Goal: Task Accomplishment & Management: Manage account settings

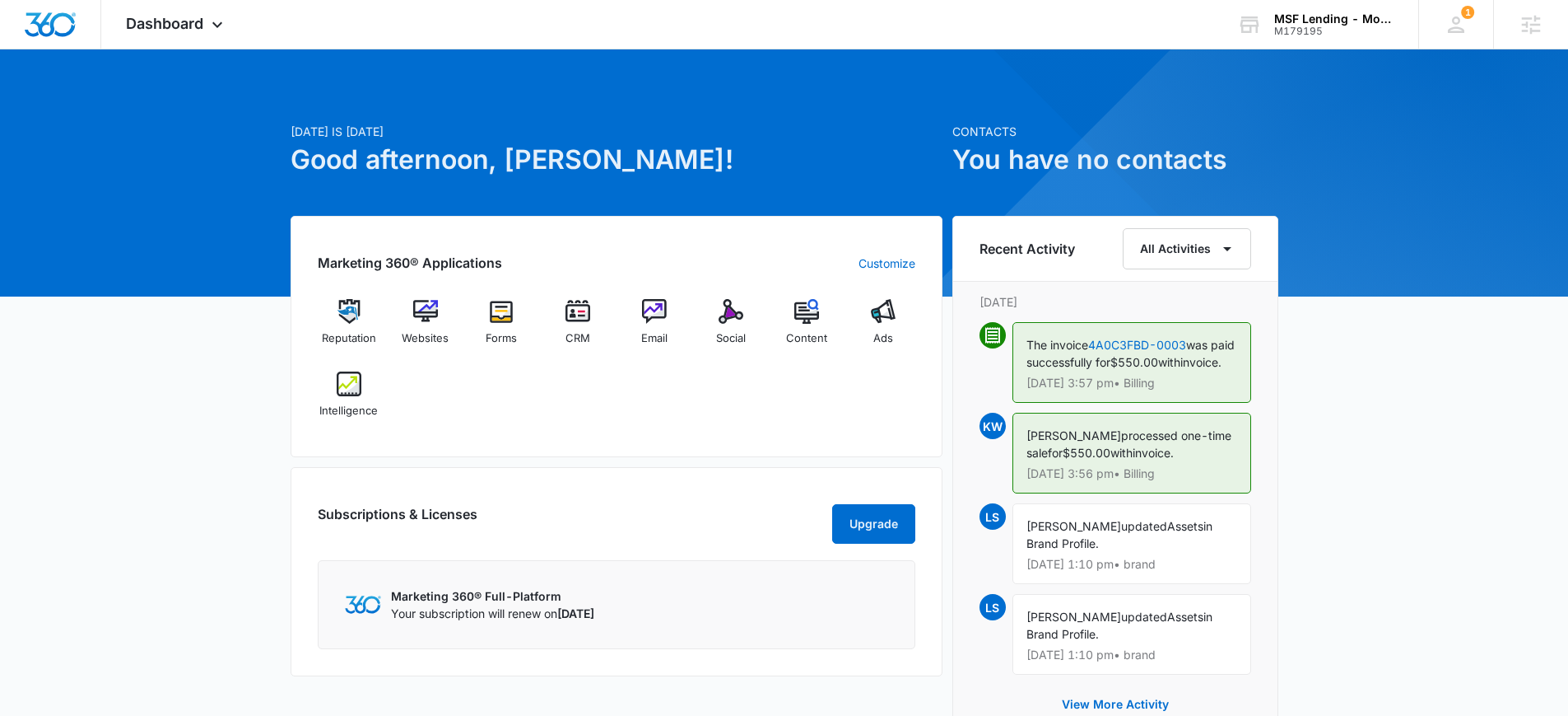
click at [489, 372] on div "Reputation Websites Forms CRM Email Social Content Ads Intelligence" at bounding box center [617, 364] width 598 height 131
click at [497, 396] on div "Reputation Websites Forms CRM Email Social Content Ads Intelligence" at bounding box center [617, 364] width 598 height 131
click at [466, 427] on div "Reputation Websites Forms CRM Email Social Content Ads Intelligence" at bounding box center [617, 364] width 598 height 131
click at [522, 415] on div "Reputation Websites Forms CRM Email Social Content Ads Intelligence" at bounding box center [617, 364] width 598 height 131
click at [517, 396] on div "Reputation Websites Forms CRM Email Social Content Ads Intelligence" at bounding box center [617, 364] width 598 height 131
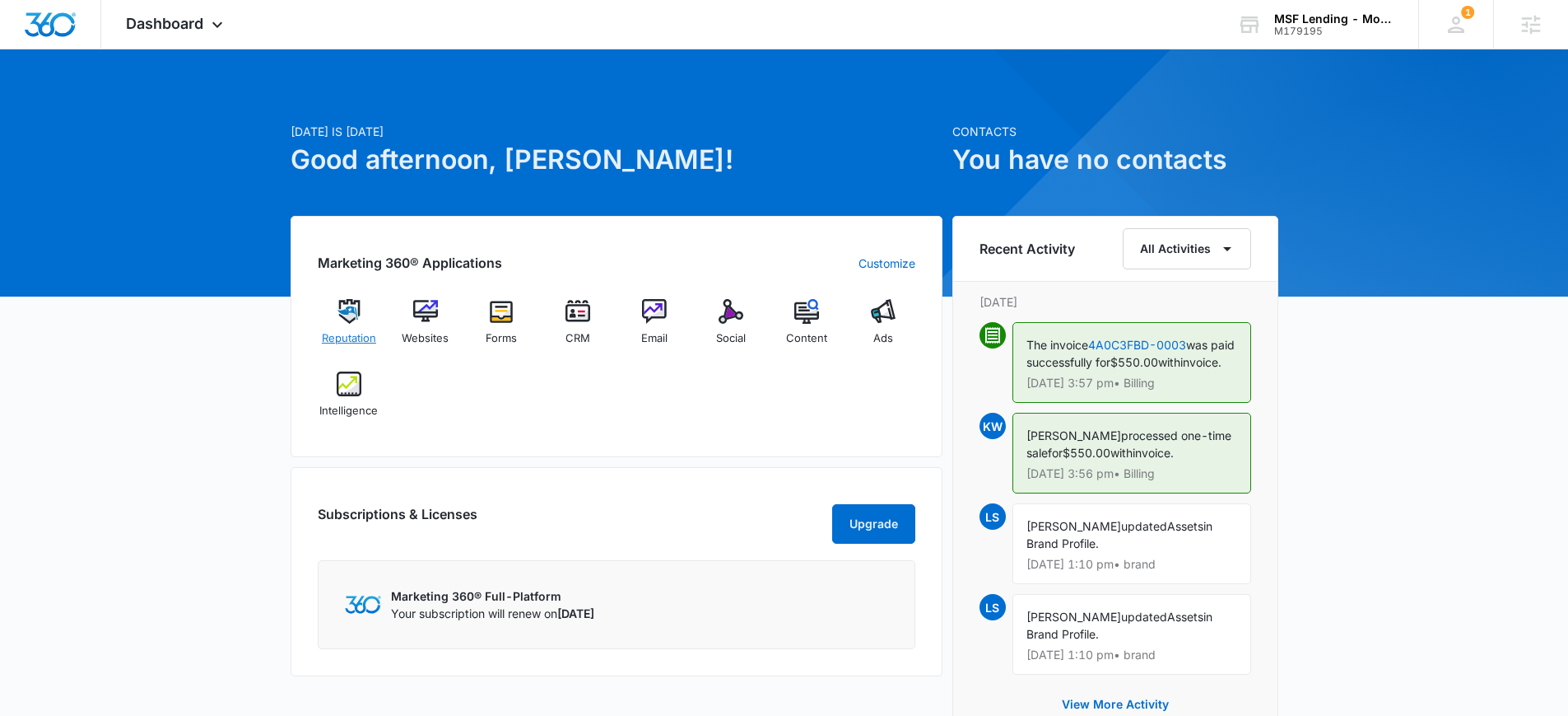
click at [350, 322] on img at bounding box center [349, 312] width 25 height 25
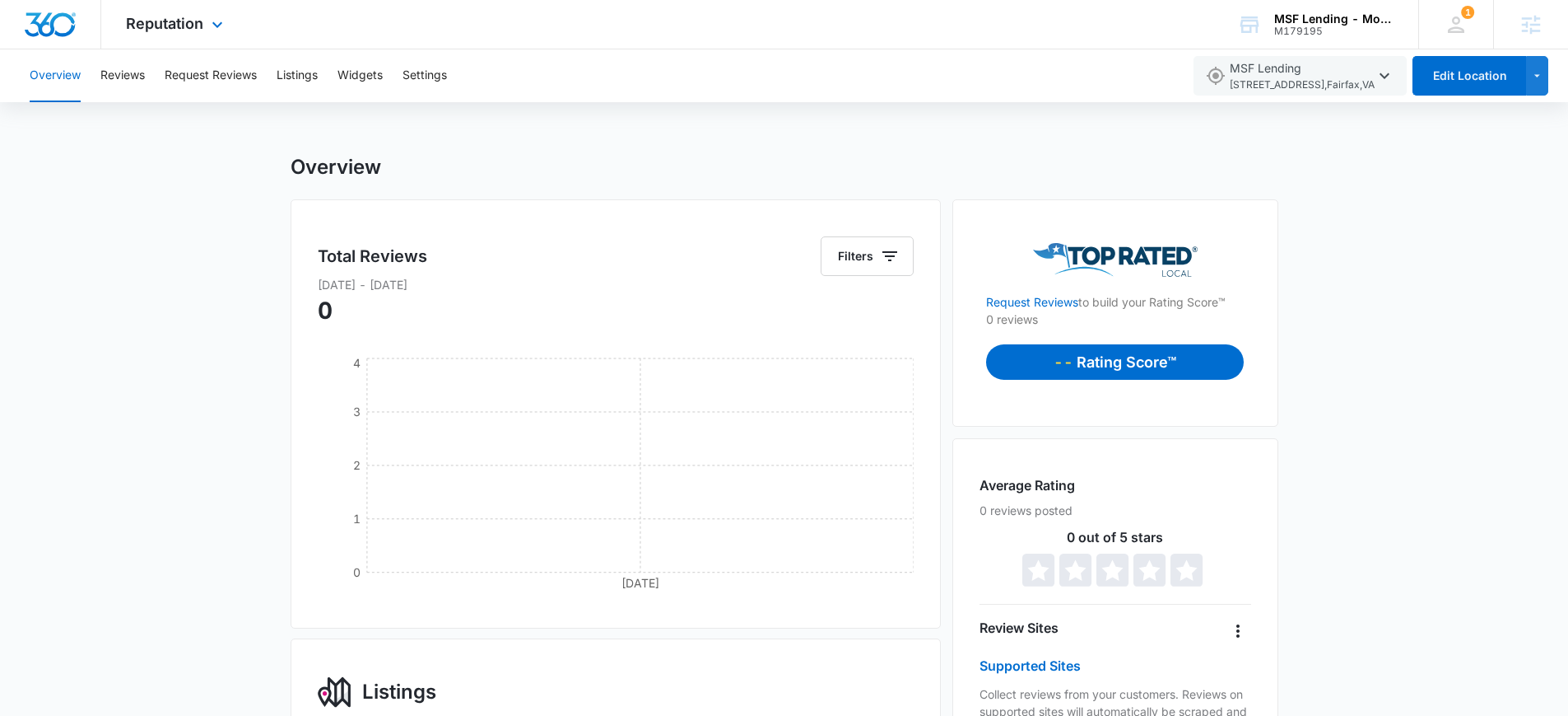
click at [56, 27] on img "Dashboard" at bounding box center [50, 25] width 53 height 25
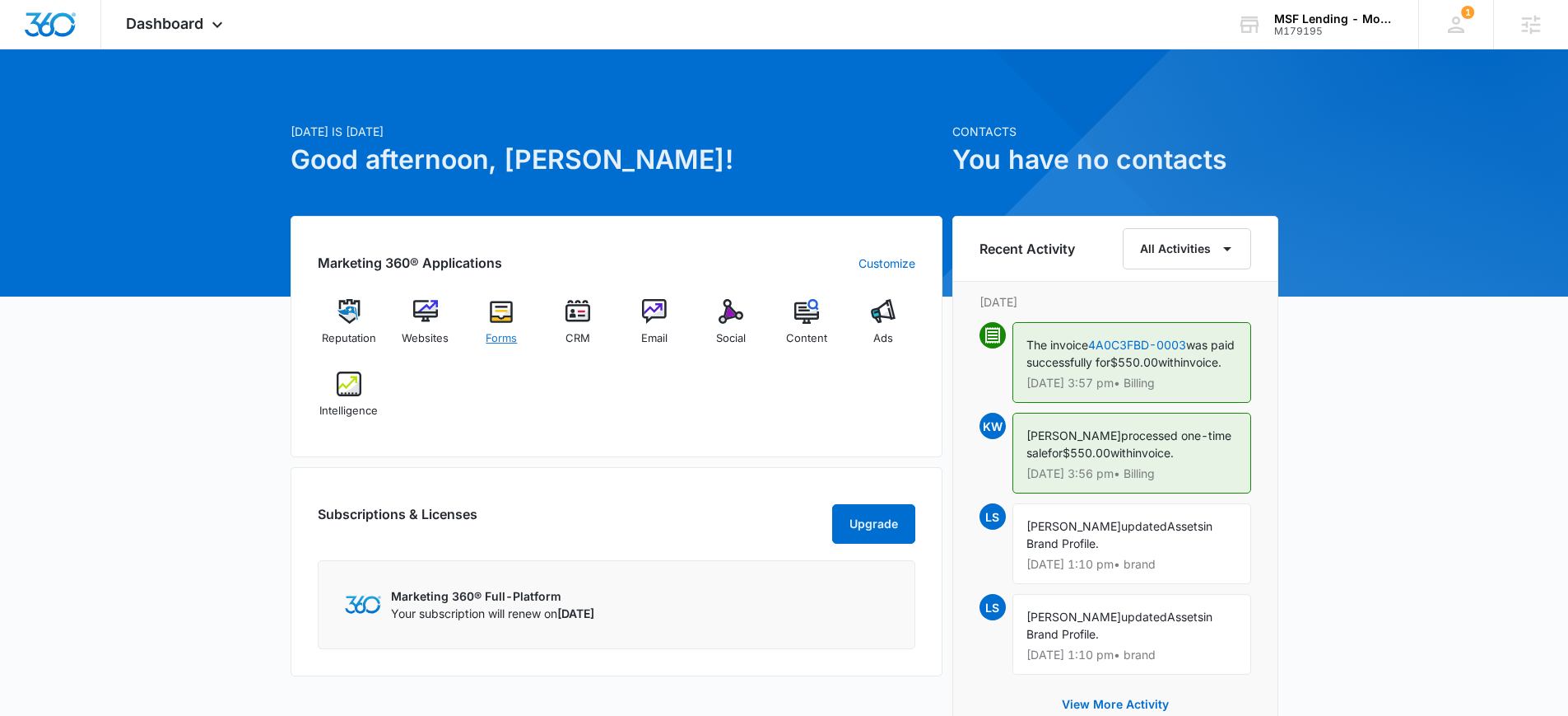
click at [514, 307] on img at bounding box center [502, 312] width 25 height 25
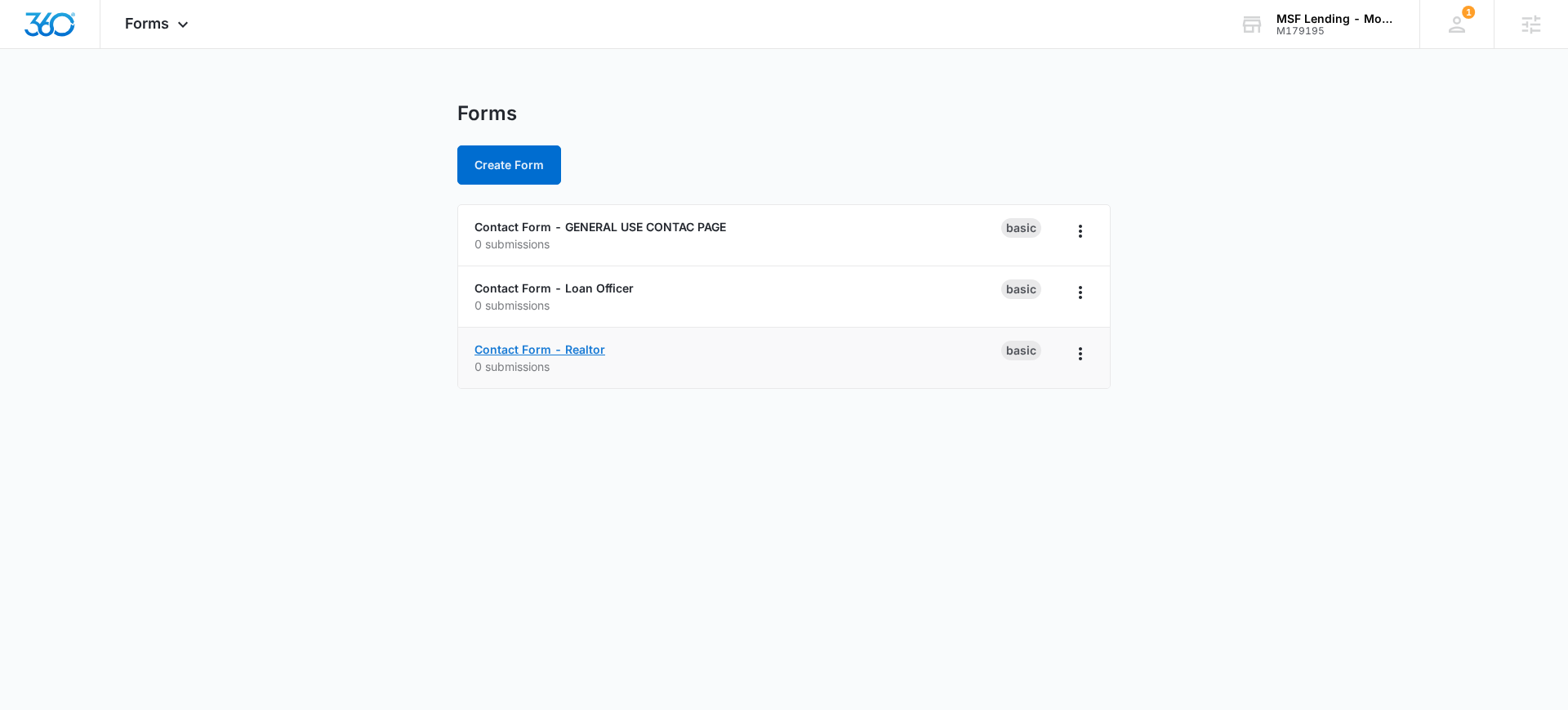
click at [531, 349] on link "Contact Form - Realtor" at bounding box center [540, 349] width 131 height 14
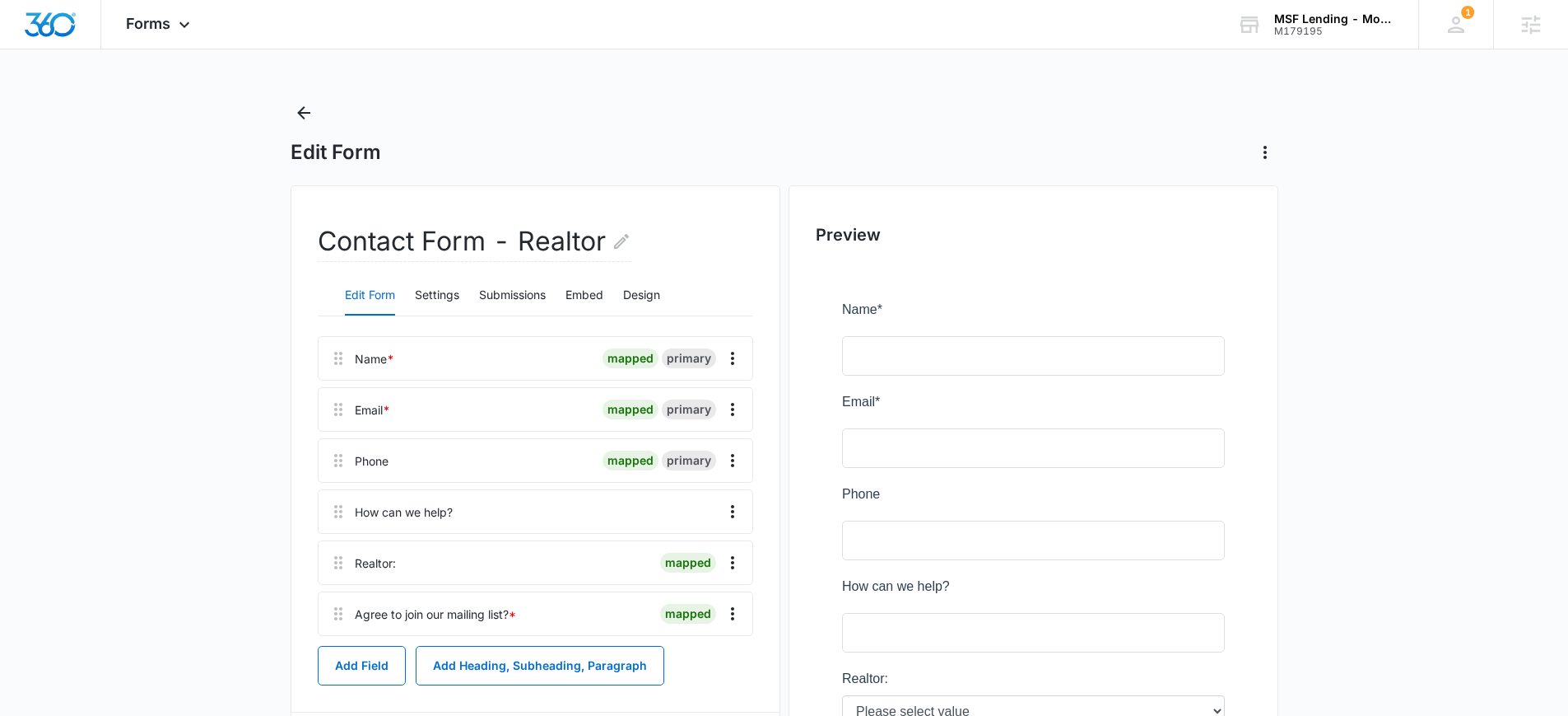
scroll to position [3, 0]
click at [65, 27] on img "Dashboard" at bounding box center [50, 25] width 53 height 25
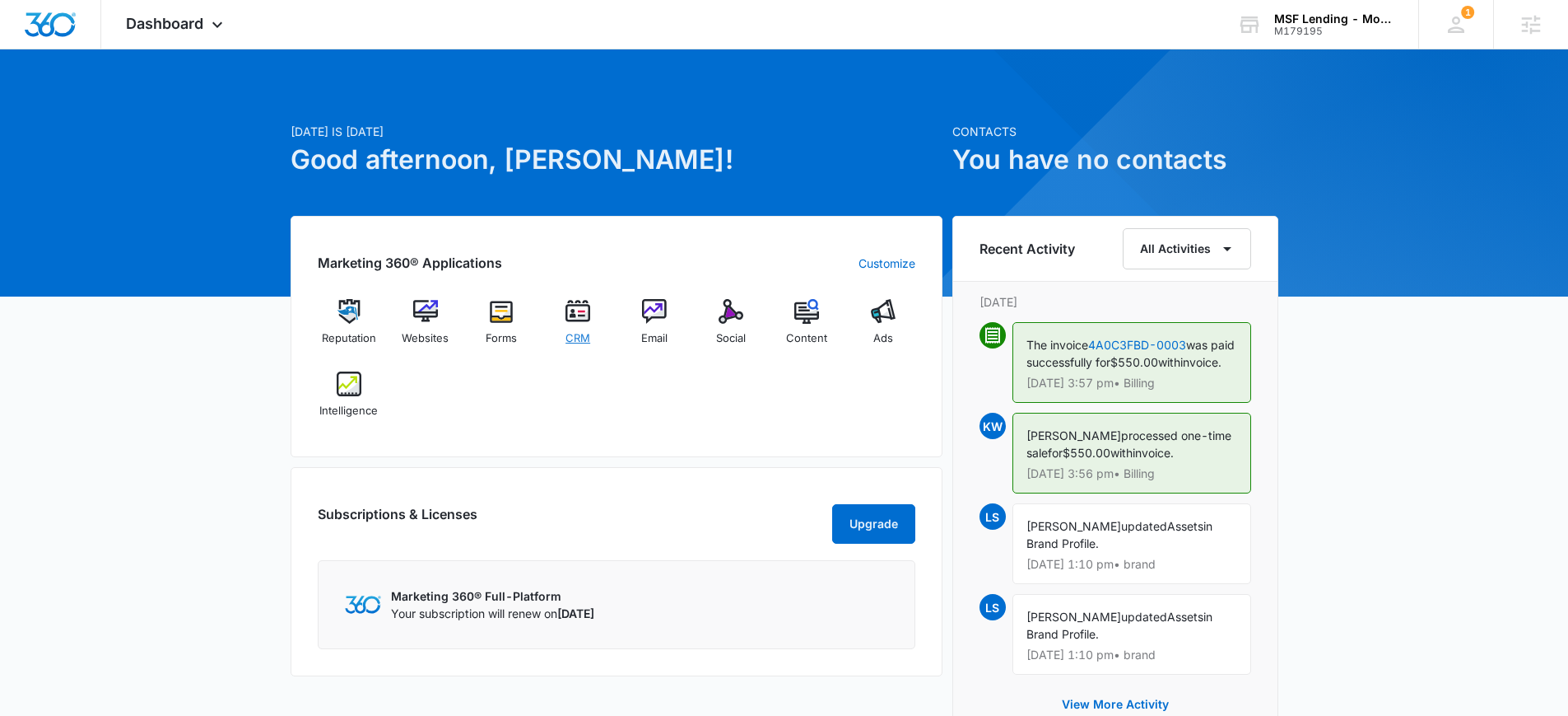
click at [585, 318] on img at bounding box center [578, 312] width 25 height 25
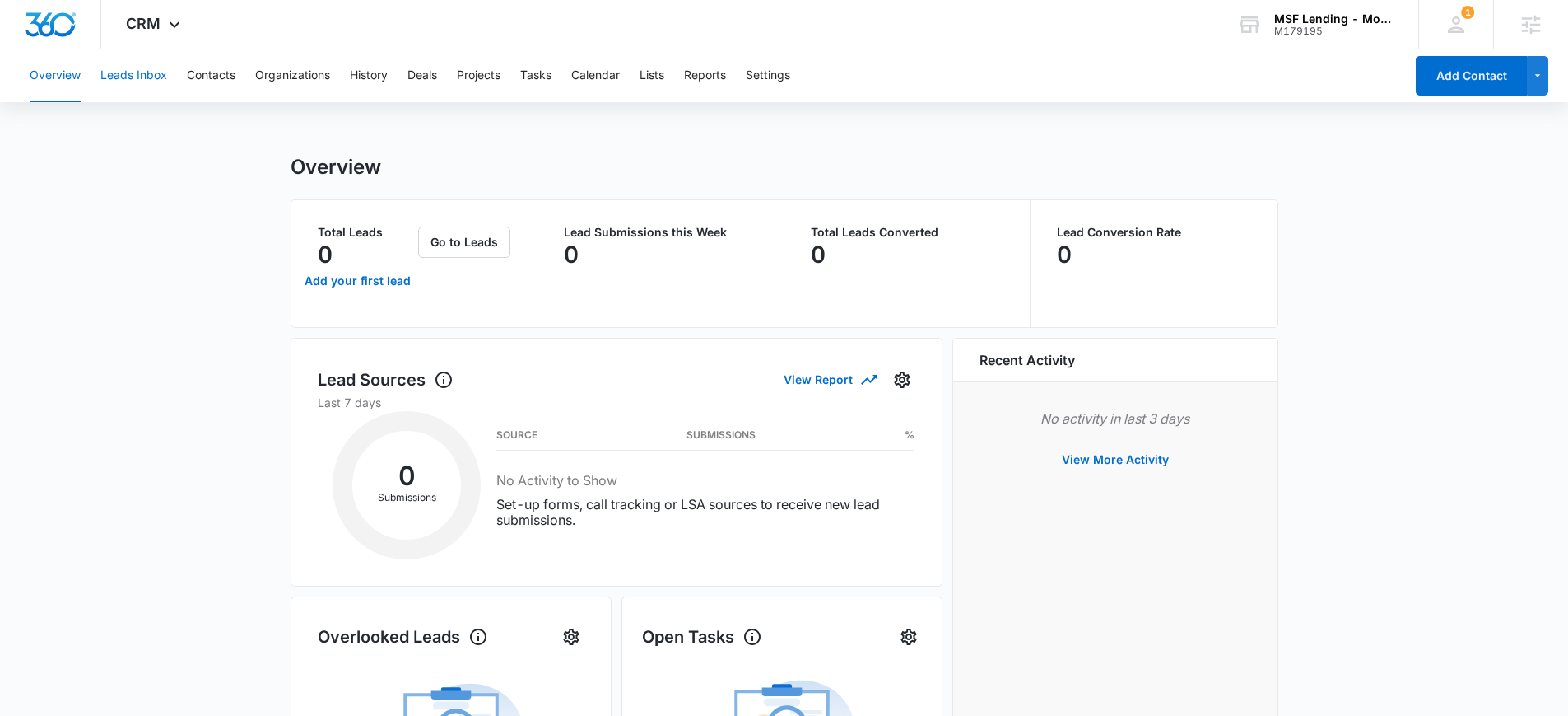
click at [127, 77] on button "Leads Inbox" at bounding box center [134, 76] width 67 height 53
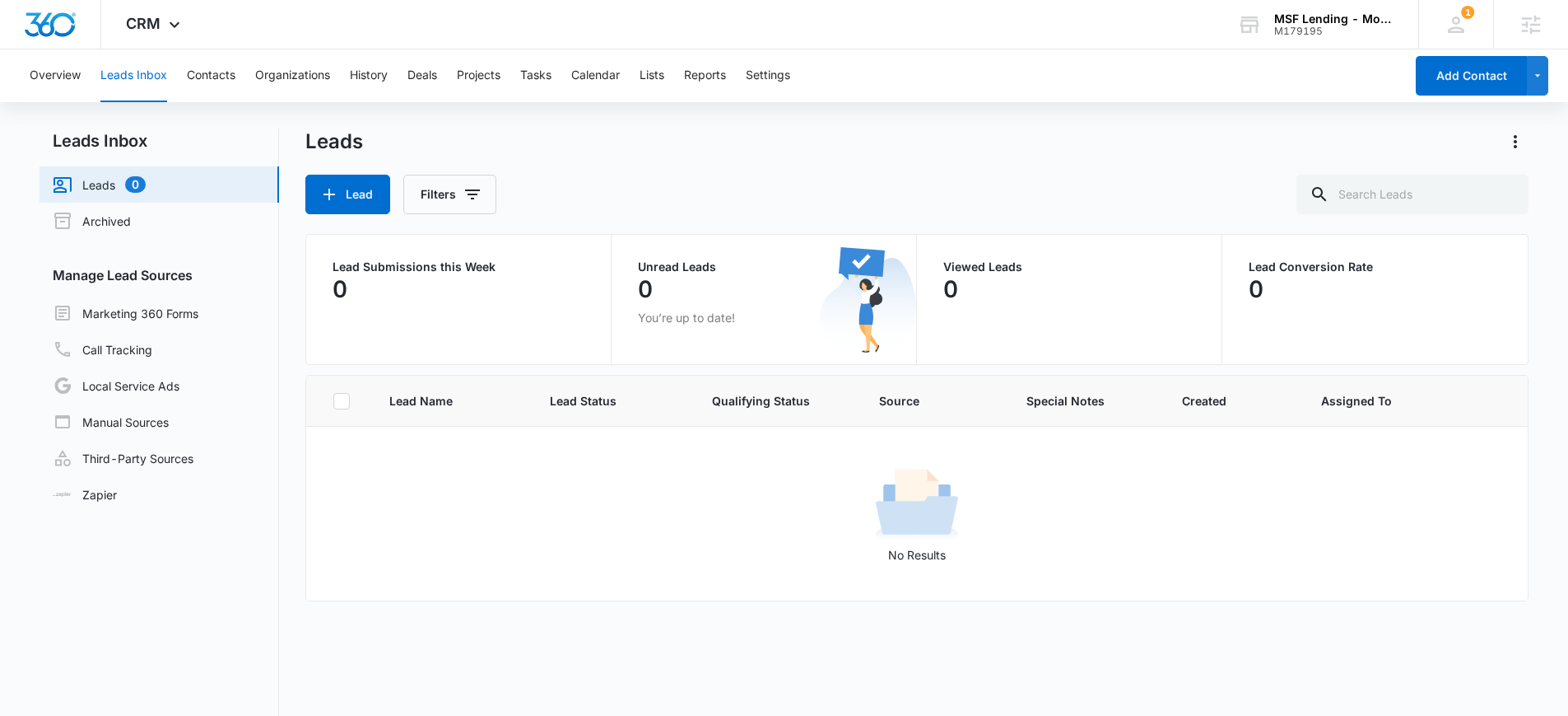
click at [233, 110] on div "Overview Leads Inbox Contacts Organizations History Deals Projects Tasks Calend…" at bounding box center [784, 452] width 1568 height 806
click at [224, 77] on button "Contacts" at bounding box center [211, 76] width 49 height 53
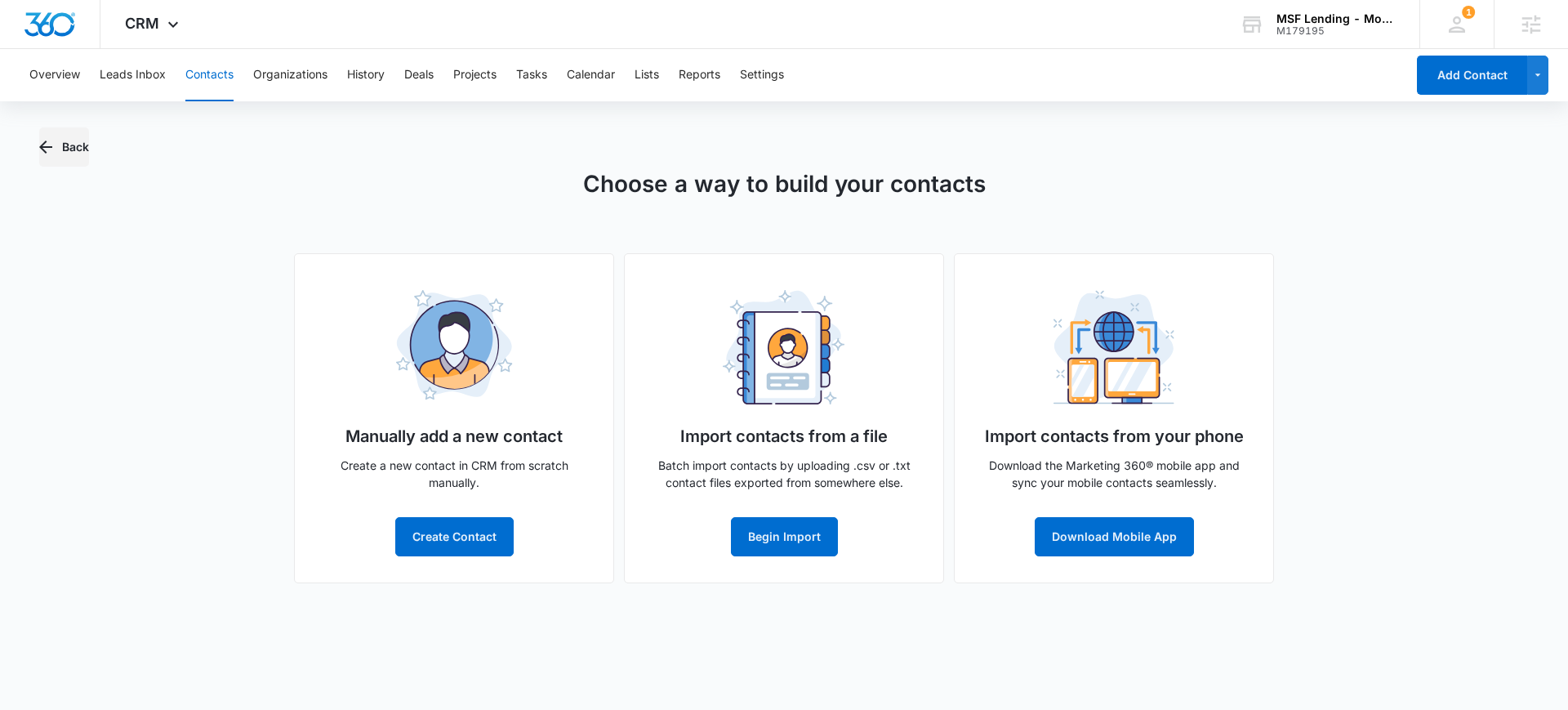
click at [53, 147] on icon "button" at bounding box center [46, 147] width 20 height 20
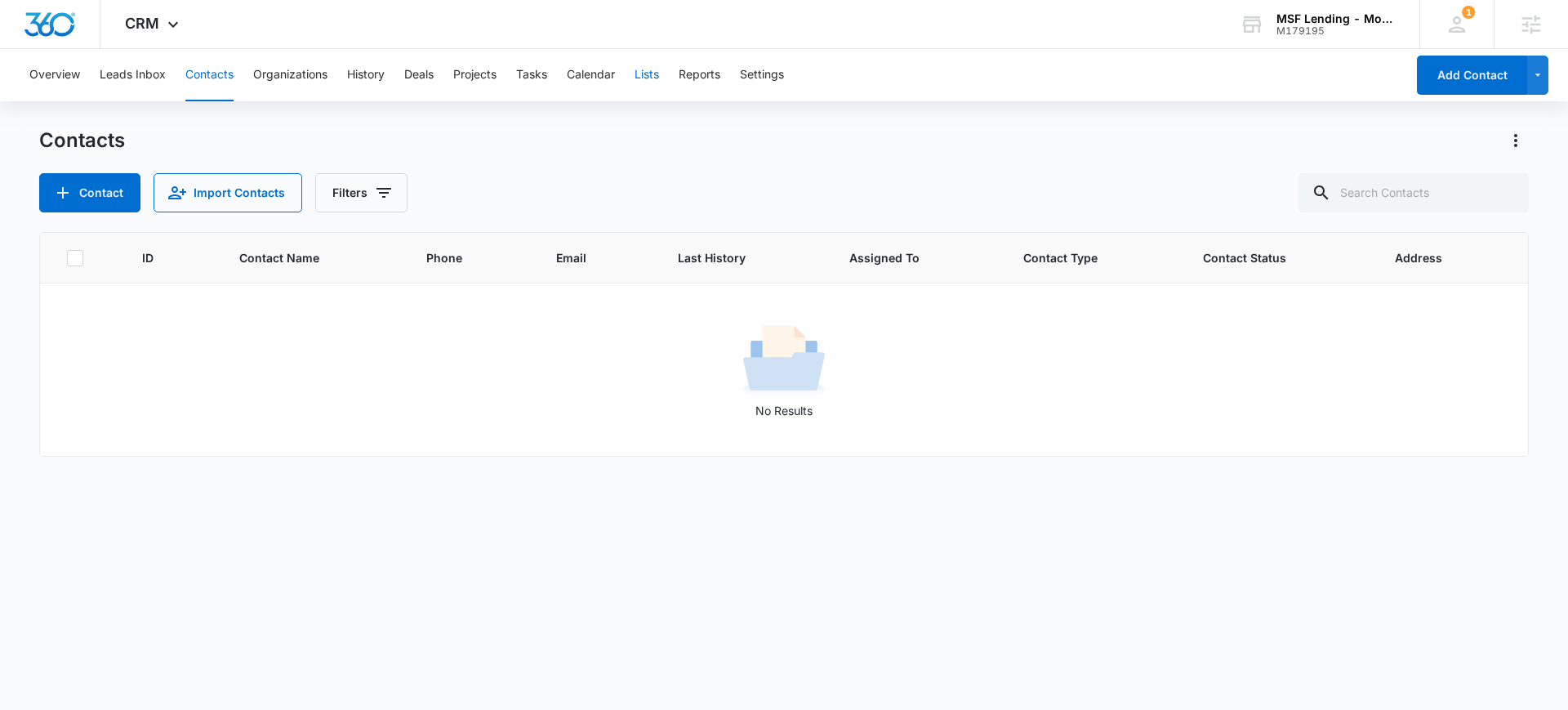
click at [652, 82] on button "Lists" at bounding box center [647, 75] width 25 height 52
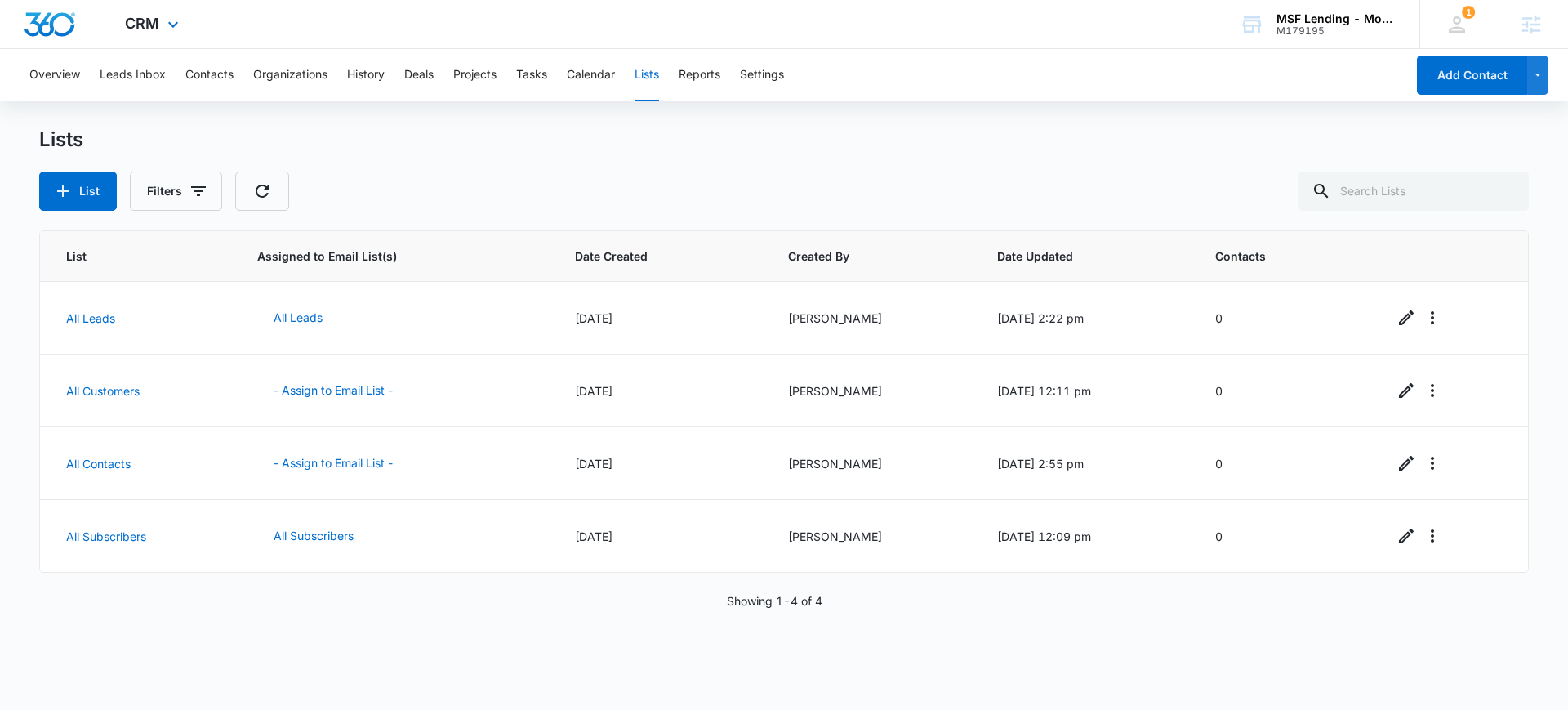
click at [44, 25] on img "Dashboard" at bounding box center [49, 25] width 52 height 25
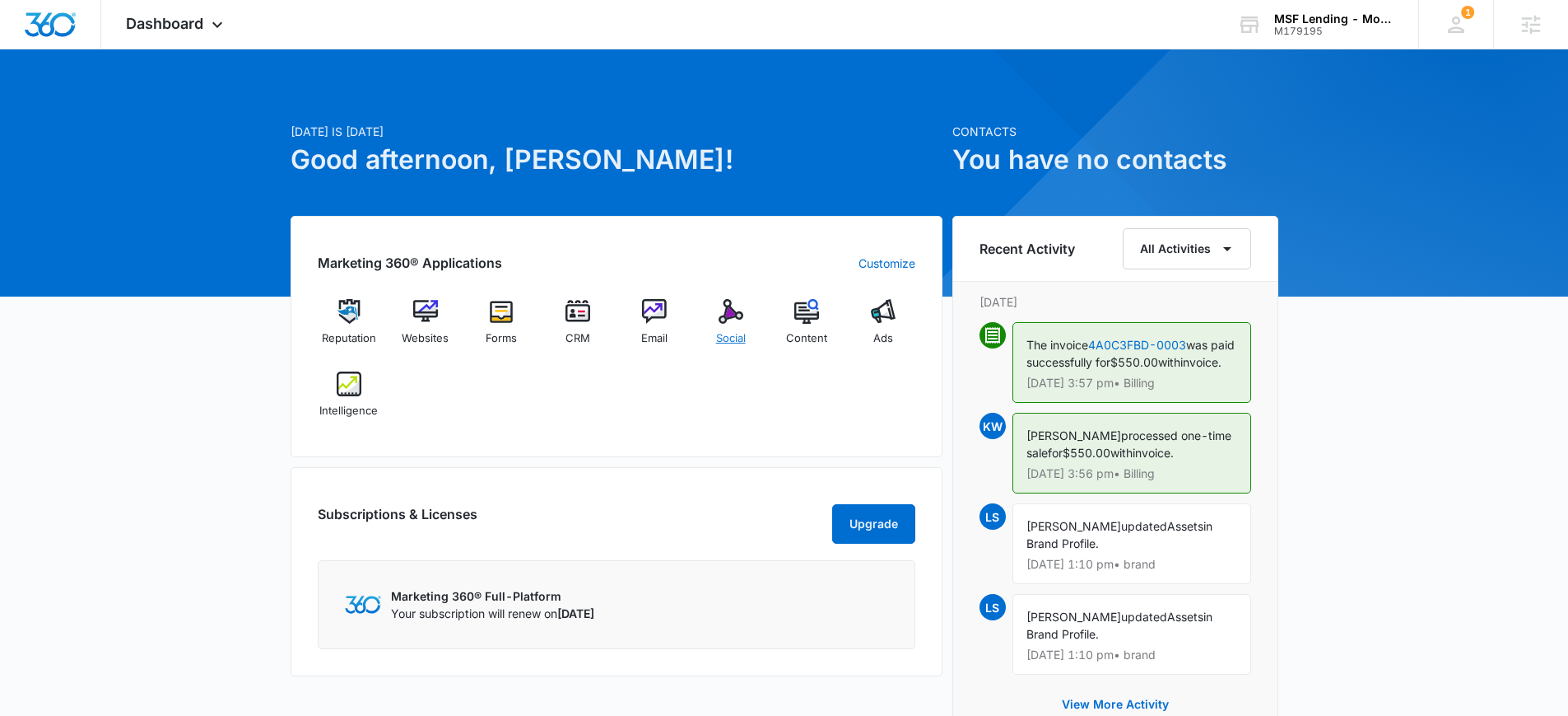
click at [725, 322] on img at bounding box center [731, 312] width 25 height 25
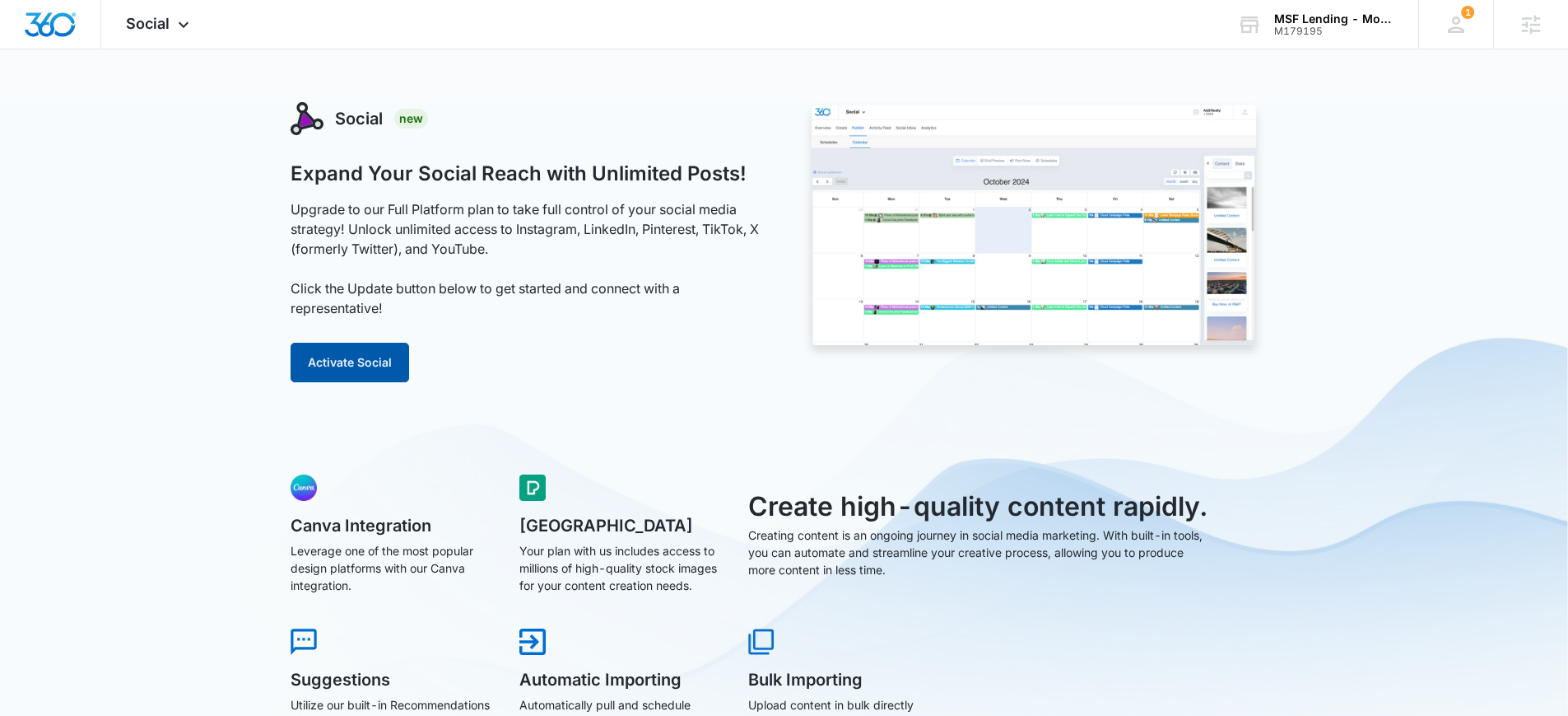
click at [371, 363] on button "Activate Social" at bounding box center [350, 361] width 118 height 39
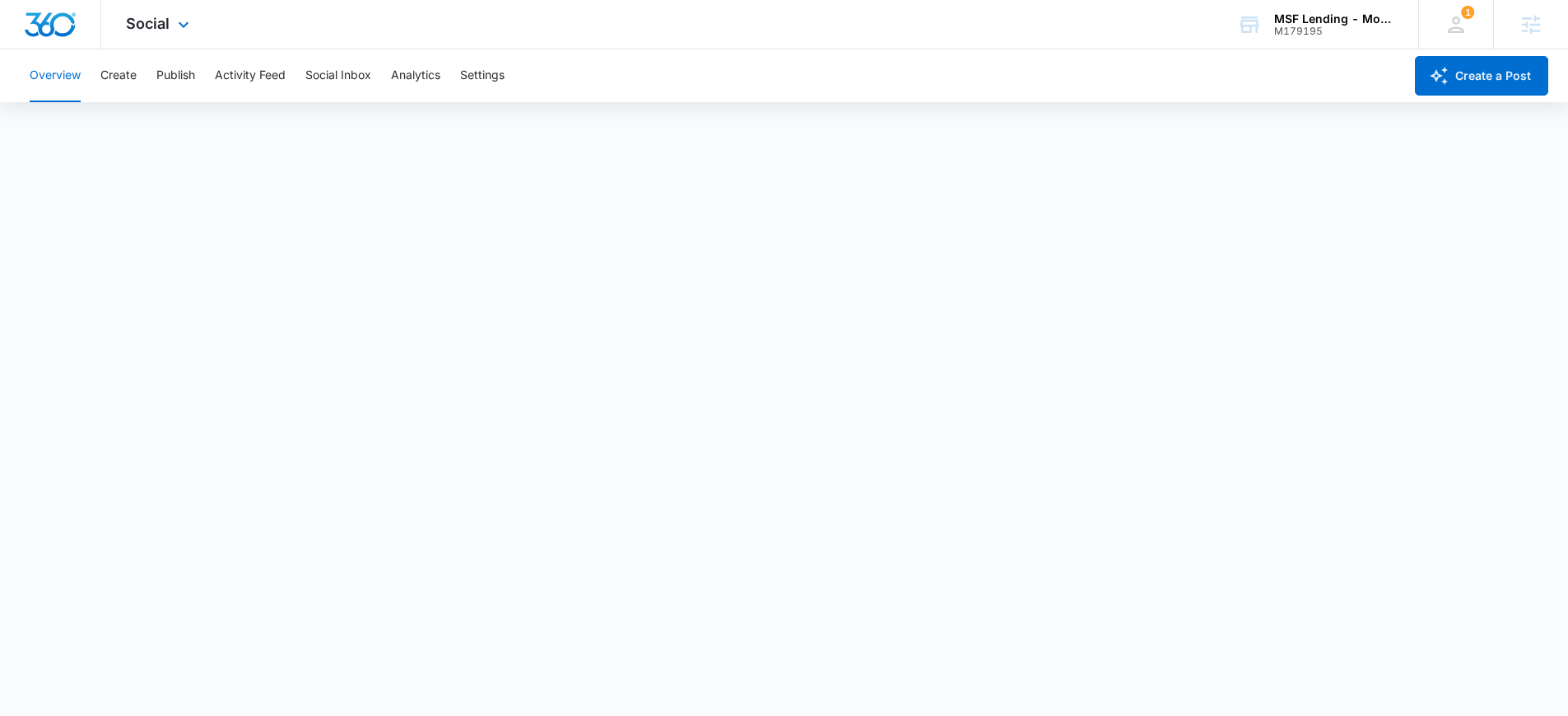
click at [50, 27] on img "Dashboard" at bounding box center [50, 25] width 53 height 25
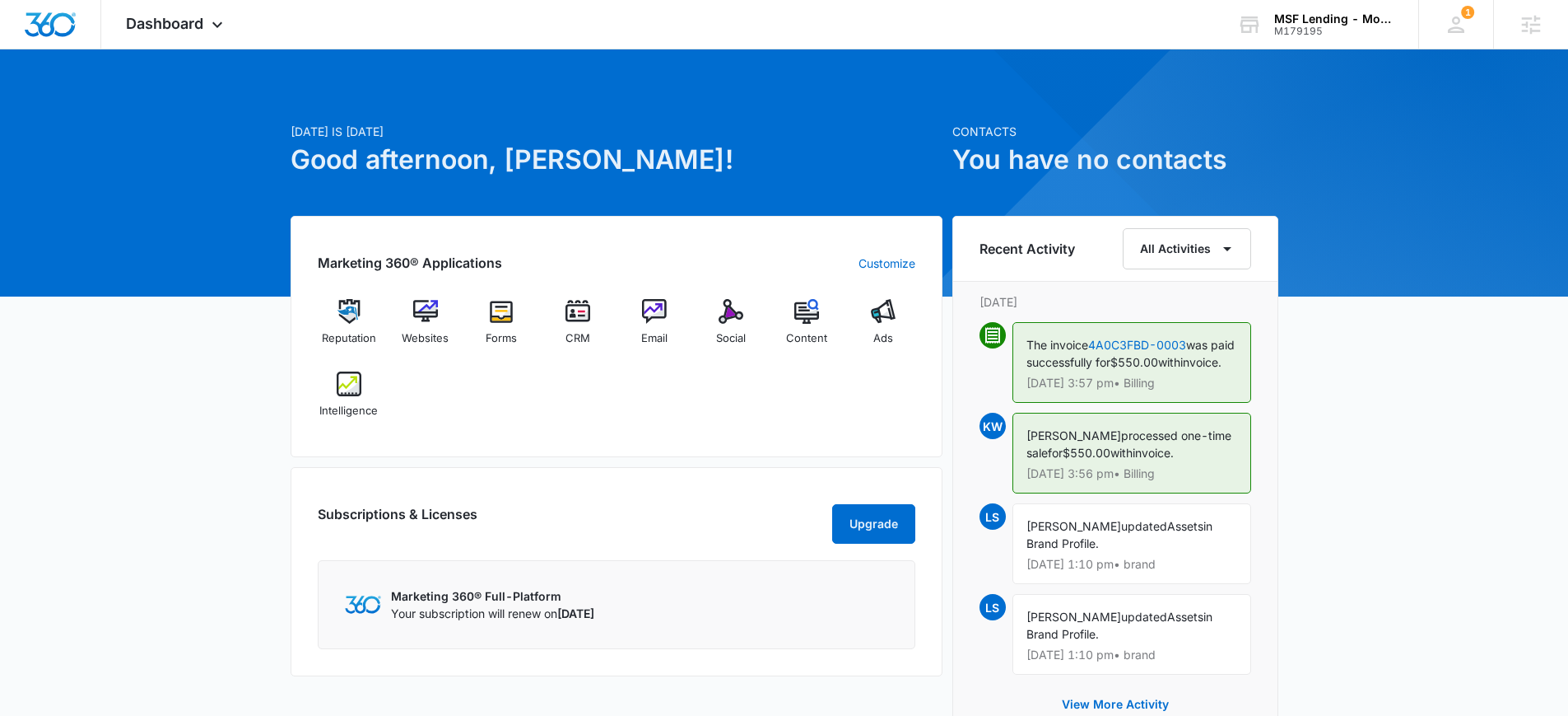
click at [874, 385] on div "Reputation Websites Forms CRM Email Social Content Ads Intelligence" at bounding box center [617, 364] width 598 height 131
click at [812, 401] on div "Reputation Websites Forms CRM Email Social Content Ads Intelligence" at bounding box center [617, 364] width 598 height 131
click at [811, 401] on div "Reputation Websites Forms CRM Email Social Content Ads Intelligence" at bounding box center [617, 364] width 598 height 131
click at [336, 388] on img at bounding box center [349, 384] width 25 height 25
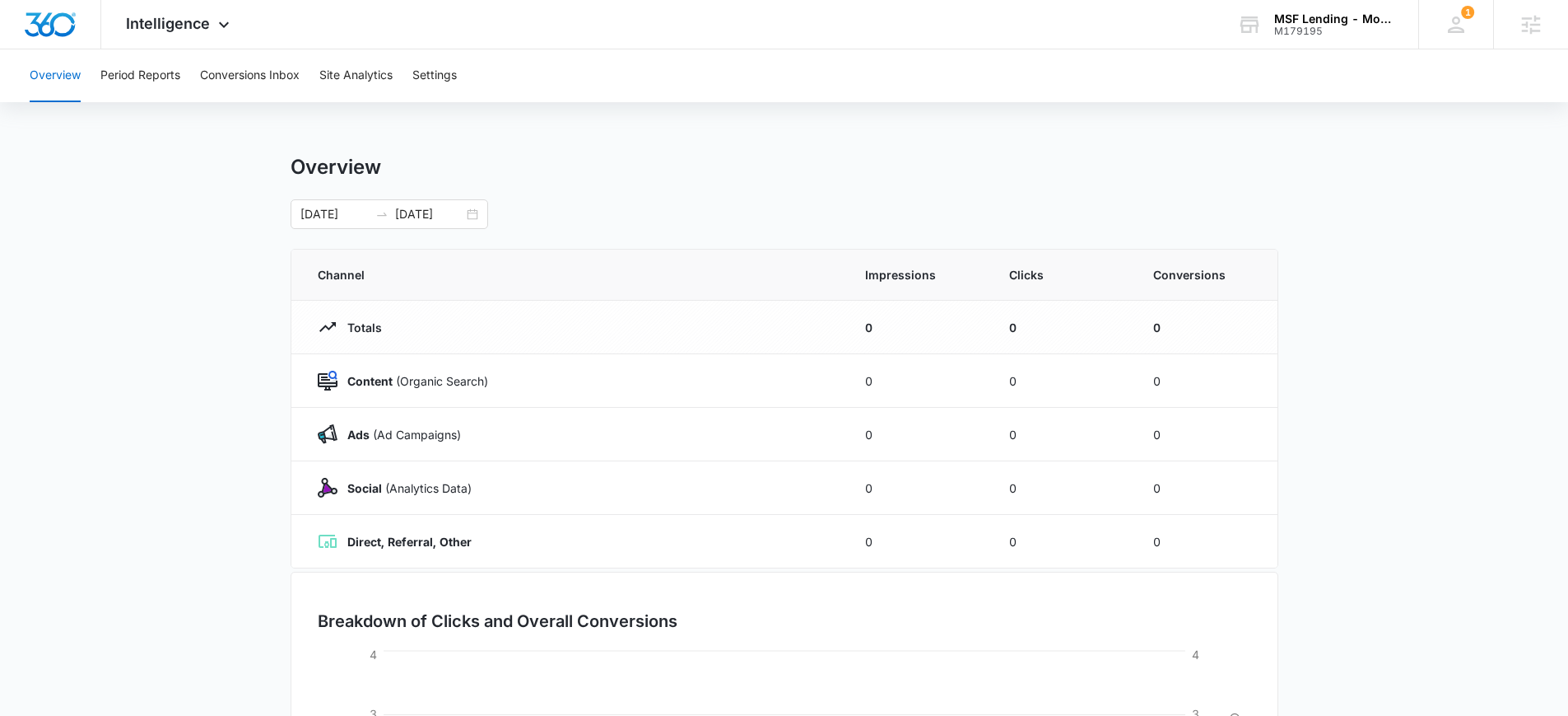
click at [686, 191] on div "Overview 09/14/2025 10/14/2025" at bounding box center [784, 192] width 988 height 75
click at [346, 84] on button "Site Analytics" at bounding box center [355, 76] width 74 height 53
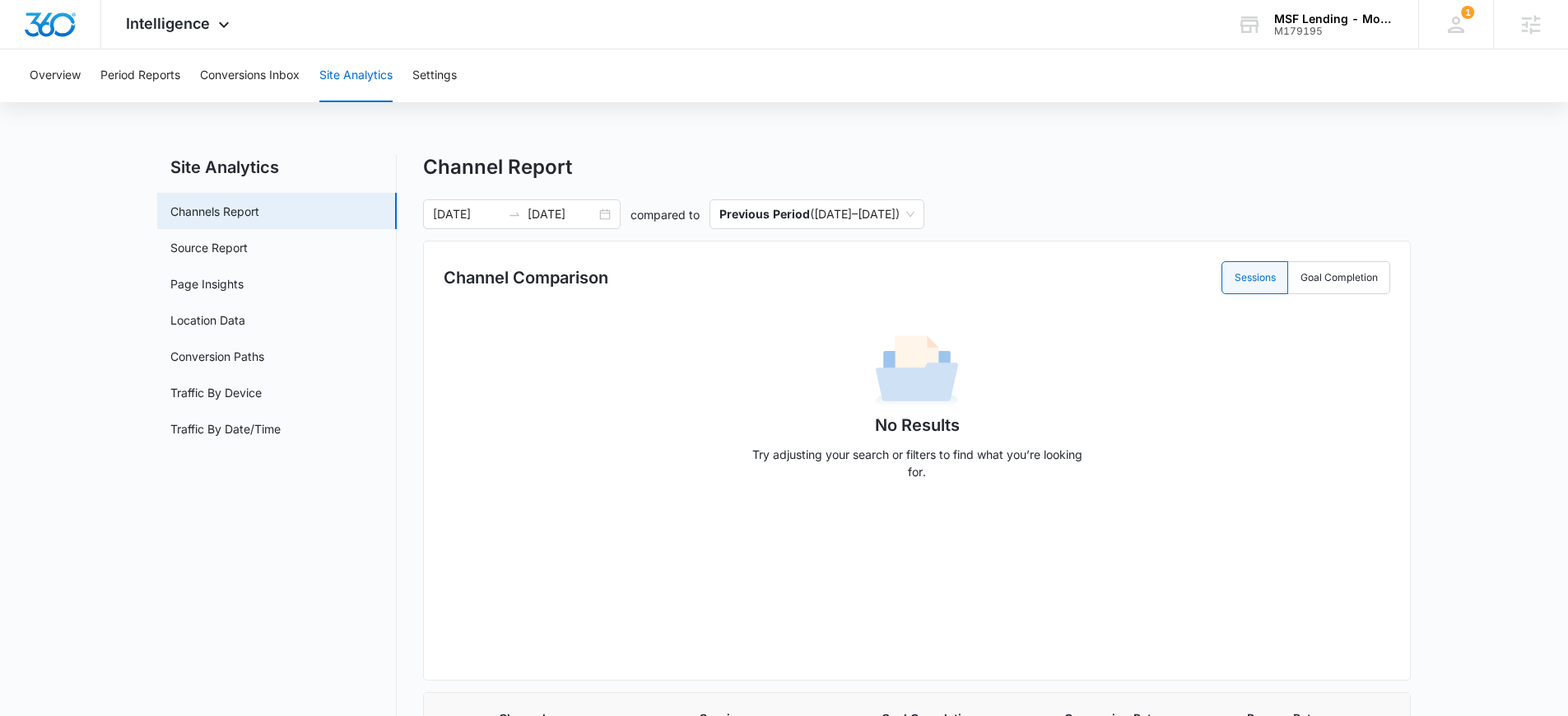
click at [266, 451] on nav "Site Analytics Channels Report Source Report Page Insights Location Data Conver…" at bounding box center [277, 550] width 240 height 791
click at [250, 422] on link "Traffic By Date/Time" at bounding box center [225, 428] width 110 height 17
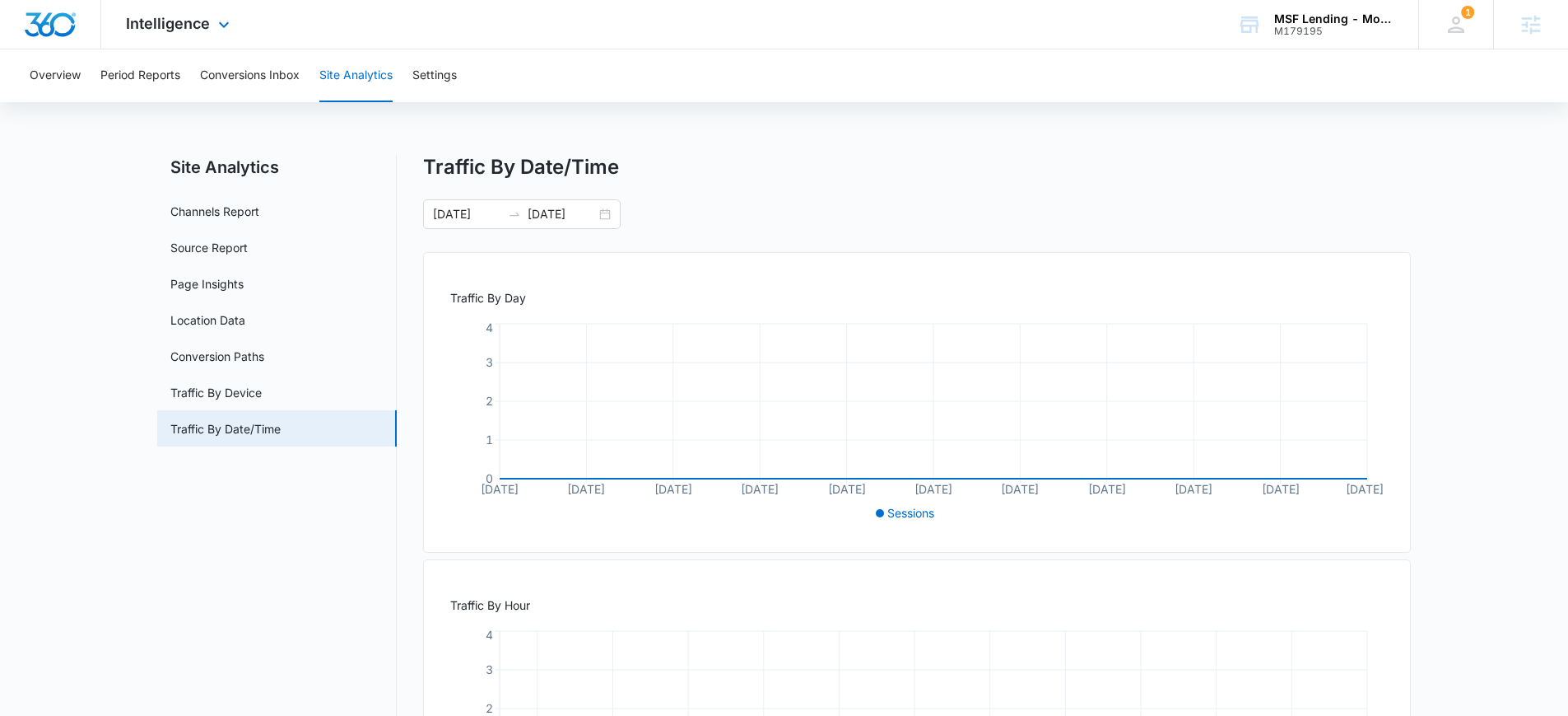
click at [64, 24] on img "Dashboard" at bounding box center [50, 25] width 53 height 25
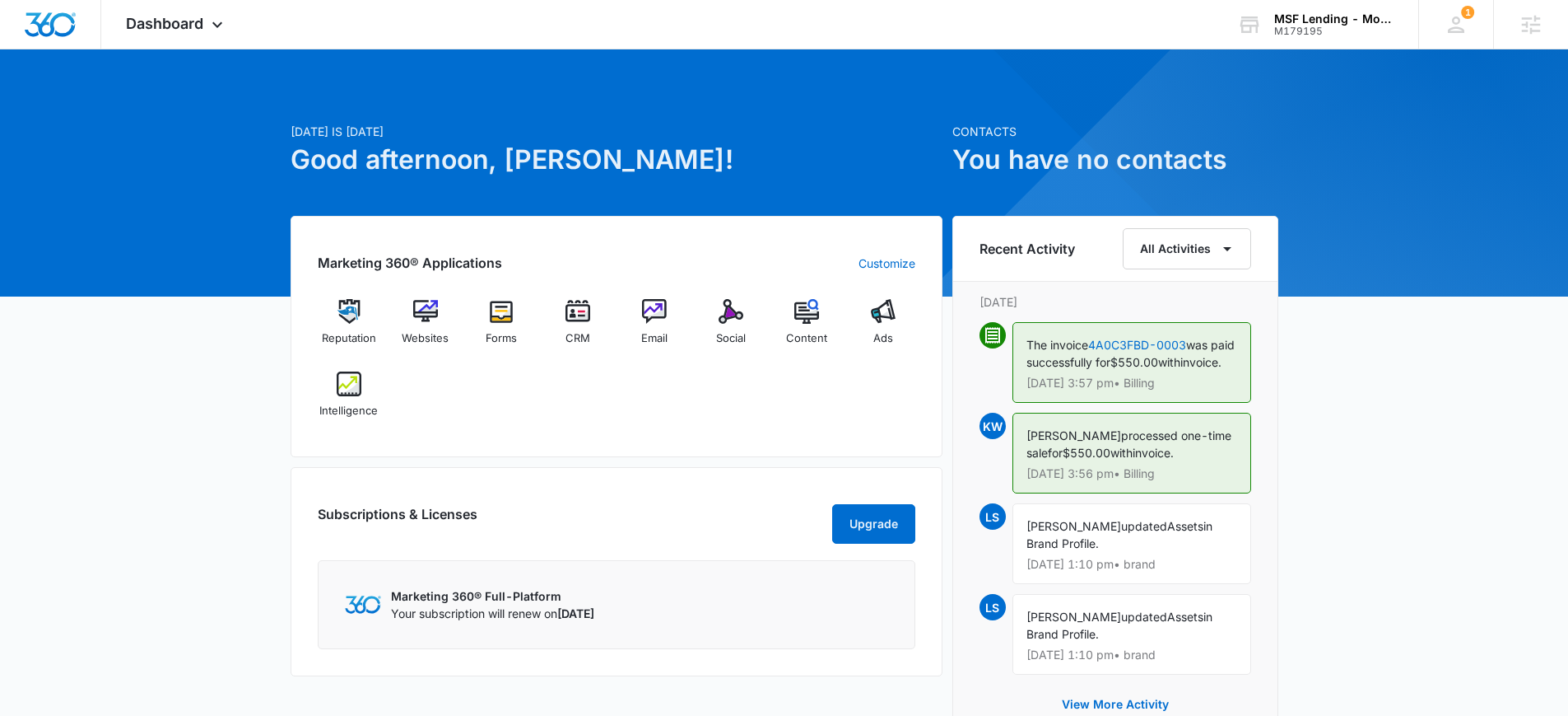
click at [153, 470] on div "Today is Wednesday, October 15th Good afternoon, Laura! Contacts You have no co…" at bounding box center [784, 568] width 1568 height 996
click at [225, 454] on div "Today is Wednesday, October 15th Good afternoon, Laura! Contacts You have no co…" at bounding box center [784, 568] width 1568 height 996
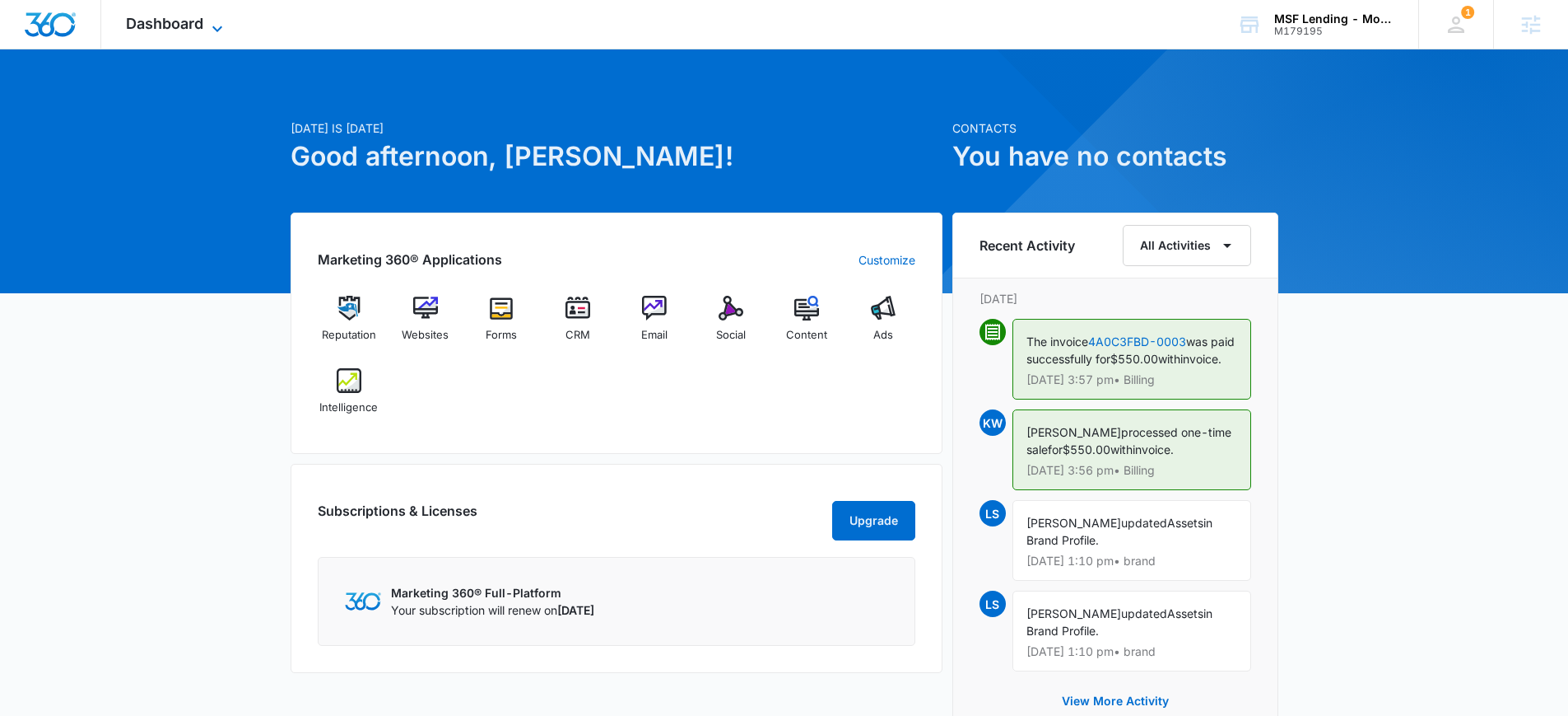
click at [200, 21] on span "Dashboard" at bounding box center [164, 24] width 77 height 17
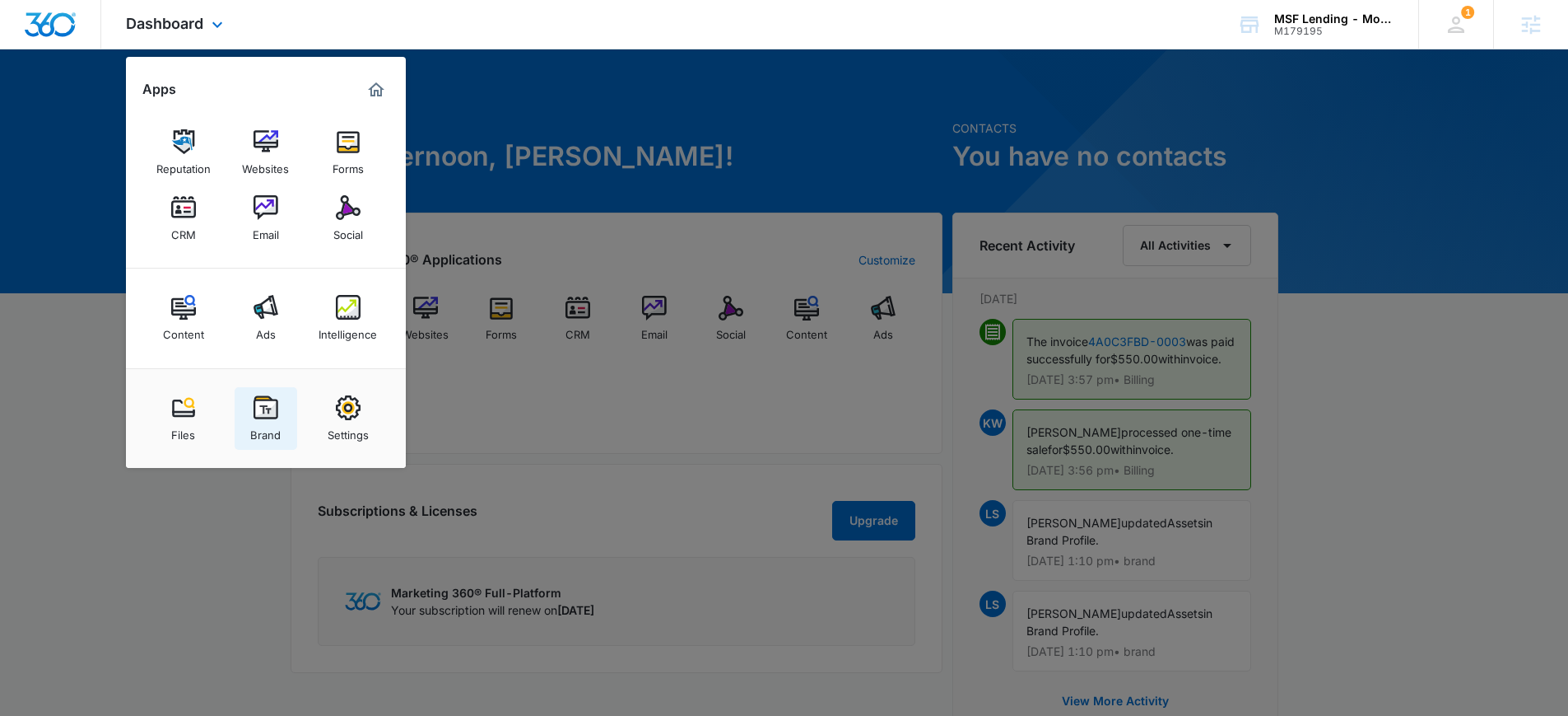
click at [277, 411] on img at bounding box center [266, 408] width 25 height 25
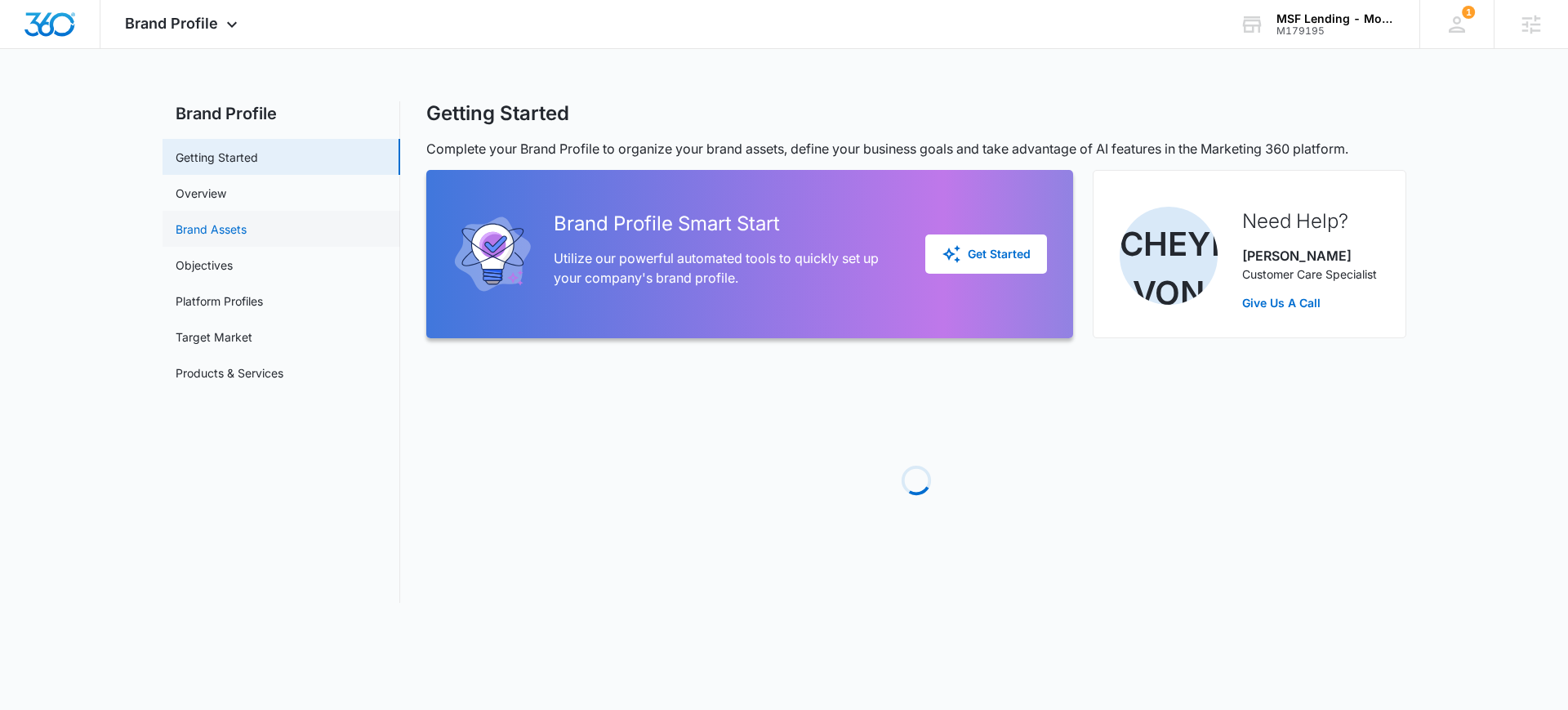
click at [246, 238] on link "Brand Assets" at bounding box center [210, 229] width 71 height 17
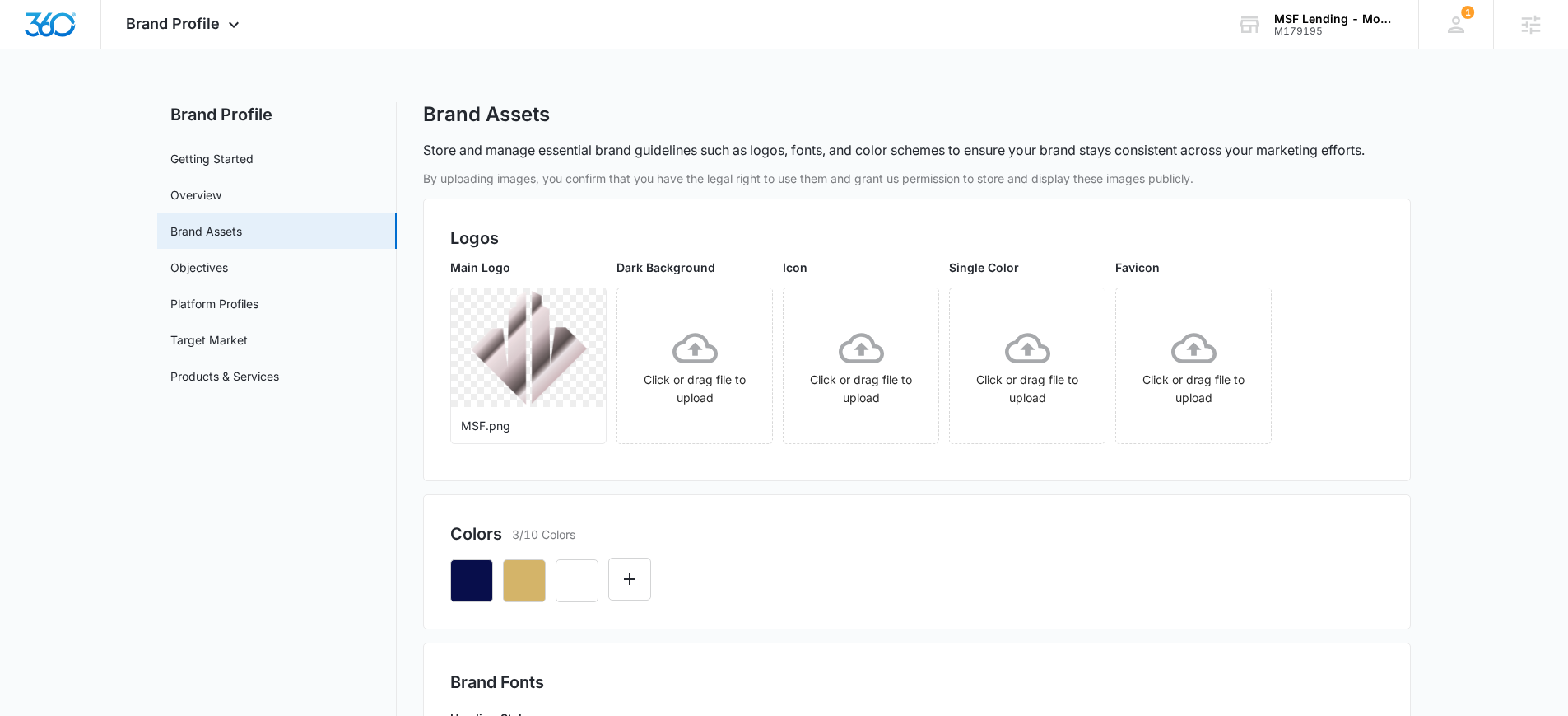
click at [634, 600] on div at bounding box center [630, 579] width 43 height 45
paste button "button"
click at [602, 589] on div at bounding box center [916, 574] width 934 height 56
click at [569, 589] on icon "button" at bounding box center [577, 580] width 20 height 20
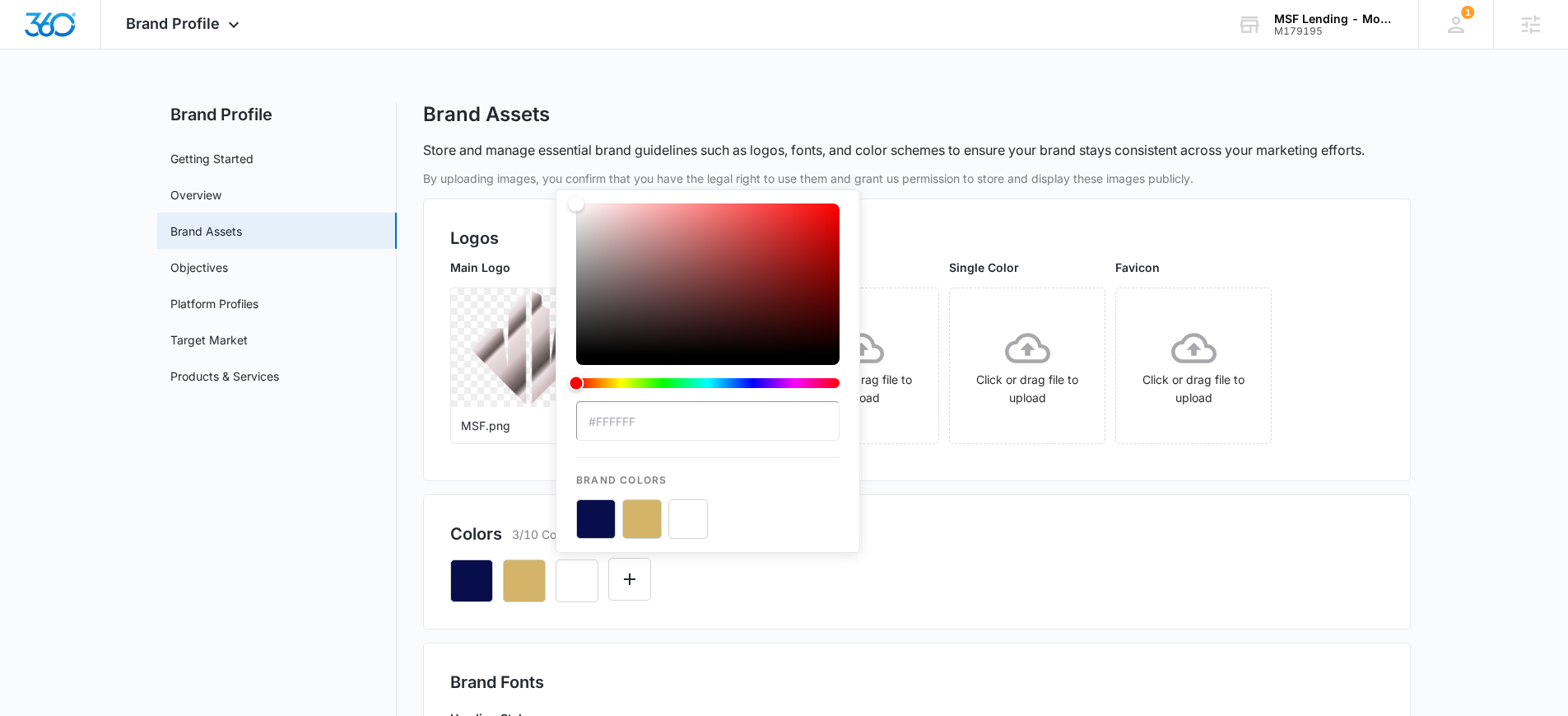
type input "#D9D9D9"
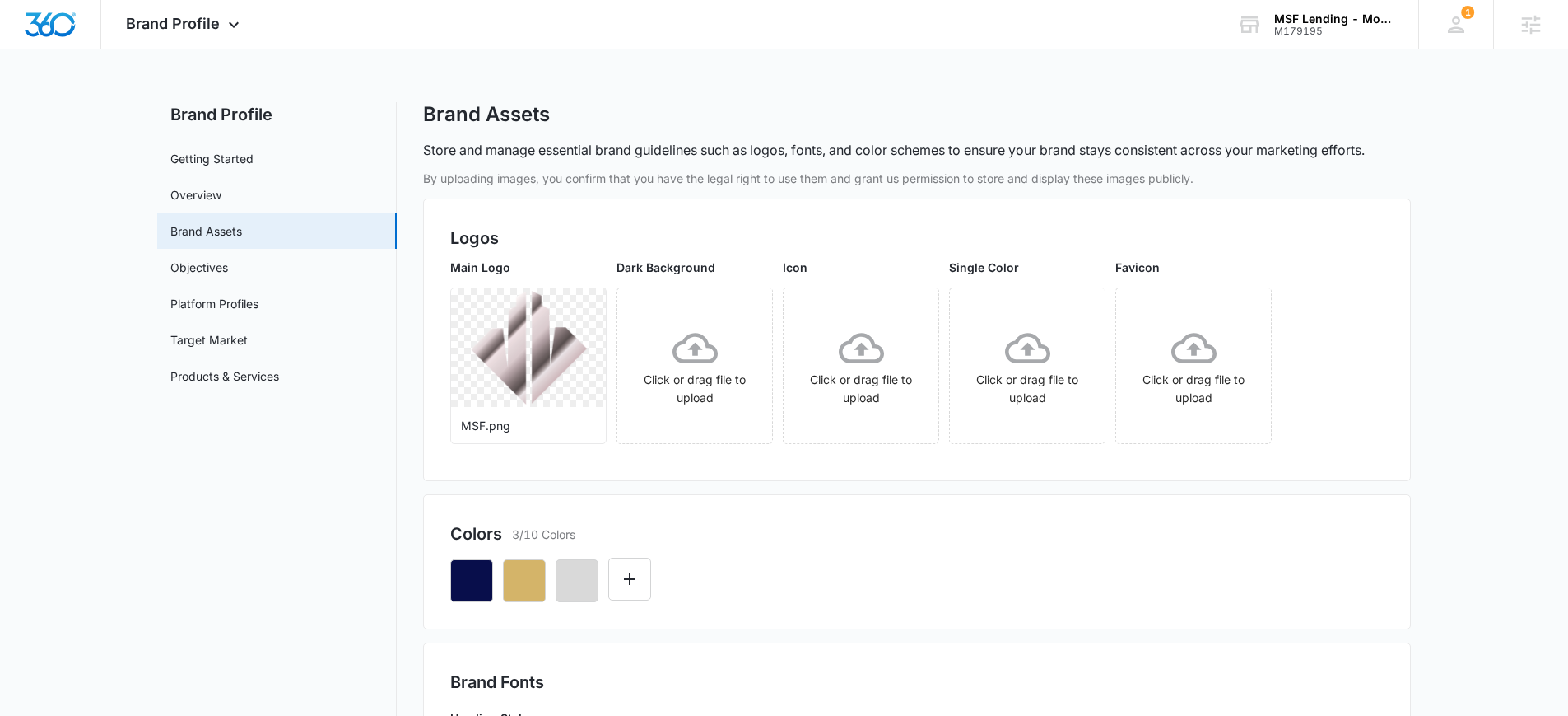
click at [1026, 554] on div at bounding box center [916, 574] width 934 height 56
click at [637, 590] on button "Edit Color" at bounding box center [630, 578] width 43 height 43
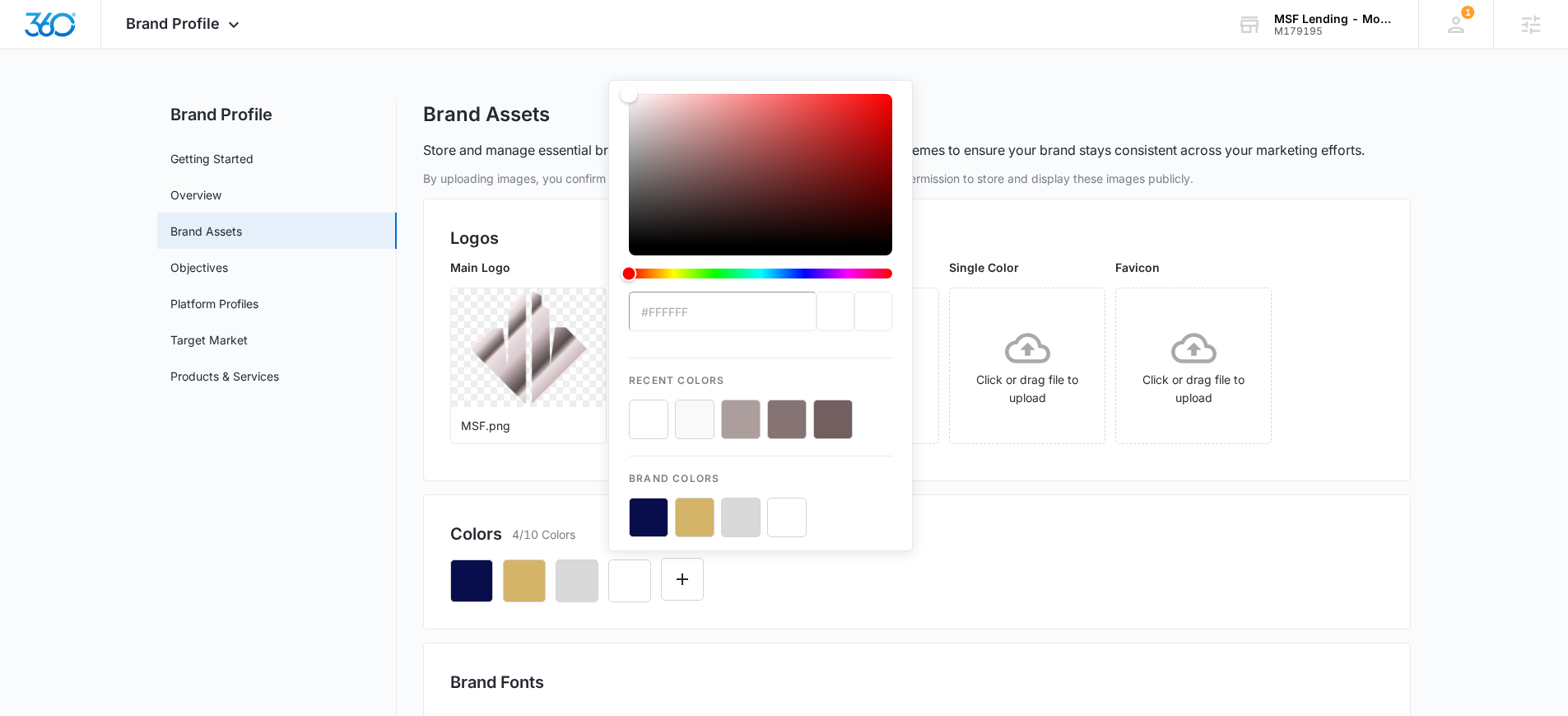
drag, startPoint x: 668, startPoint y: 273, endPoint x: 562, endPoint y: 95, distance: 207.2
click at [477, 7] on div "Brand Profile Apps Reputation Websites Forms CRM Email Social Content Ads Intel…" at bounding box center [784, 601] width 1568 height 1204
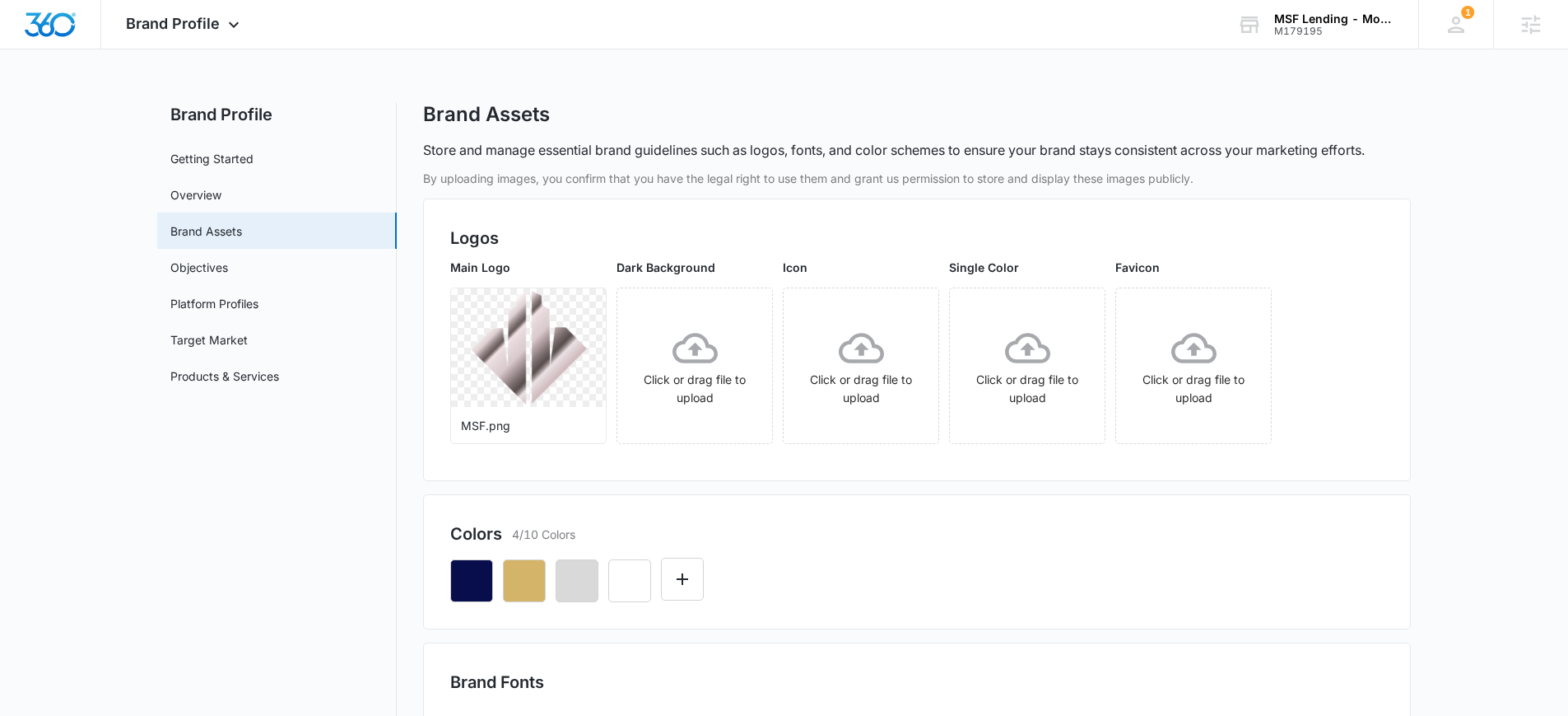
click at [1060, 662] on div "Brand Fonts" at bounding box center [917, 685] width 988 height 87
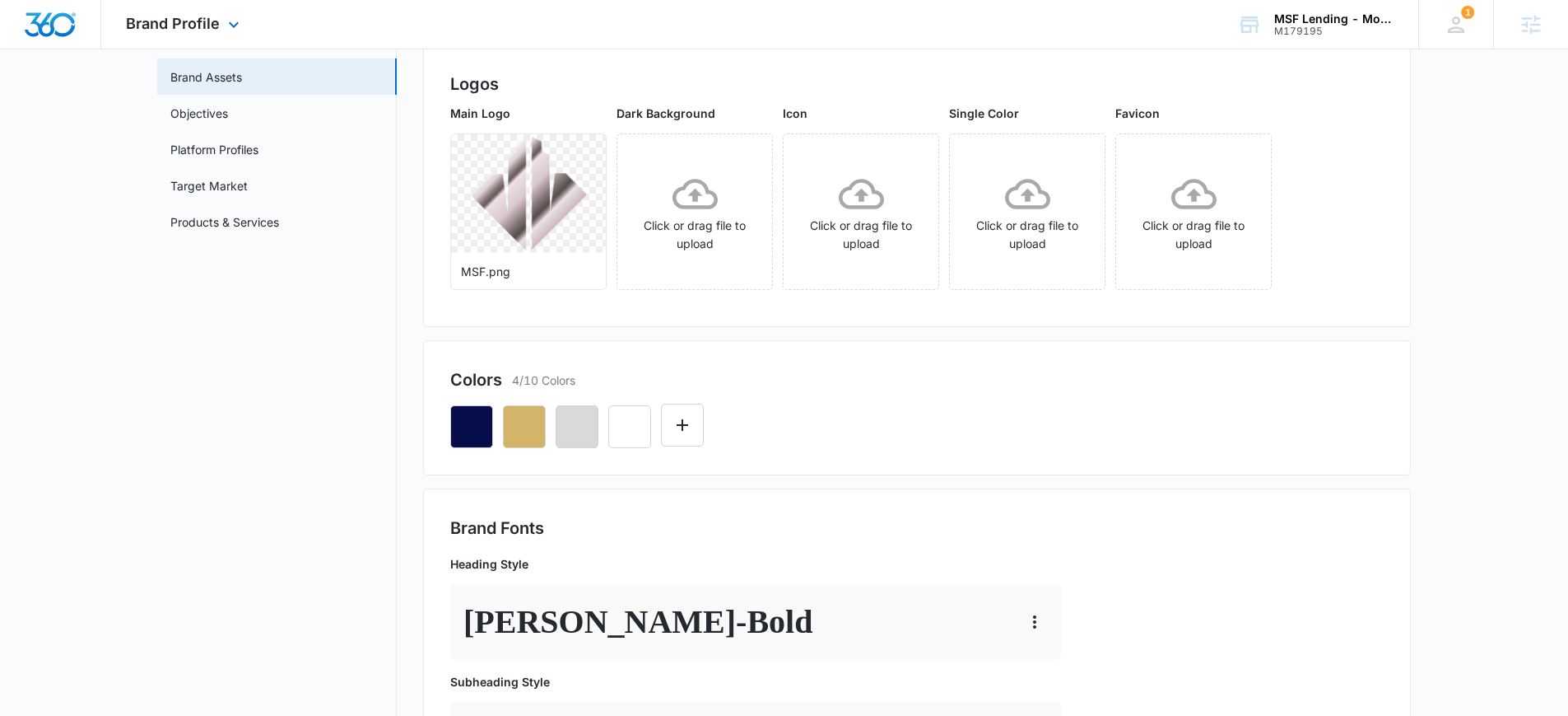
scroll to position [17, 0]
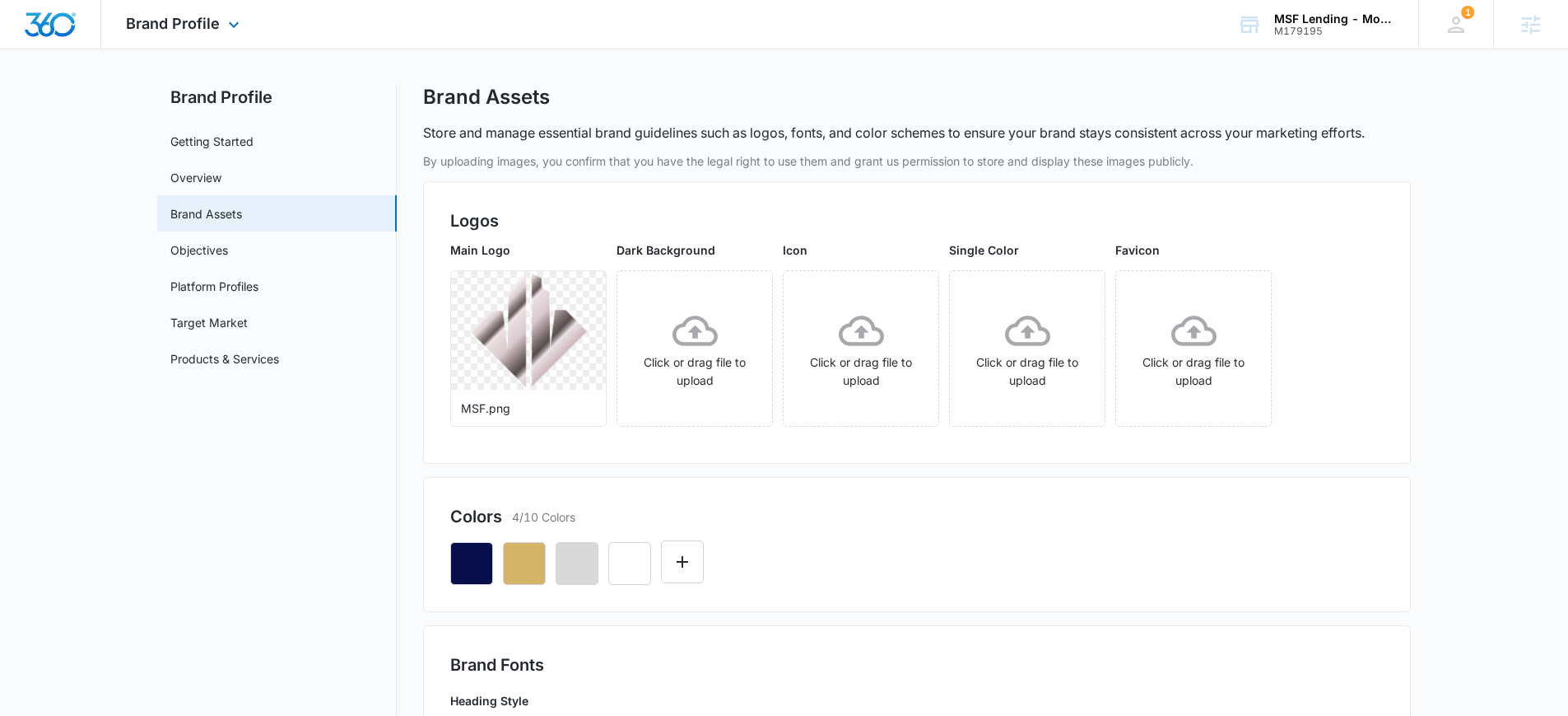
click at [117, 21] on div "Brand Profile Apps Reputation Websites Forms CRM Email Social Content Ads Intel…" at bounding box center [184, 24] width 167 height 49
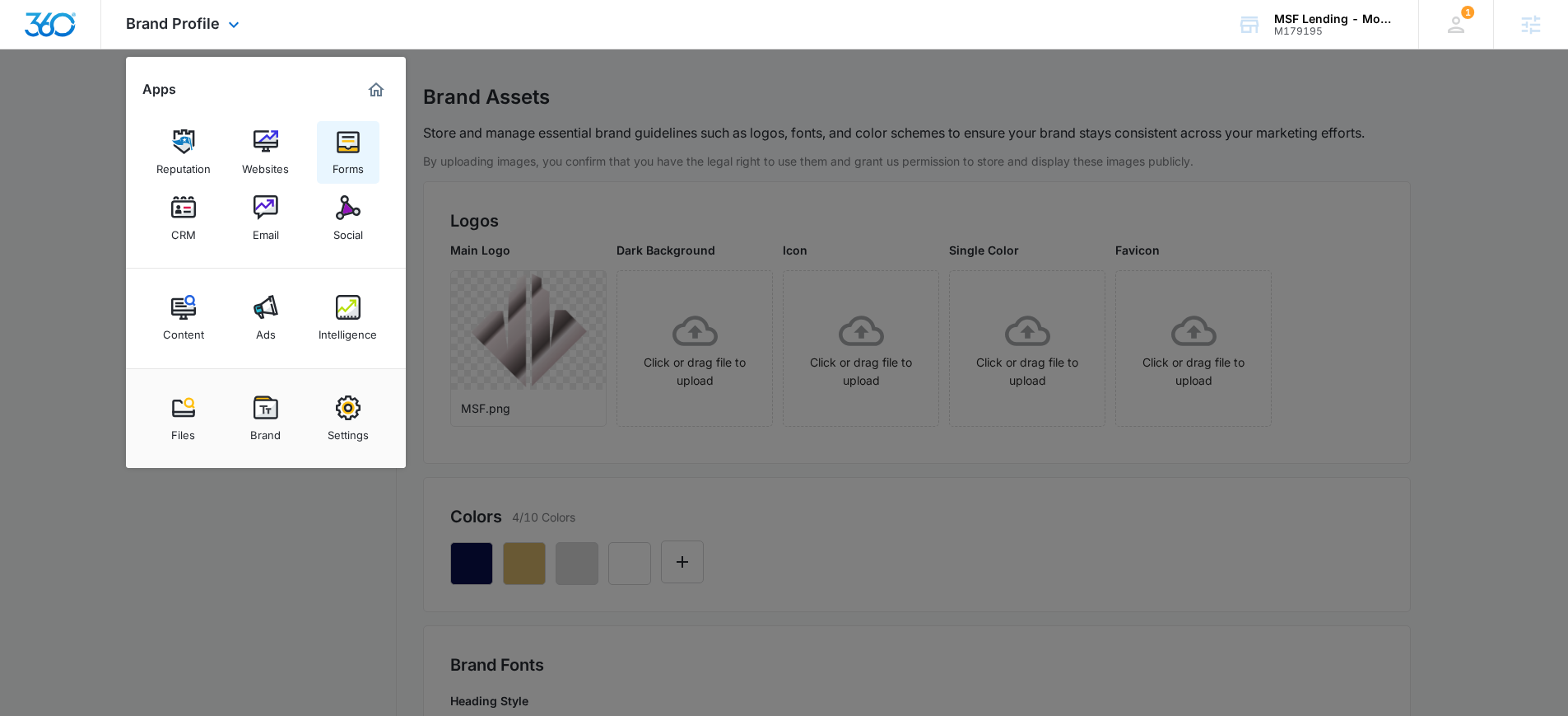
click at [355, 155] on div "Forms" at bounding box center [348, 164] width 32 height 21
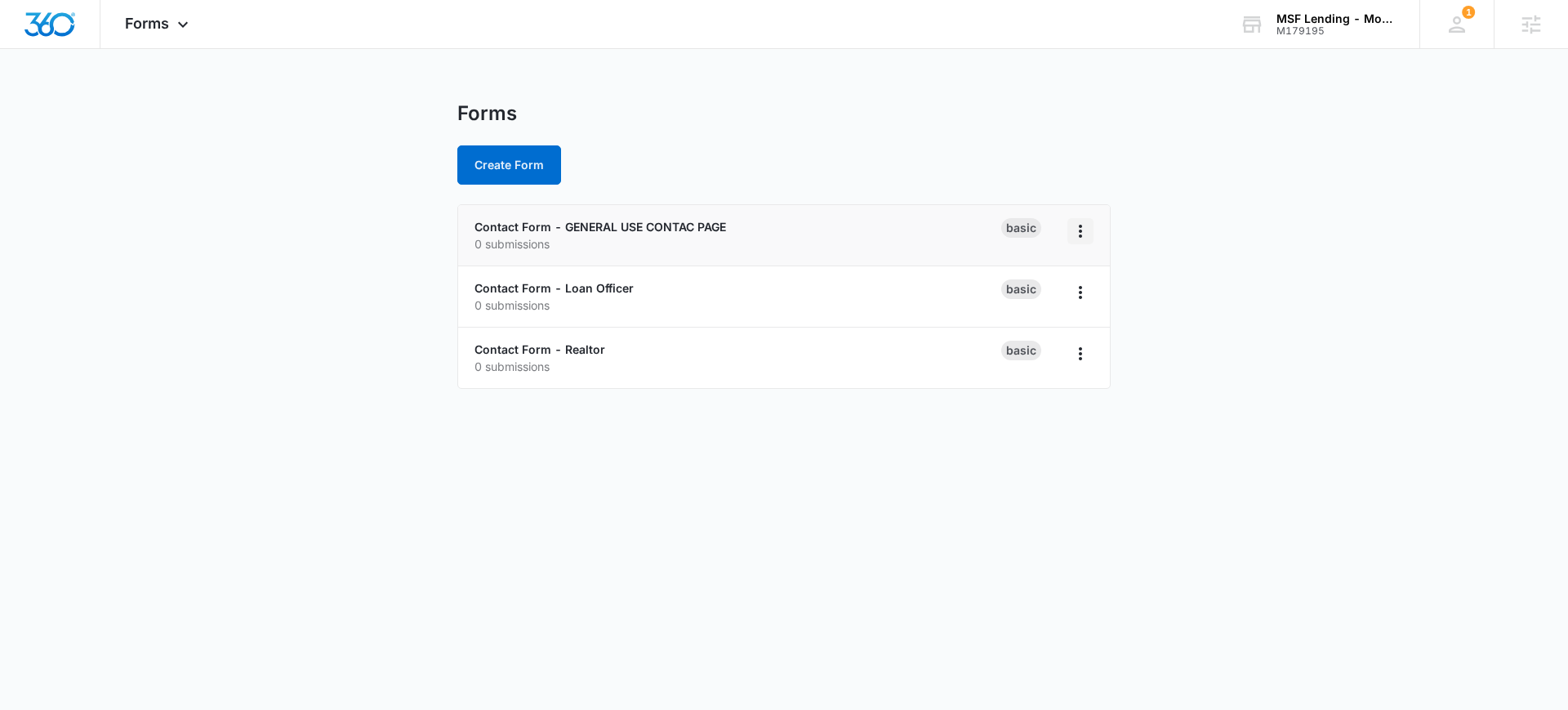
click at [1085, 228] on icon "Overflow Menu" at bounding box center [1081, 231] width 20 height 20
click at [1048, 303] on div "Duplicate" at bounding box center [1028, 301] width 50 height 11
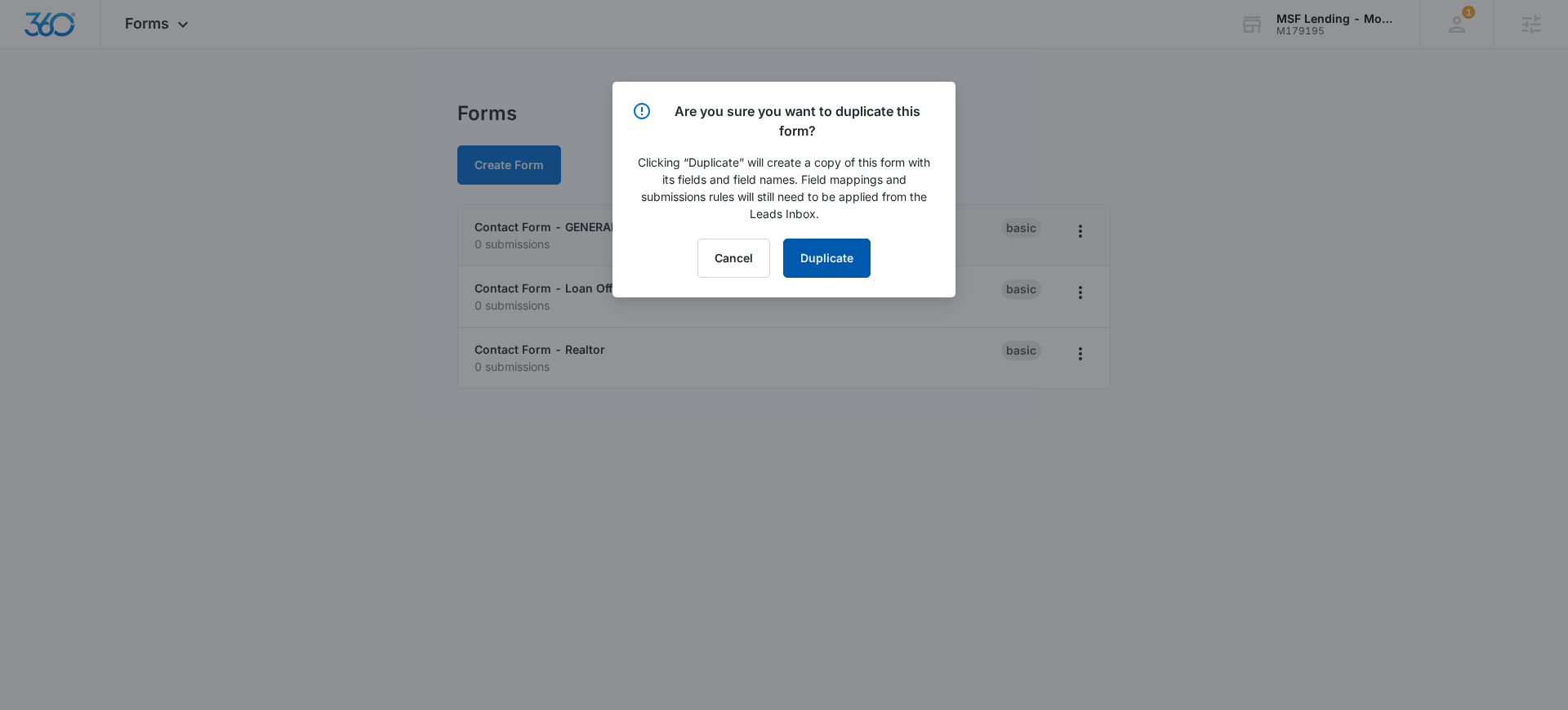
click at [842, 257] on button "Duplicate" at bounding box center [827, 258] width 87 height 39
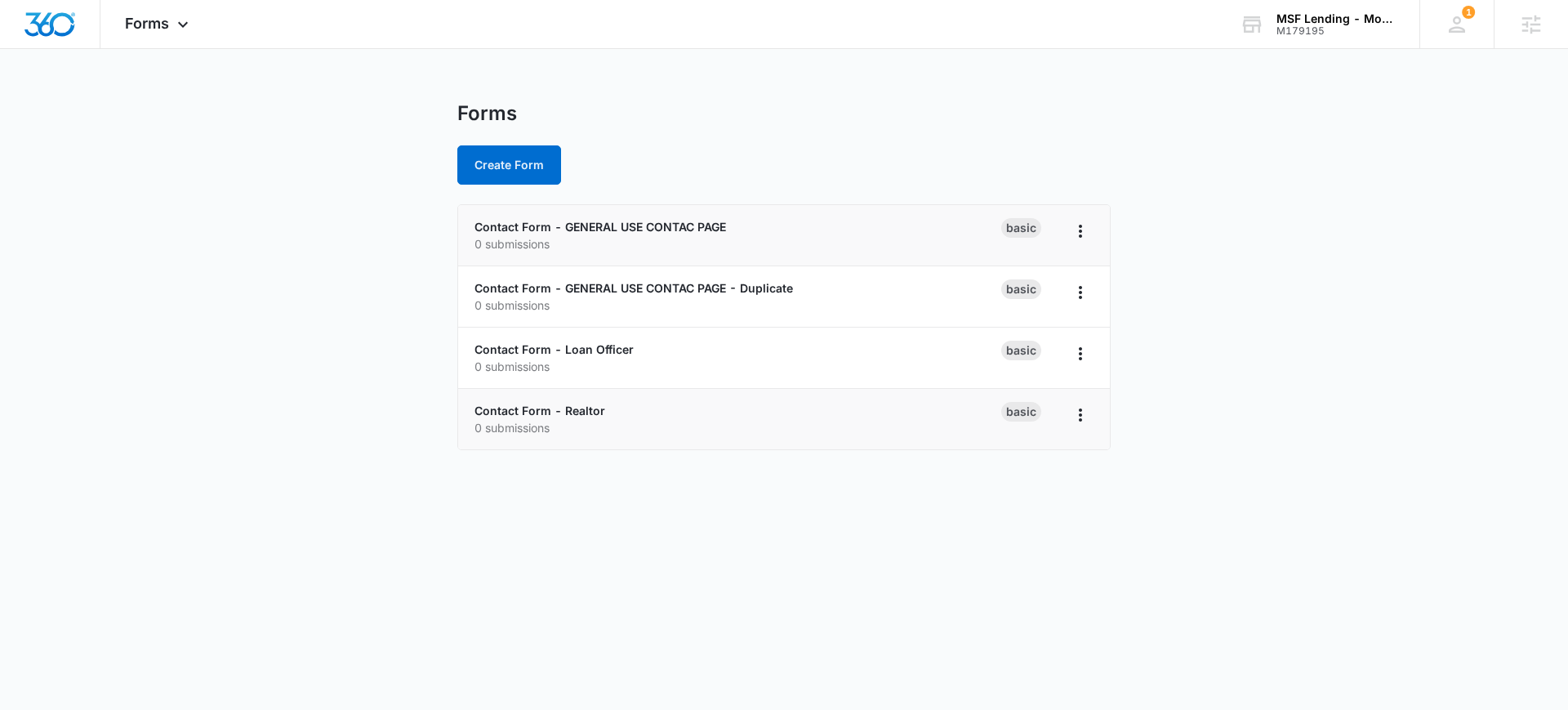
click at [590, 433] on p "0 submissions" at bounding box center [738, 428] width 527 height 17
click at [647, 292] on link "Contact Form - GENERAL USE CONTAC PAGE - Duplicate" at bounding box center [634, 287] width 319 height 14
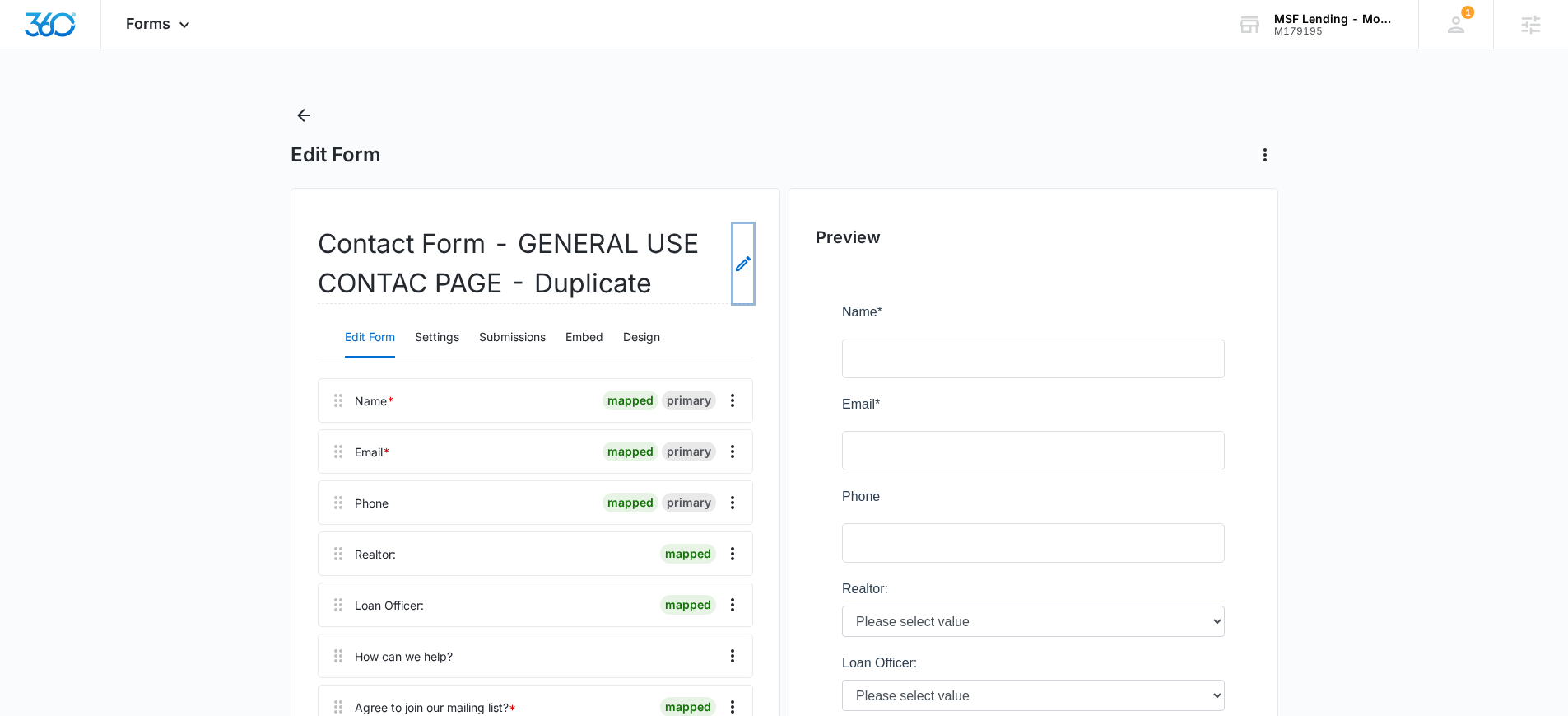
click at [749, 266] on icon "Edit Form Name" at bounding box center [743, 263] width 20 height 20
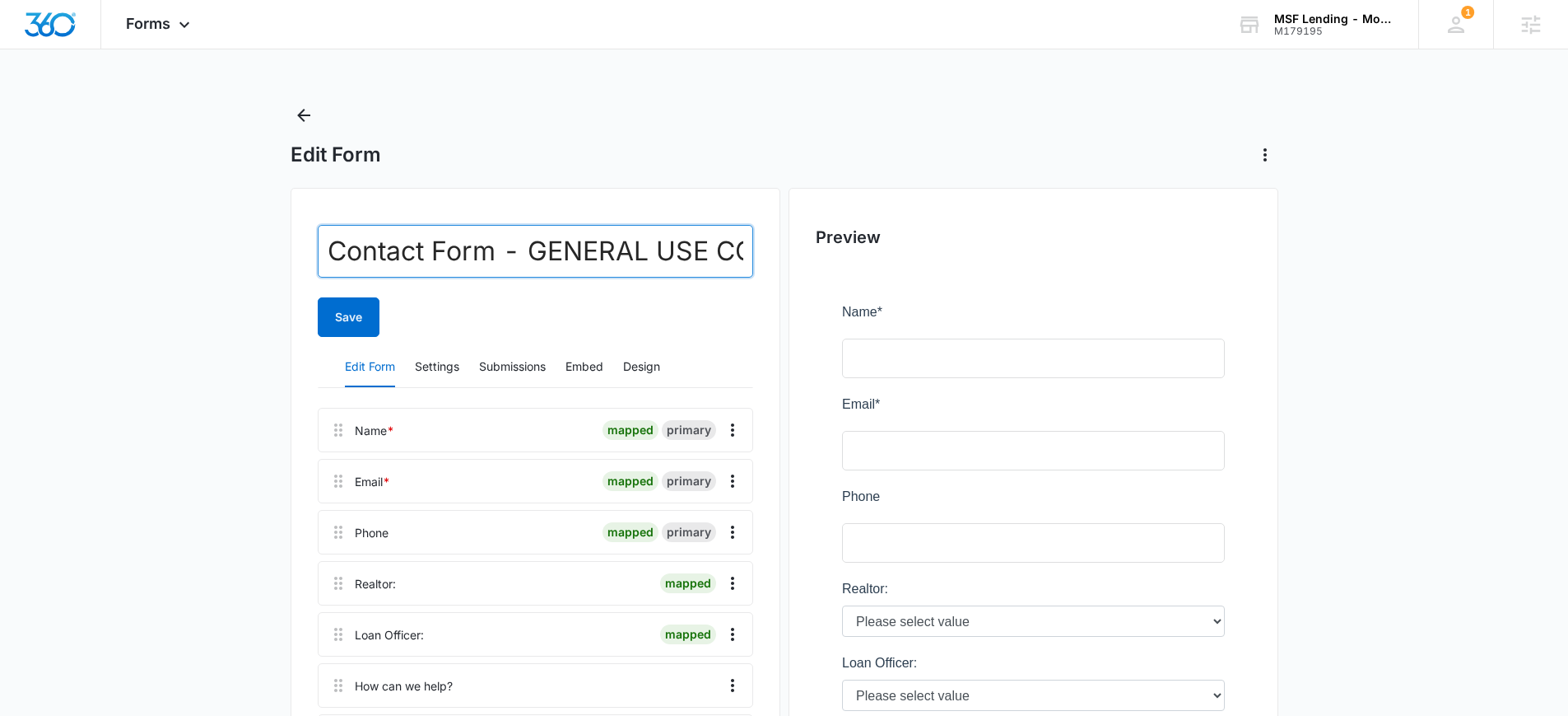
click at [575, 259] on input "Contact Form - GENERAL USE CONTAC PAGE - Duplicate" at bounding box center [536, 250] width 436 height 53
drag, startPoint x: 575, startPoint y: 259, endPoint x: 442, endPoint y: 253, distance: 133.1
click at [442, 253] on input "Contact Form - GENERAL USE CONTAC PAGE - Duplicate" at bounding box center [536, 250] width 436 height 53
drag, startPoint x: 442, startPoint y: 253, endPoint x: 402, endPoint y: 255, distance: 40.0
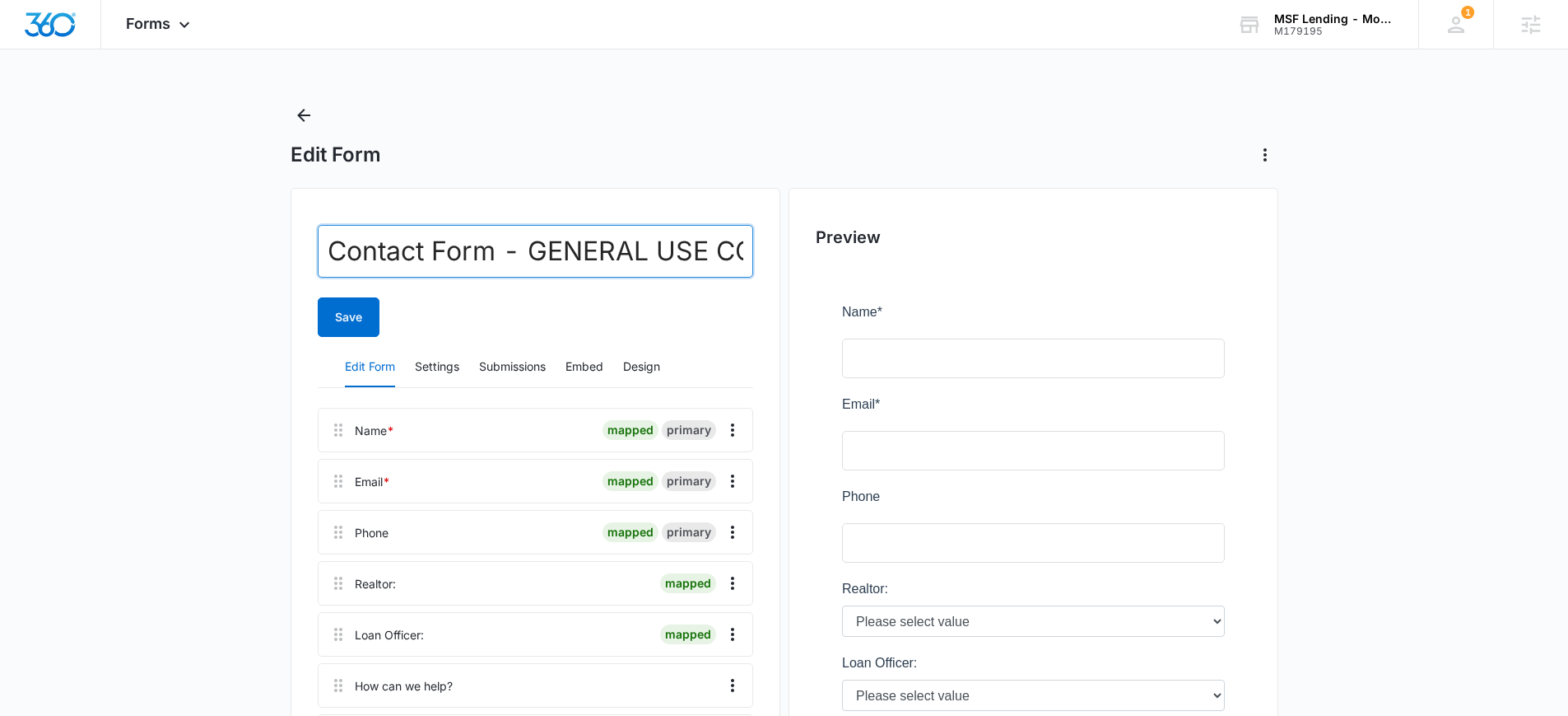
click at [402, 255] on input "Contact Form - GENERAL USE CONTAC PAGE - Duplicate" at bounding box center [536, 250] width 436 height 53
type input "Career Form"
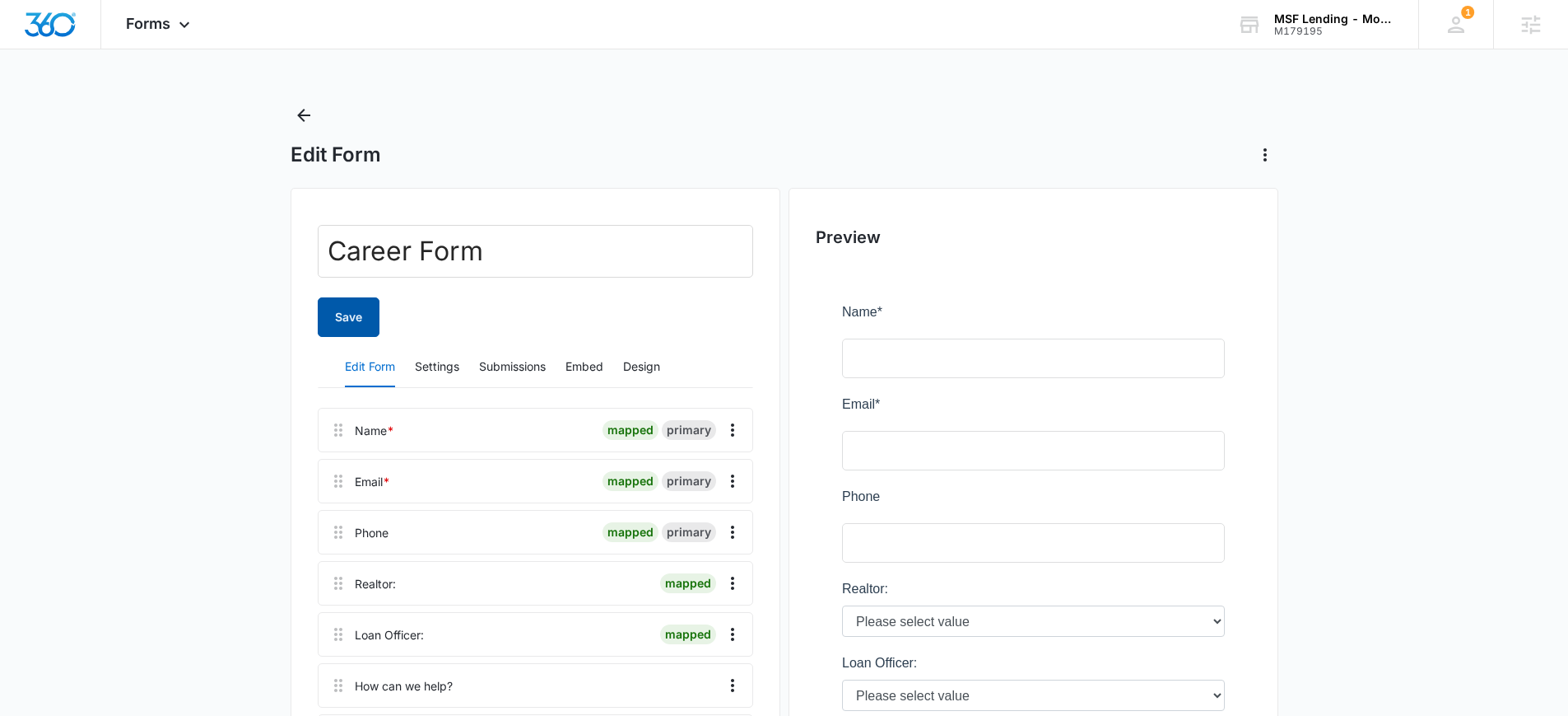
click at [359, 319] on button "Save" at bounding box center [349, 316] width 62 height 39
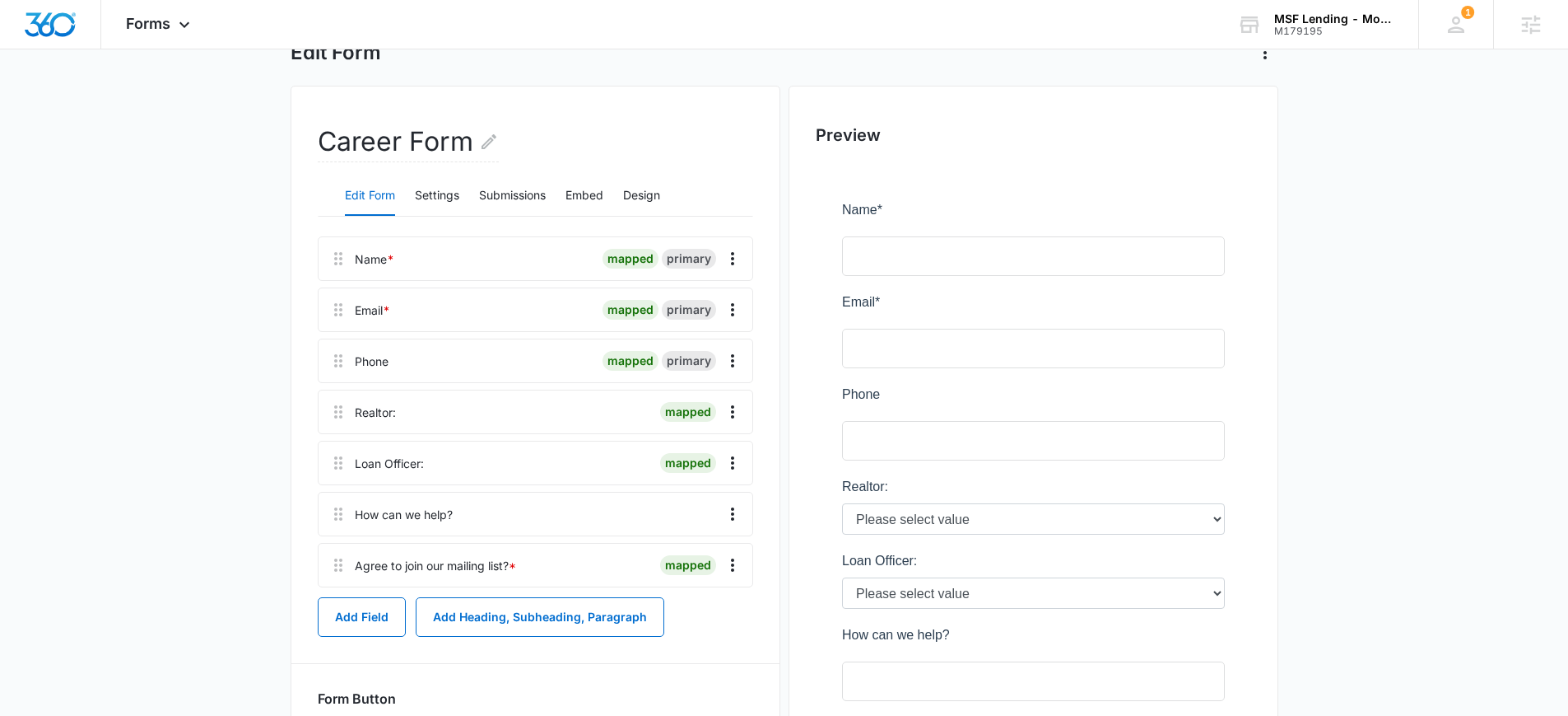
scroll to position [104, 0]
click at [731, 415] on icon "Overflow Menu" at bounding box center [732, 410] width 3 height 13
click at [687, 487] on div "Delete" at bounding box center [688, 481] width 34 height 11
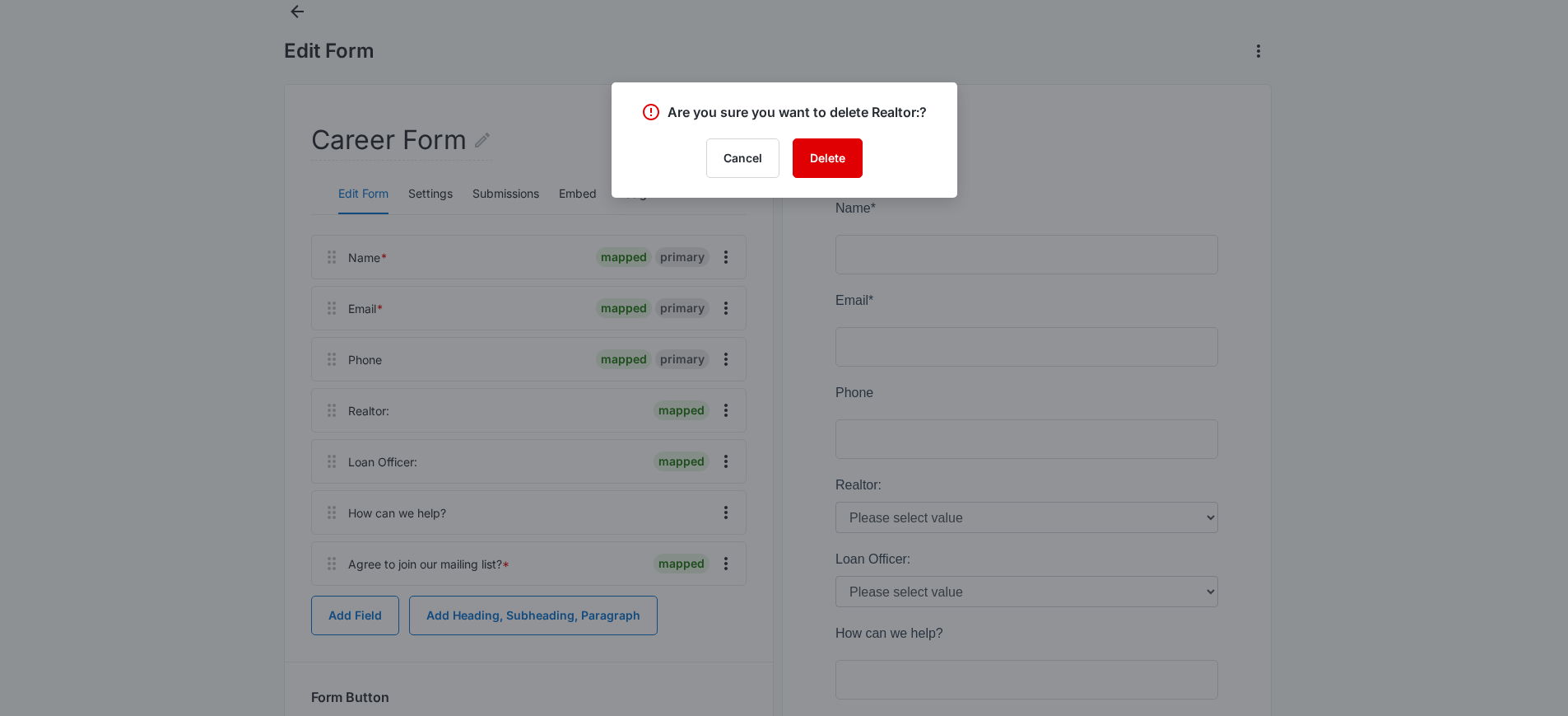
click at [814, 163] on button "Delete" at bounding box center [827, 158] width 70 height 39
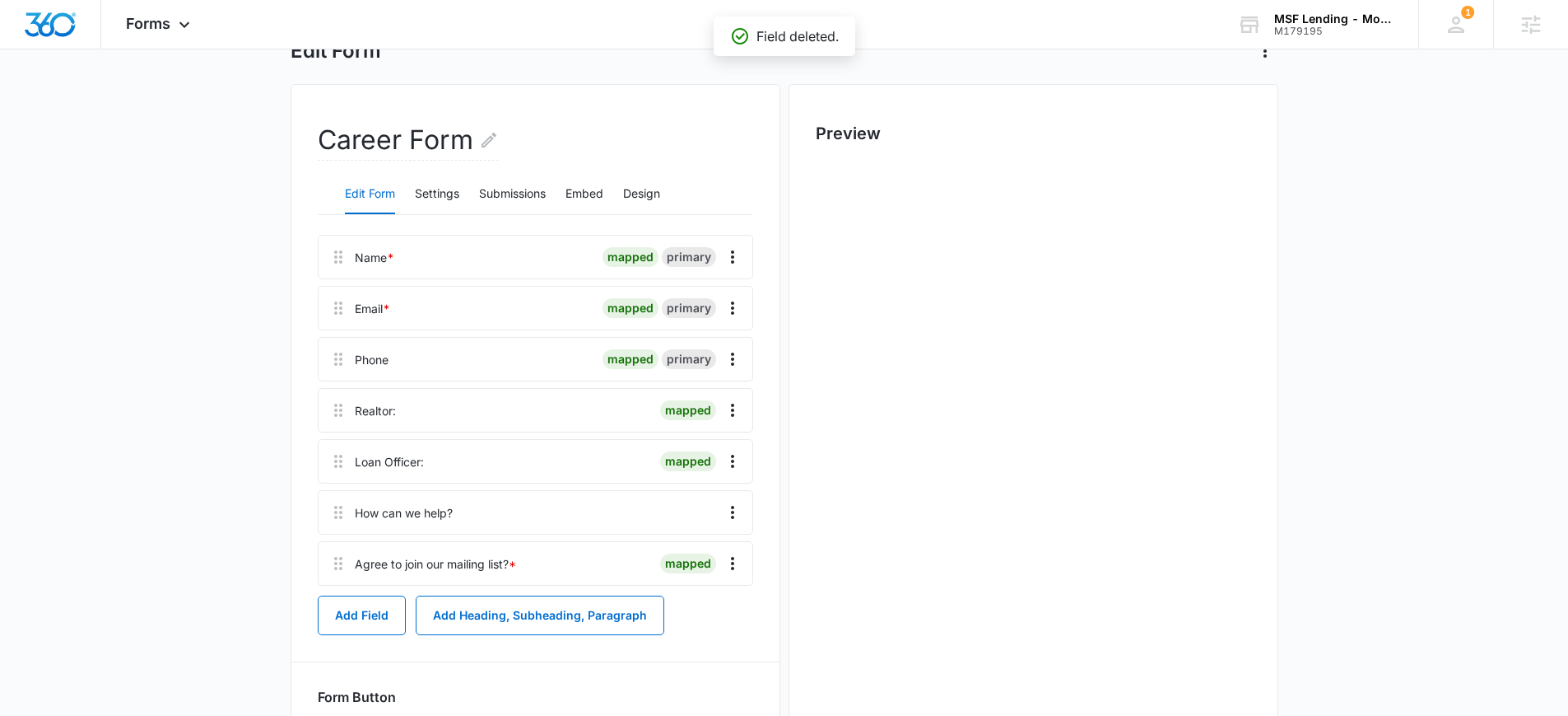
scroll to position [0, 0]
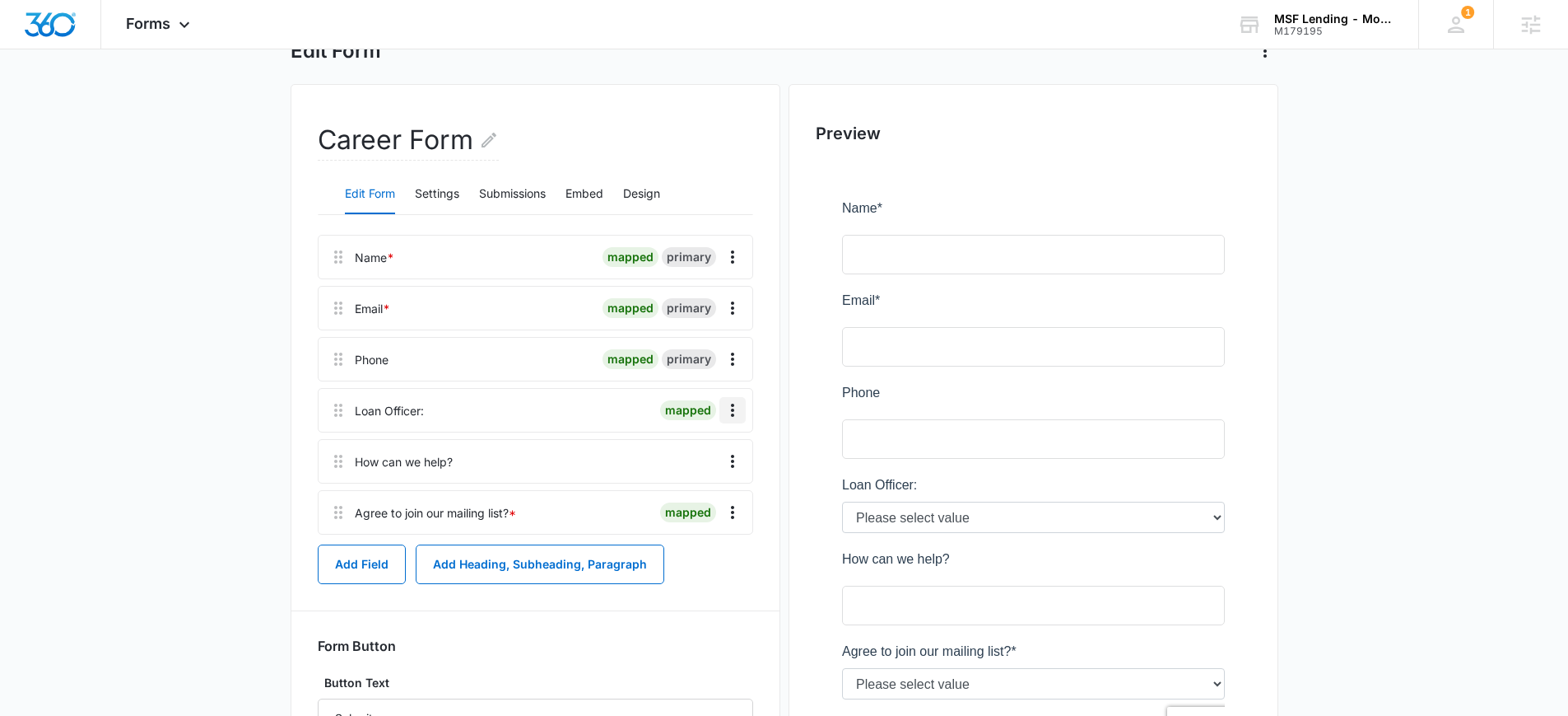
click at [733, 402] on icon "Overflow Menu" at bounding box center [733, 410] width 20 height 20
click at [731, 491] on button "Delete" at bounding box center [698, 481] width 94 height 25
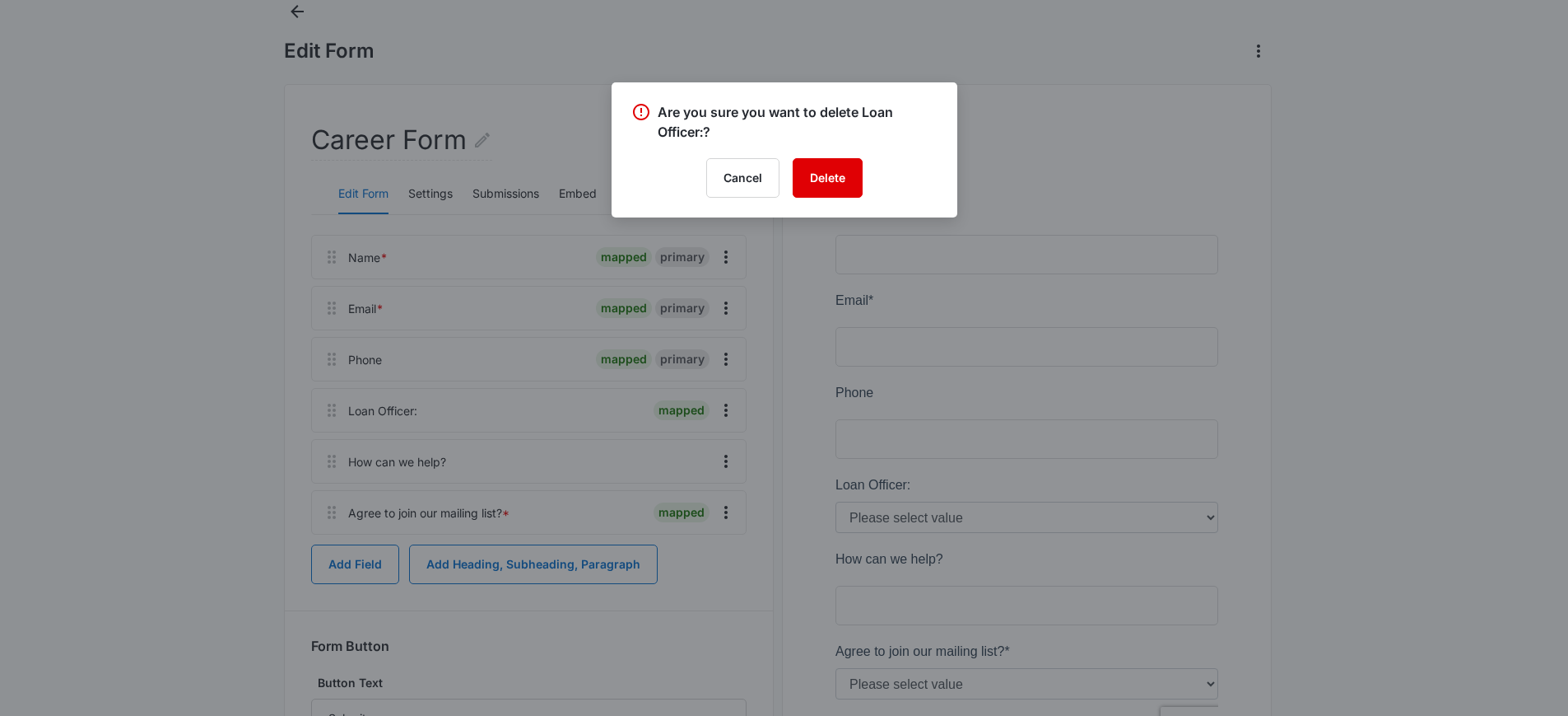
click at [857, 184] on button "Delete" at bounding box center [827, 177] width 70 height 39
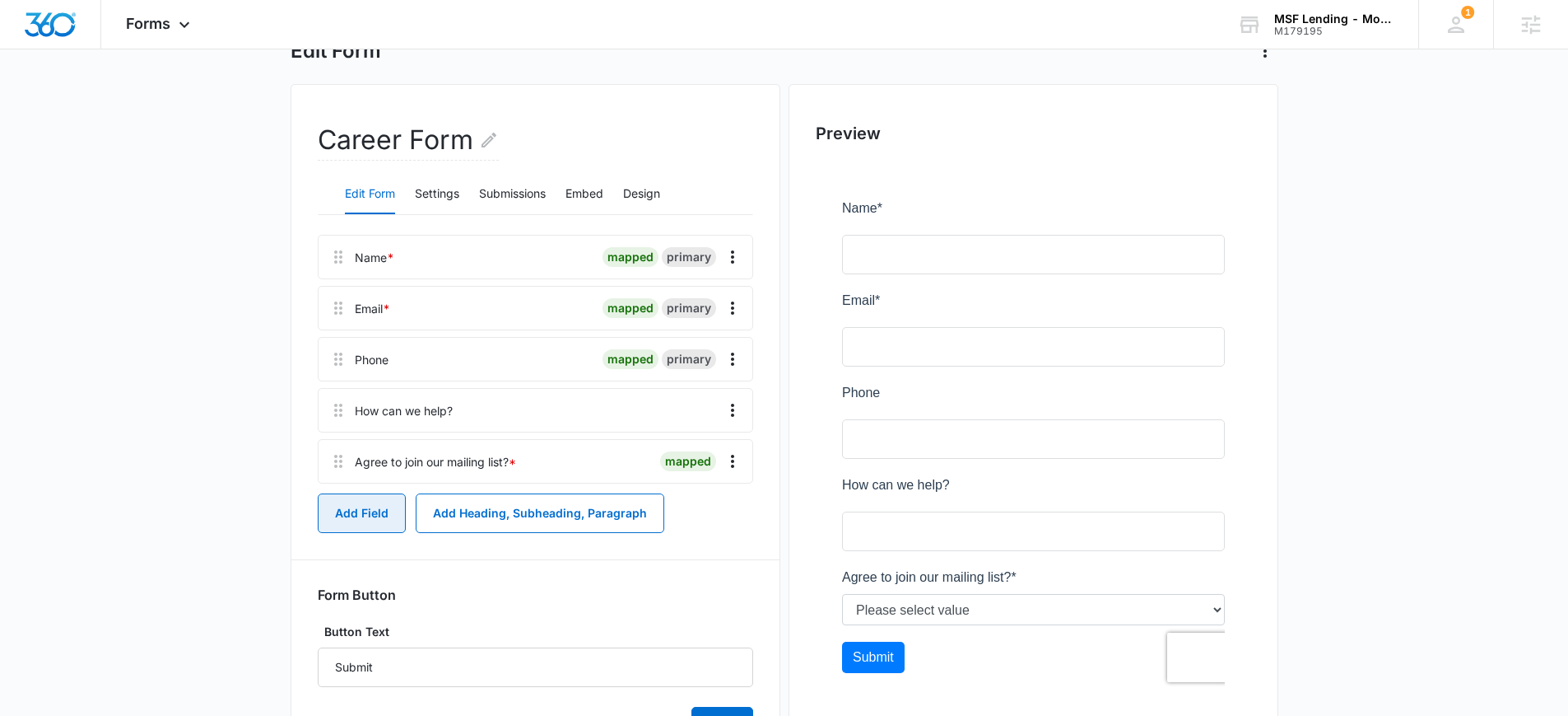
click at [366, 520] on button "Add Field" at bounding box center [362, 512] width 88 height 39
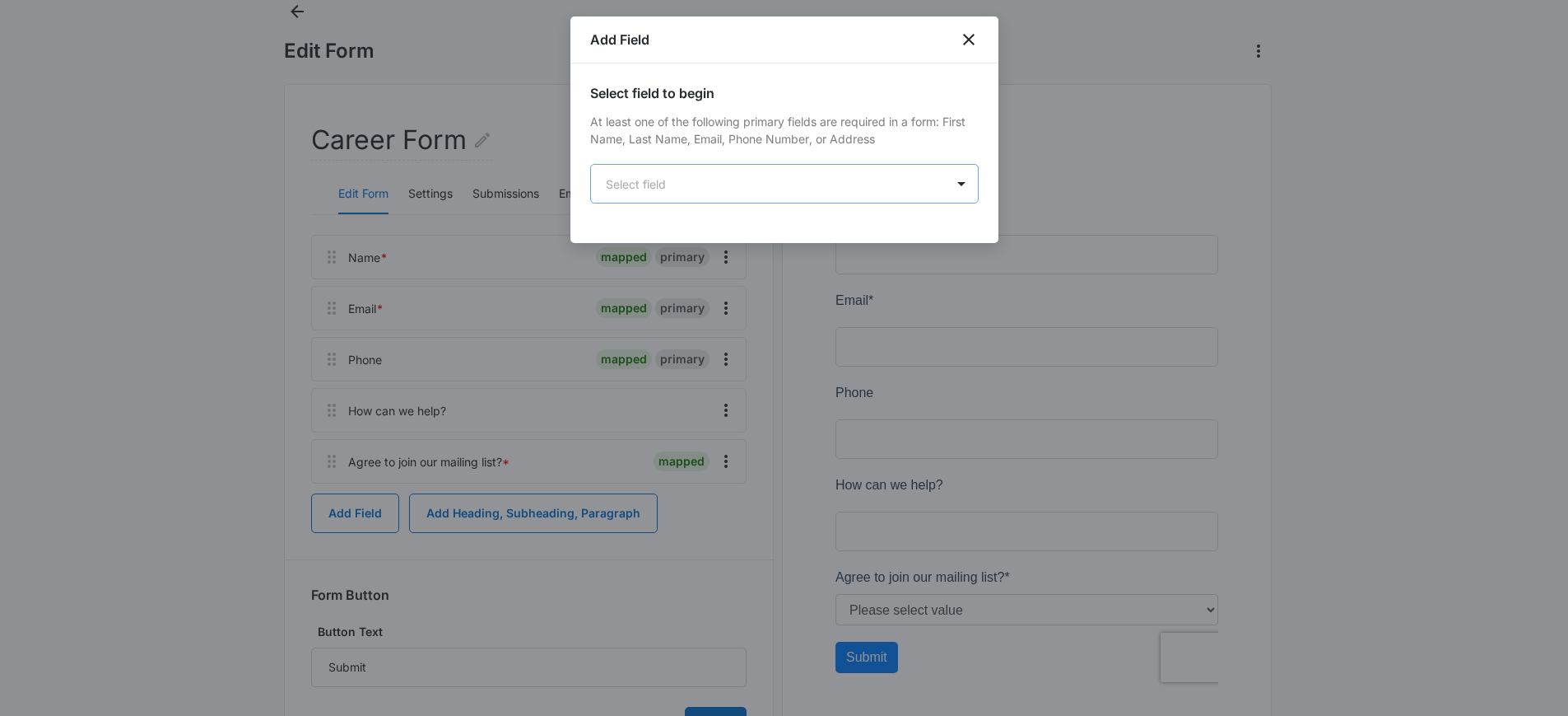
click at [768, 176] on body "Forms Apps Reputation Websites Forms CRM Email Social Content Ads Intelligence …" at bounding box center [784, 351] width 1568 height 910
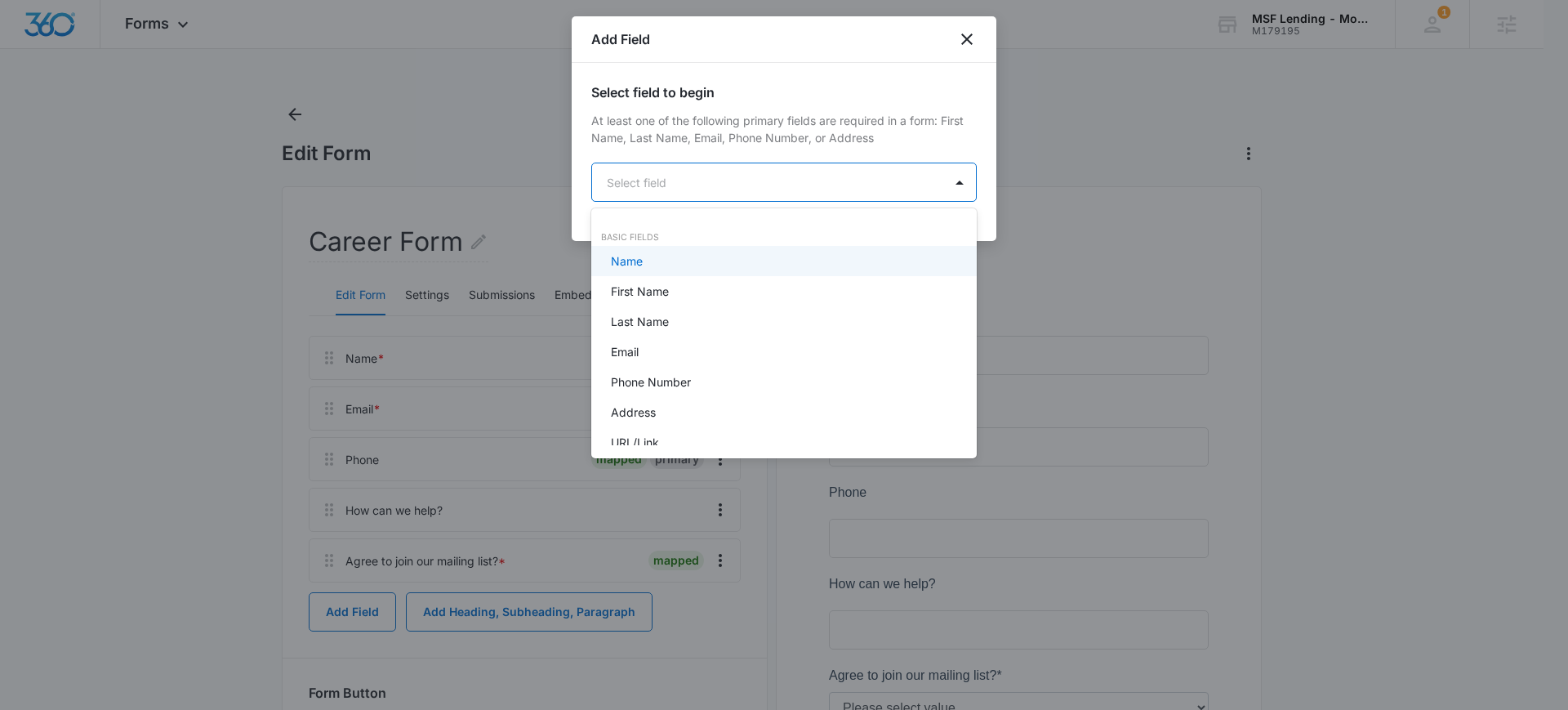
type input "f"
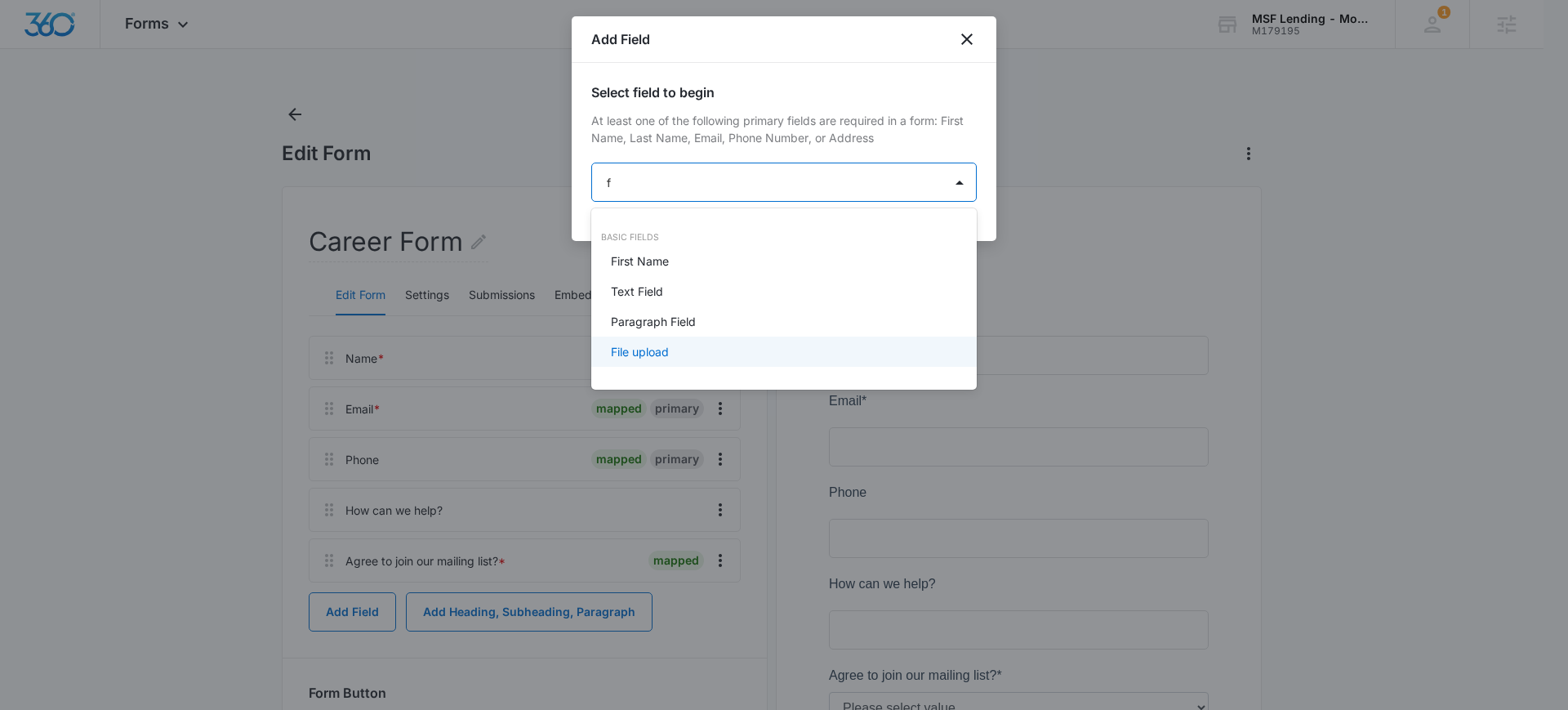
click at [669, 350] on p "File upload" at bounding box center [640, 352] width 58 height 17
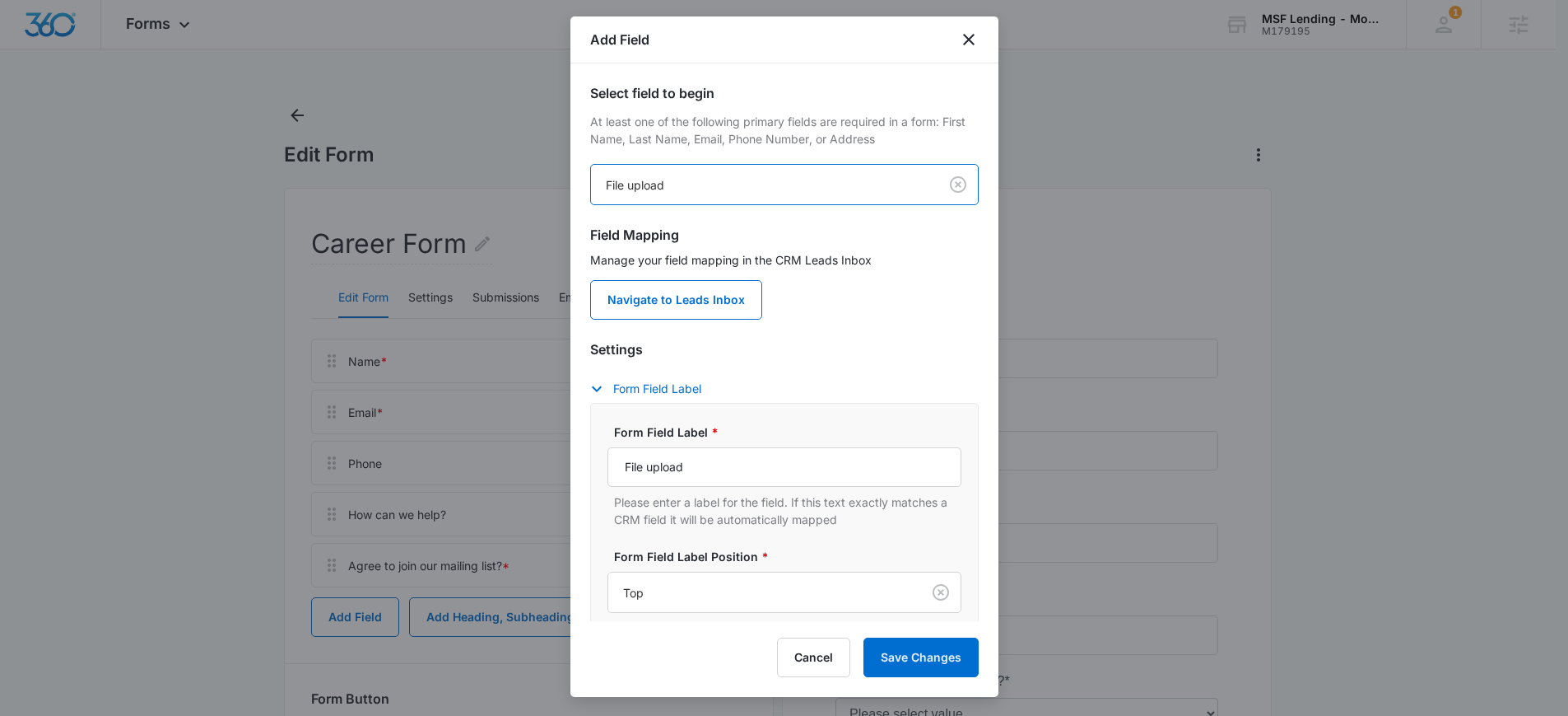
click at [708, 425] on span "*" at bounding box center [713, 432] width 11 height 14
click at [707, 447] on input "File upload" at bounding box center [784, 466] width 354 height 39
click at [732, 480] on input "File upload" at bounding box center [784, 466] width 354 height 39
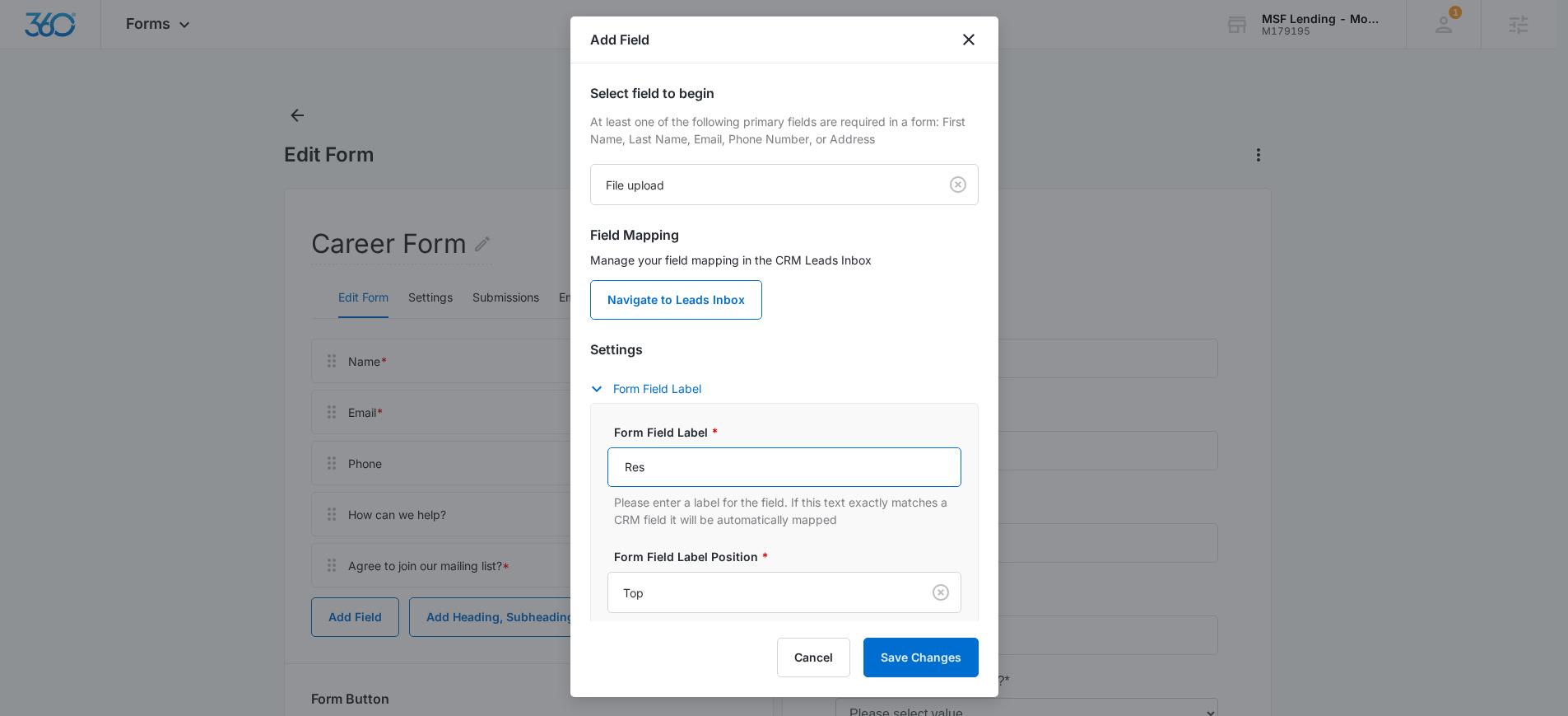
type input "Resume Upload:"
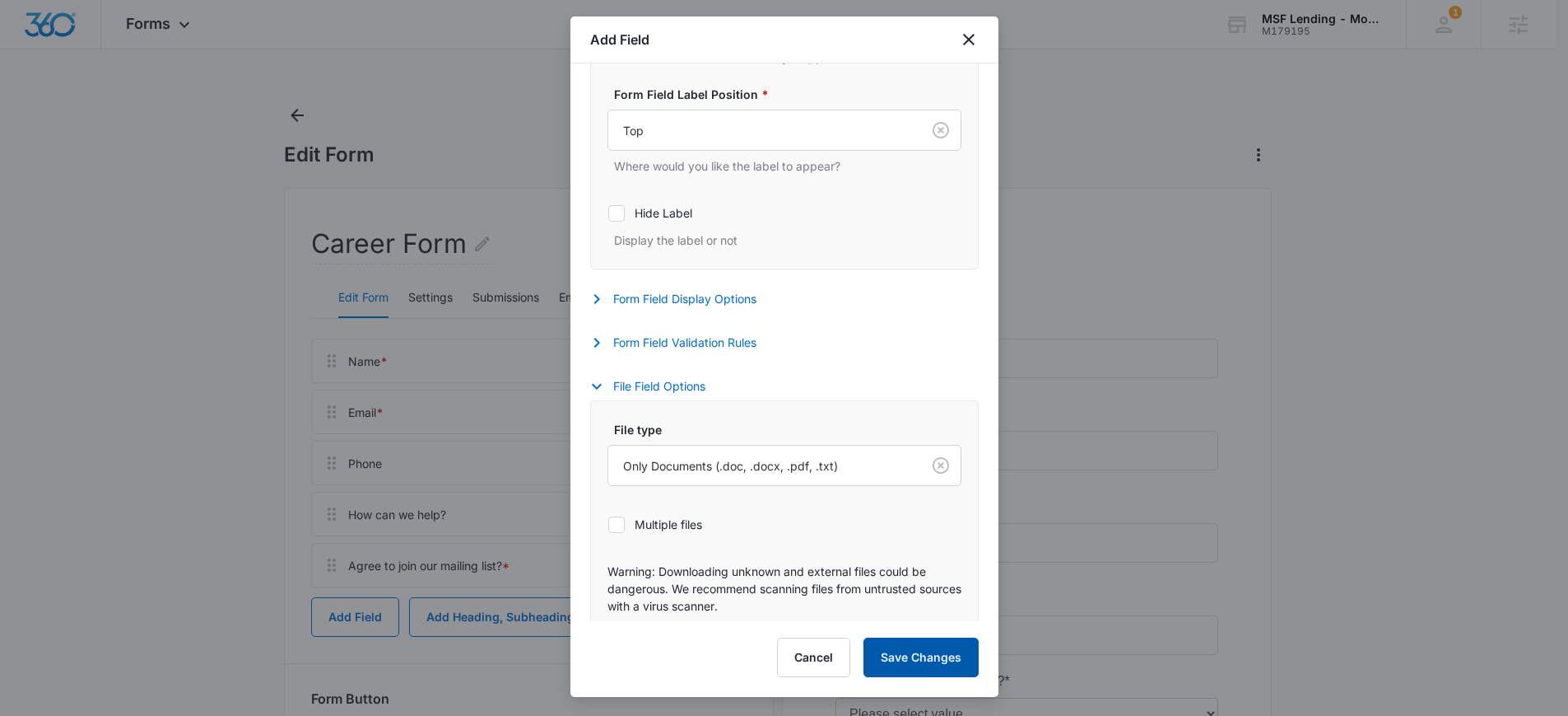
scroll to position [476, 0]
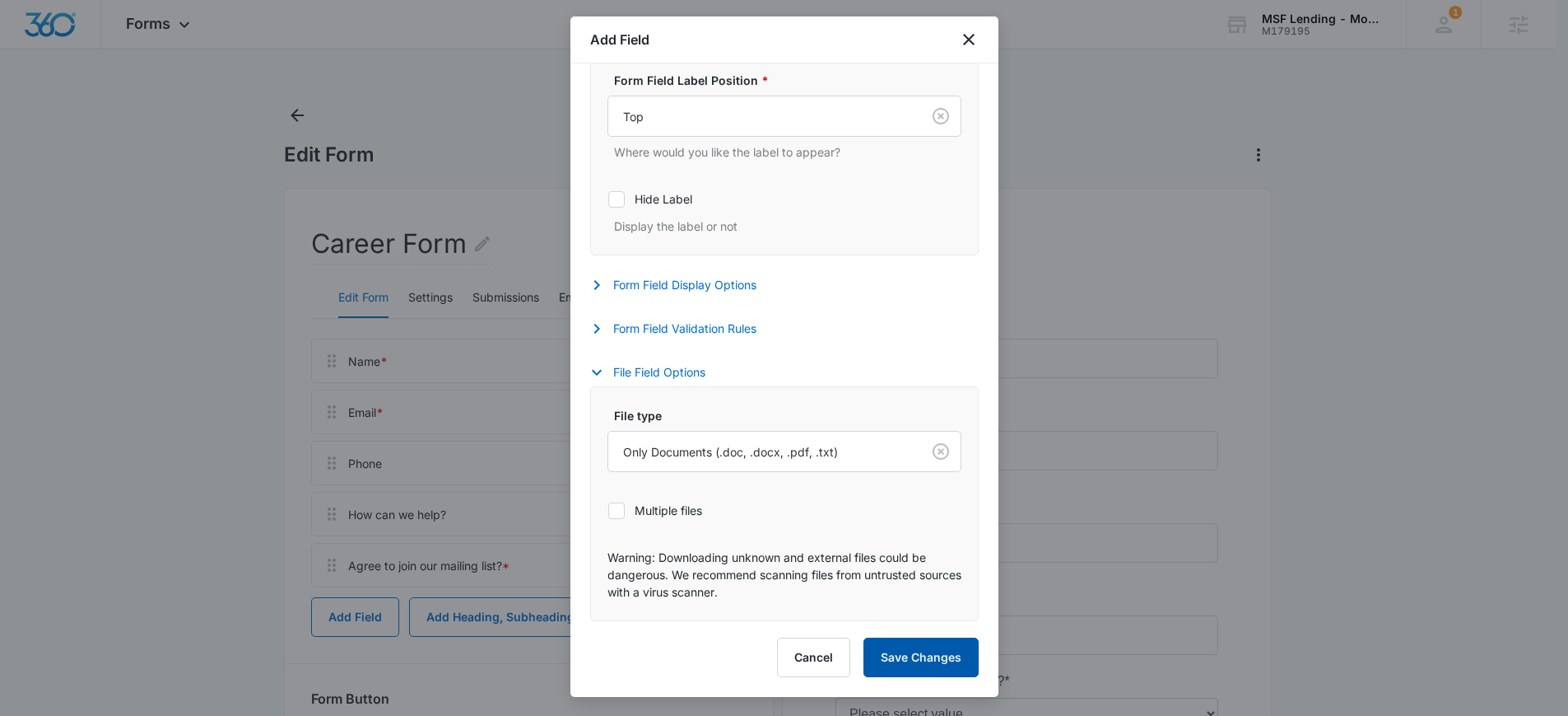
click at [932, 652] on button "Save Changes" at bounding box center [921, 657] width 116 height 39
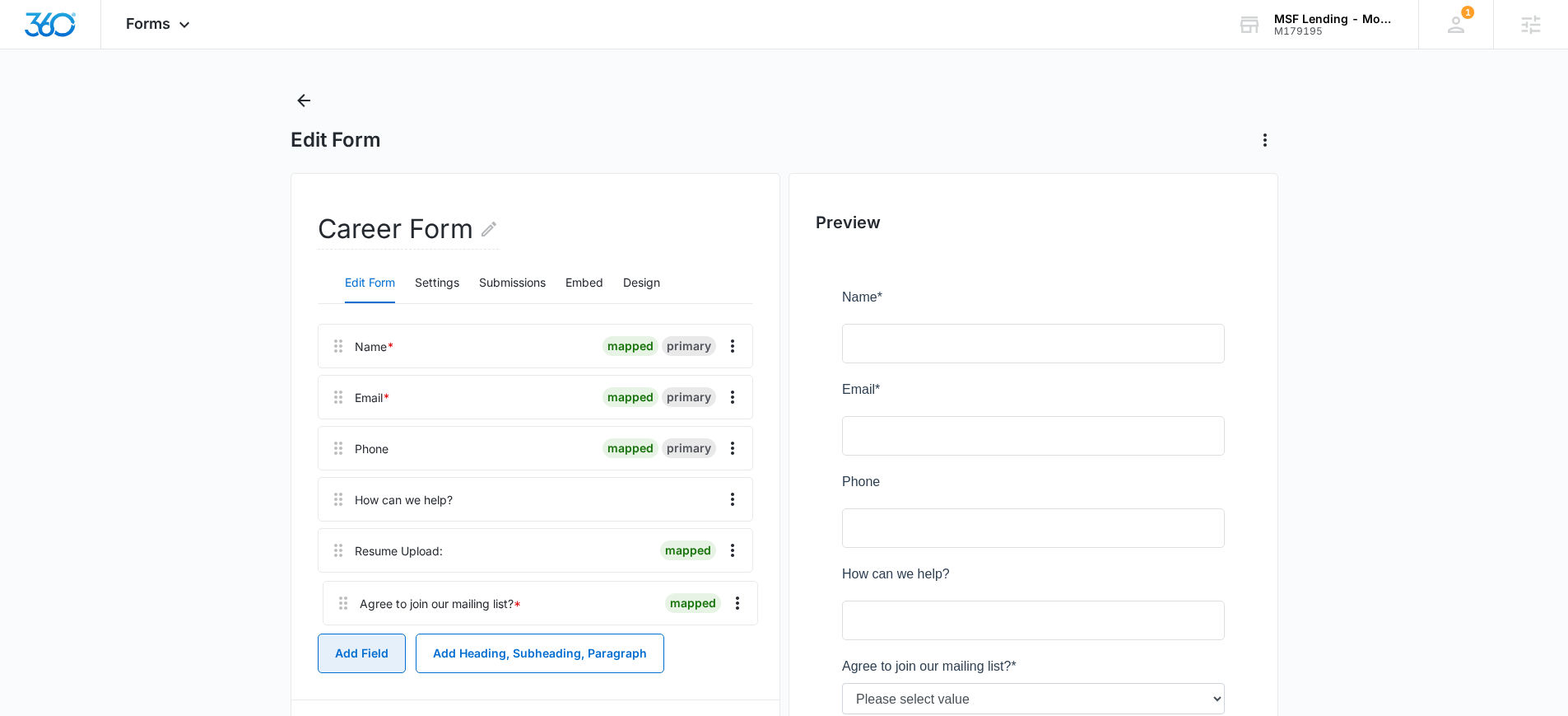
scroll to position [21, 0]
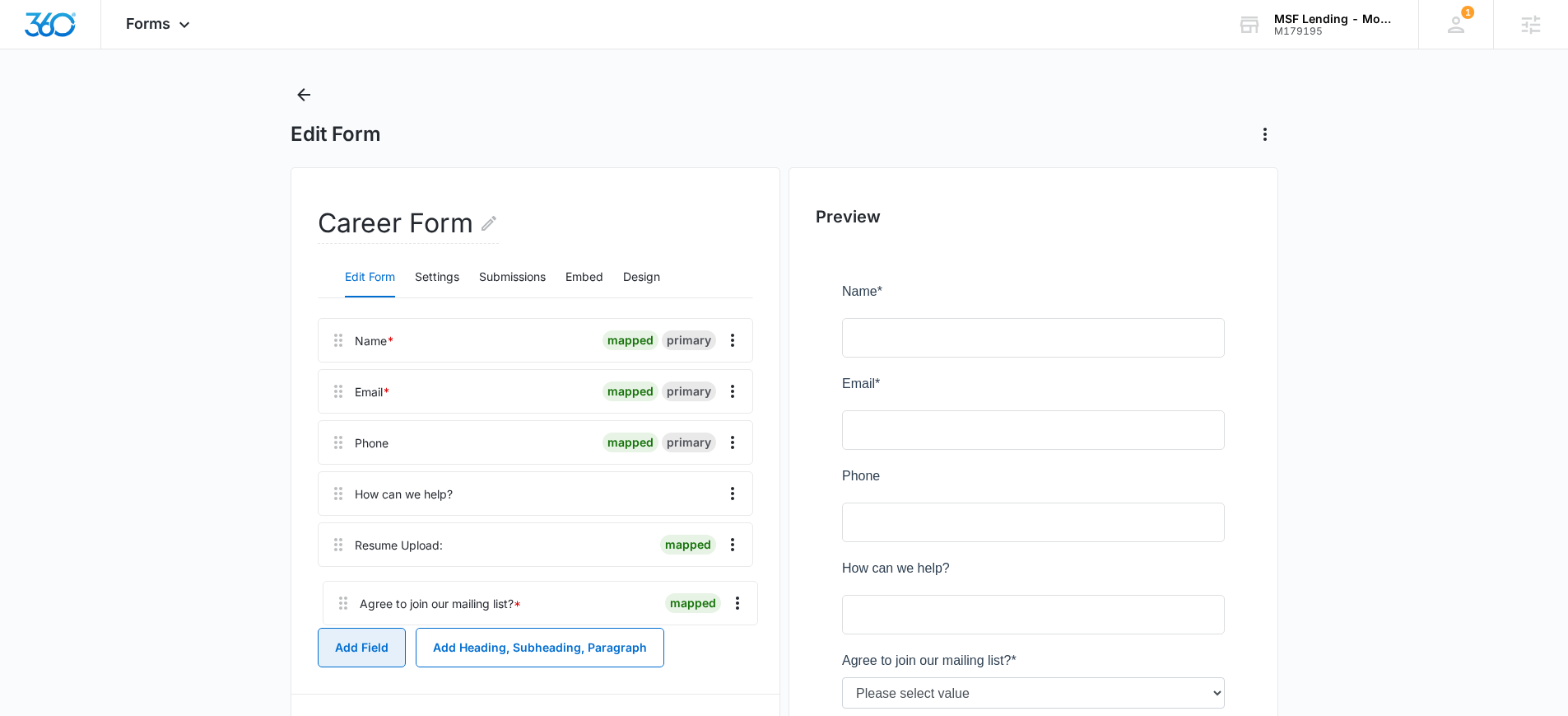
drag, startPoint x: 339, startPoint y: 562, endPoint x: 344, endPoint y: 598, distance: 36.3
click at [344, 598] on div "Name * mapped primary Email * mapped primary Phone mapped primary How can we he…" at bounding box center [536, 468] width 436 height 300
click at [360, 646] on button "Add Field" at bounding box center [362, 647] width 88 height 39
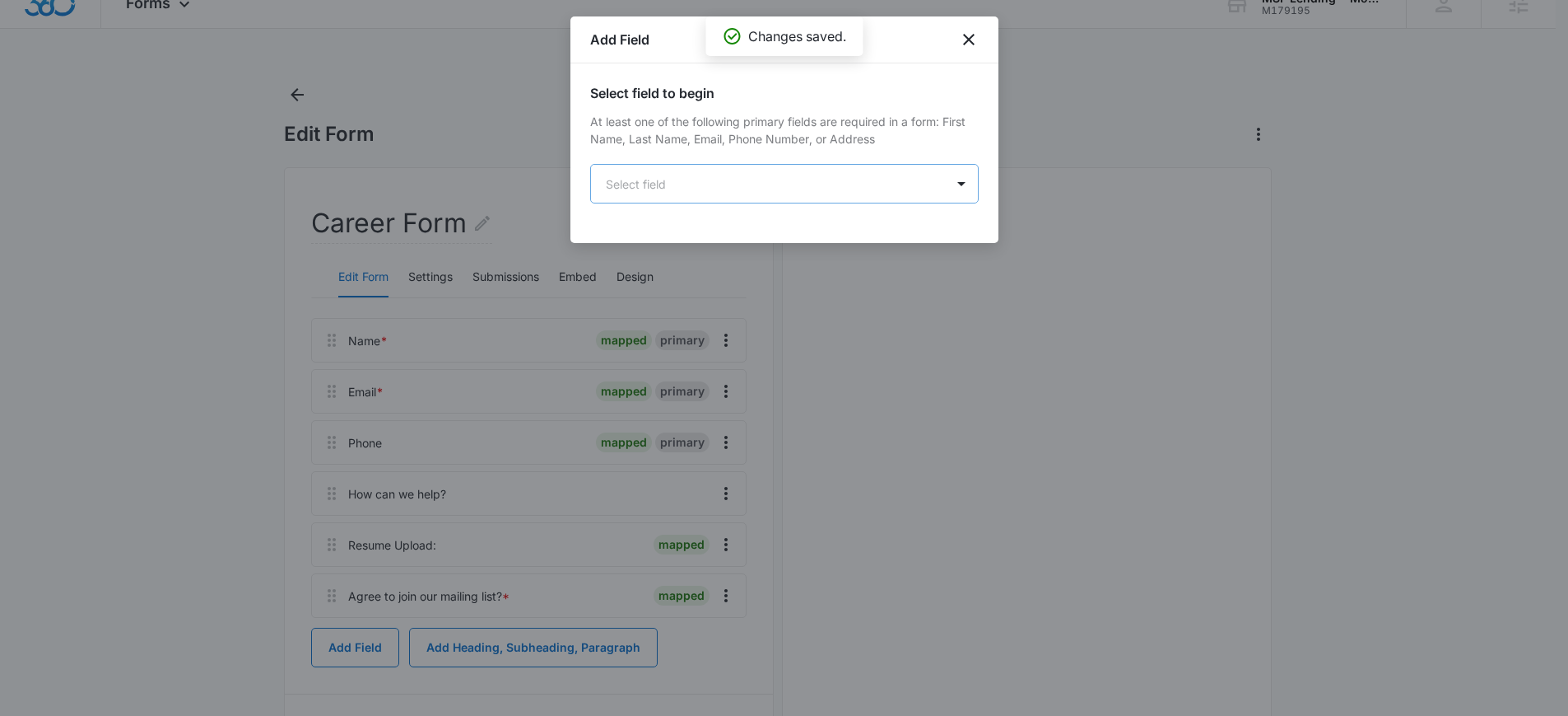
scroll to position [0, 0]
click at [732, 176] on body "Forms Apps Reputation Websites Forms CRM Email Social Content Ads Intelligence …" at bounding box center [784, 460] width 1568 height 962
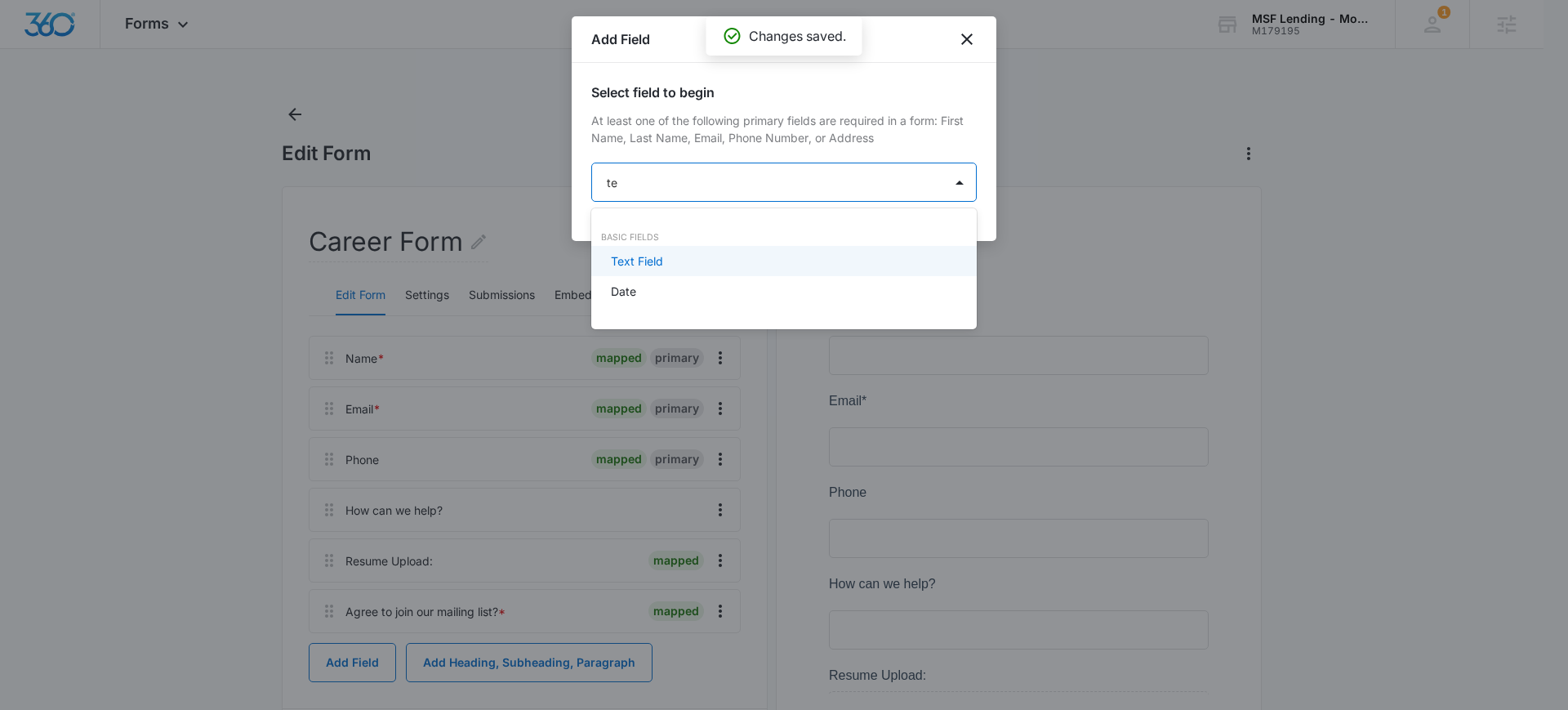
type input "tex"
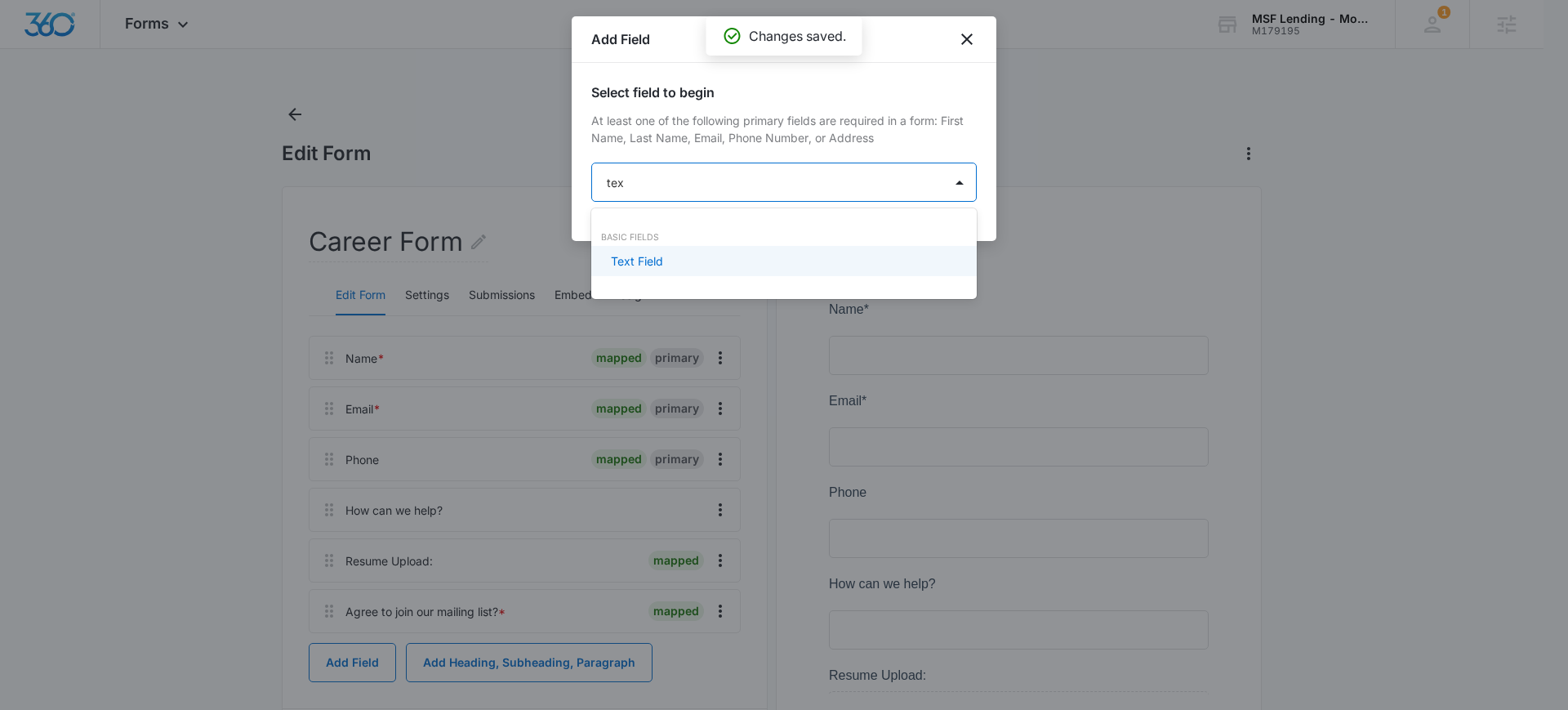
click at [684, 261] on div "Text Field" at bounding box center [783, 261] width 343 height 17
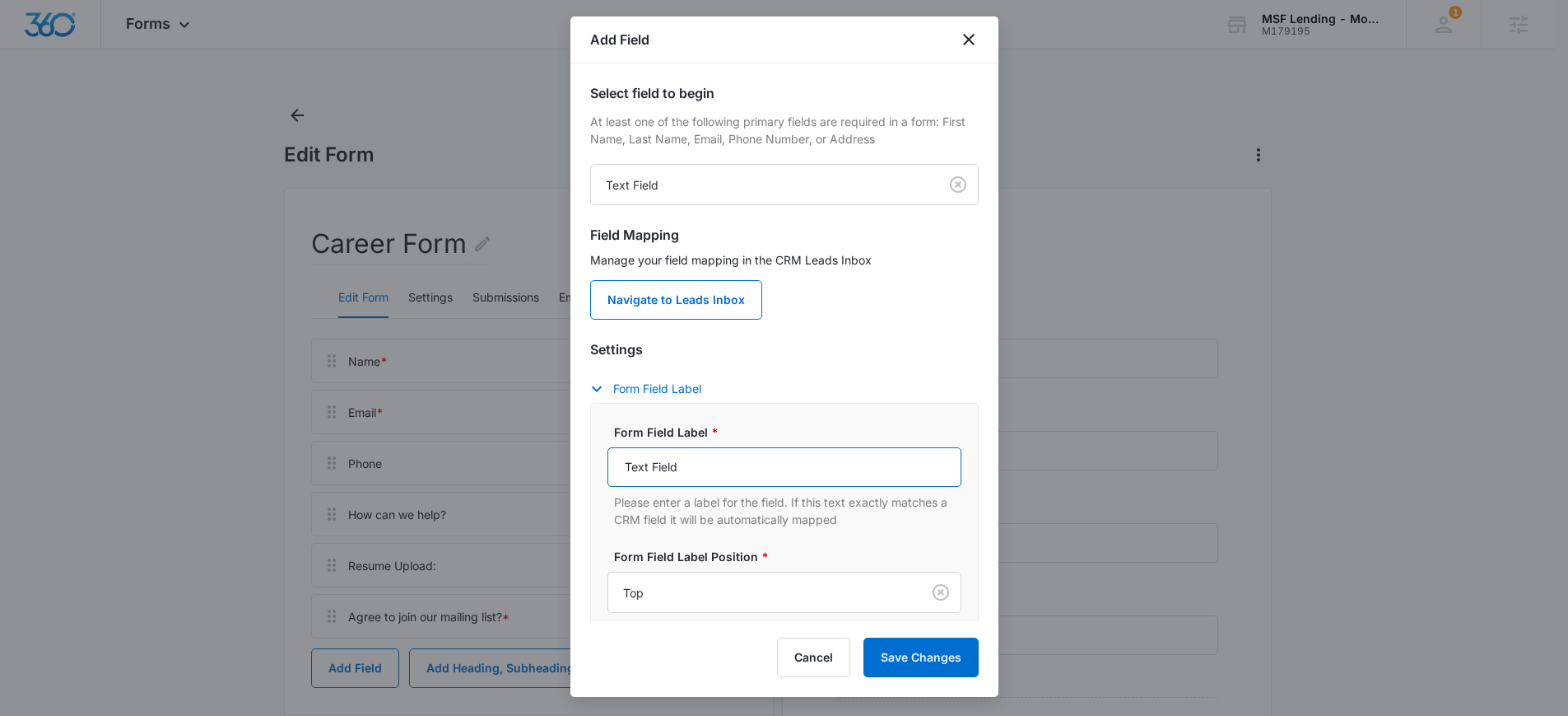
click at [680, 460] on input "Text Field" at bounding box center [784, 466] width 354 height 39
click at [680, 462] on input "Text Field" at bounding box center [784, 466] width 354 height 39
click at [666, 473] on input "Text Field" at bounding box center [784, 466] width 354 height 39
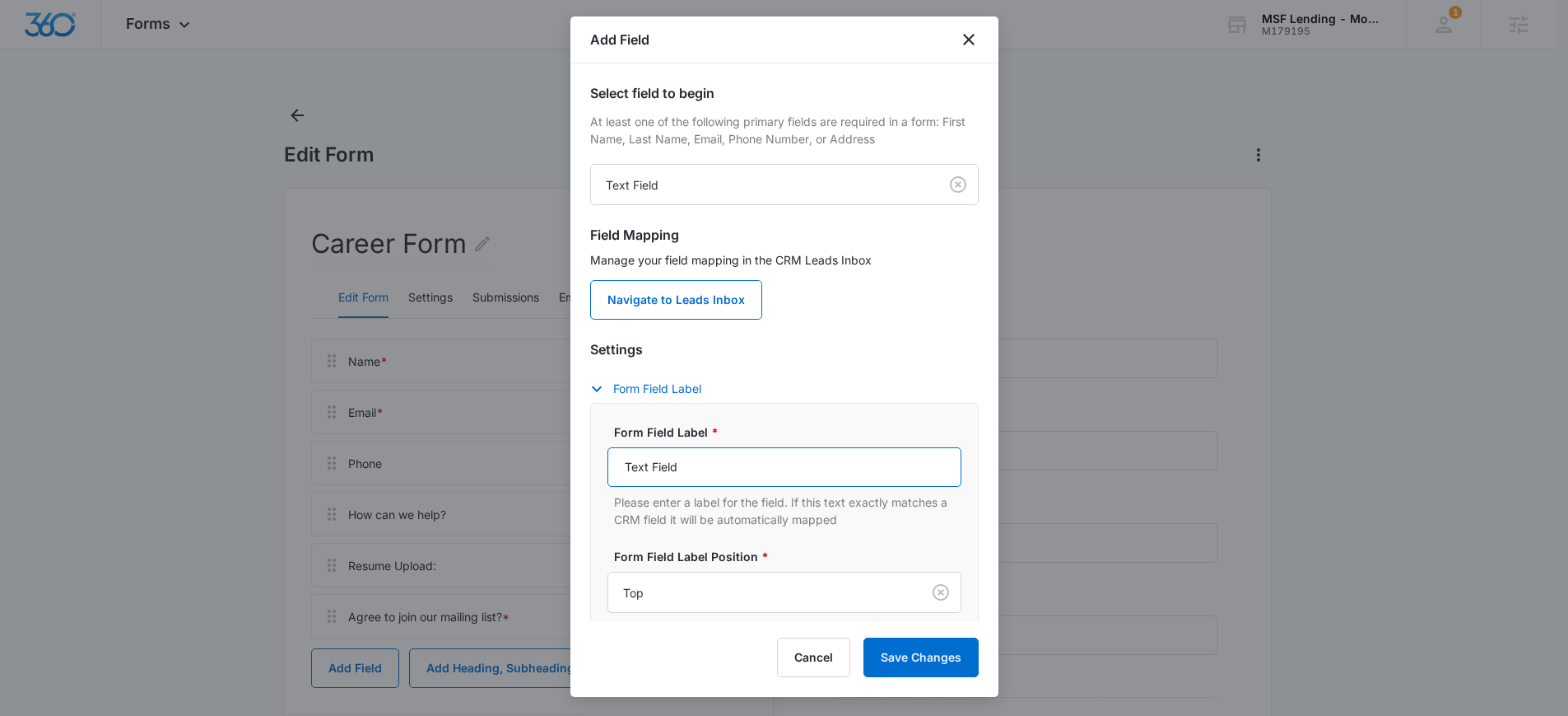
click at [666, 473] on input "Text Field" at bounding box center [784, 466] width 354 height 39
type input "Position You Are Interested In:"
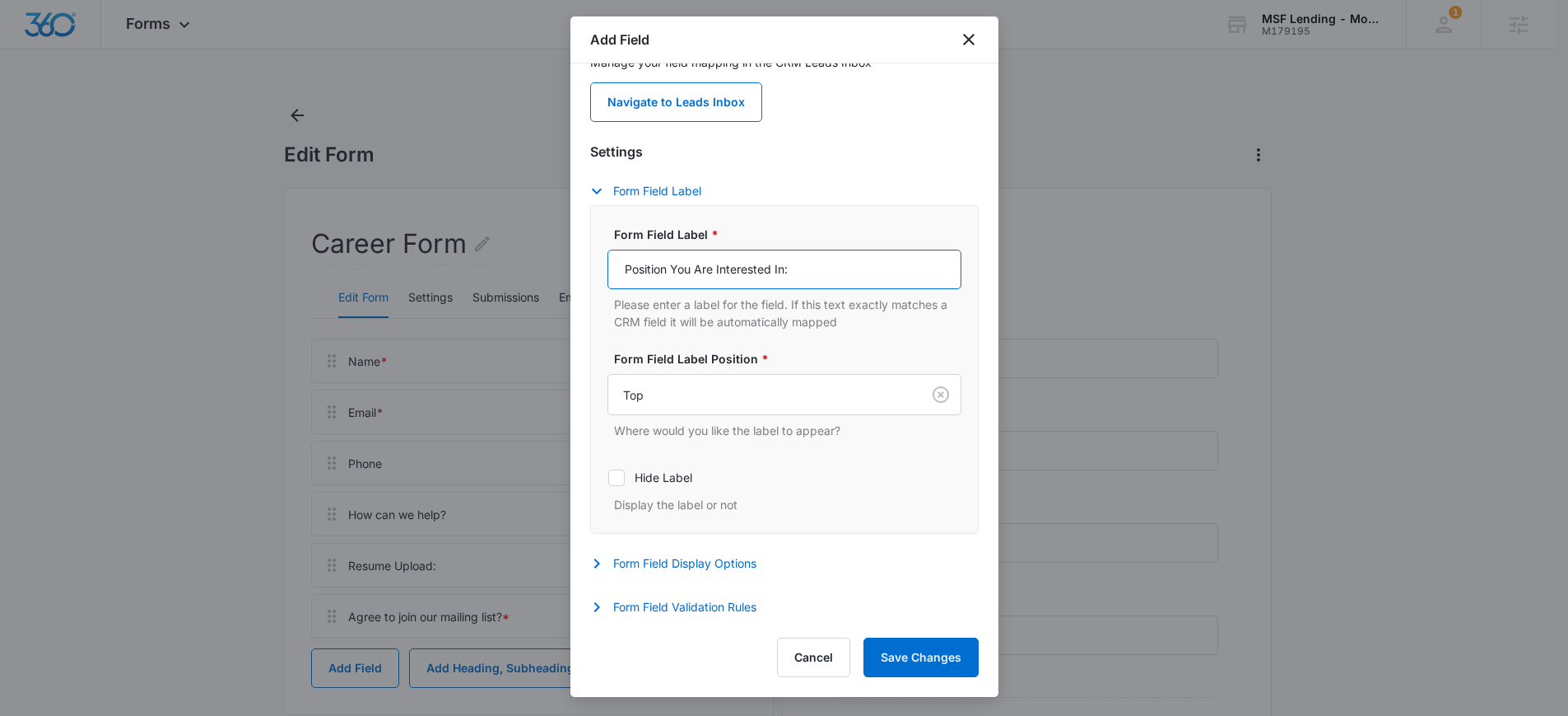
scroll to position [3, 0]
click at [757, 611] on button "Form Field Validation Rules" at bounding box center [681, 607] width 183 height 20
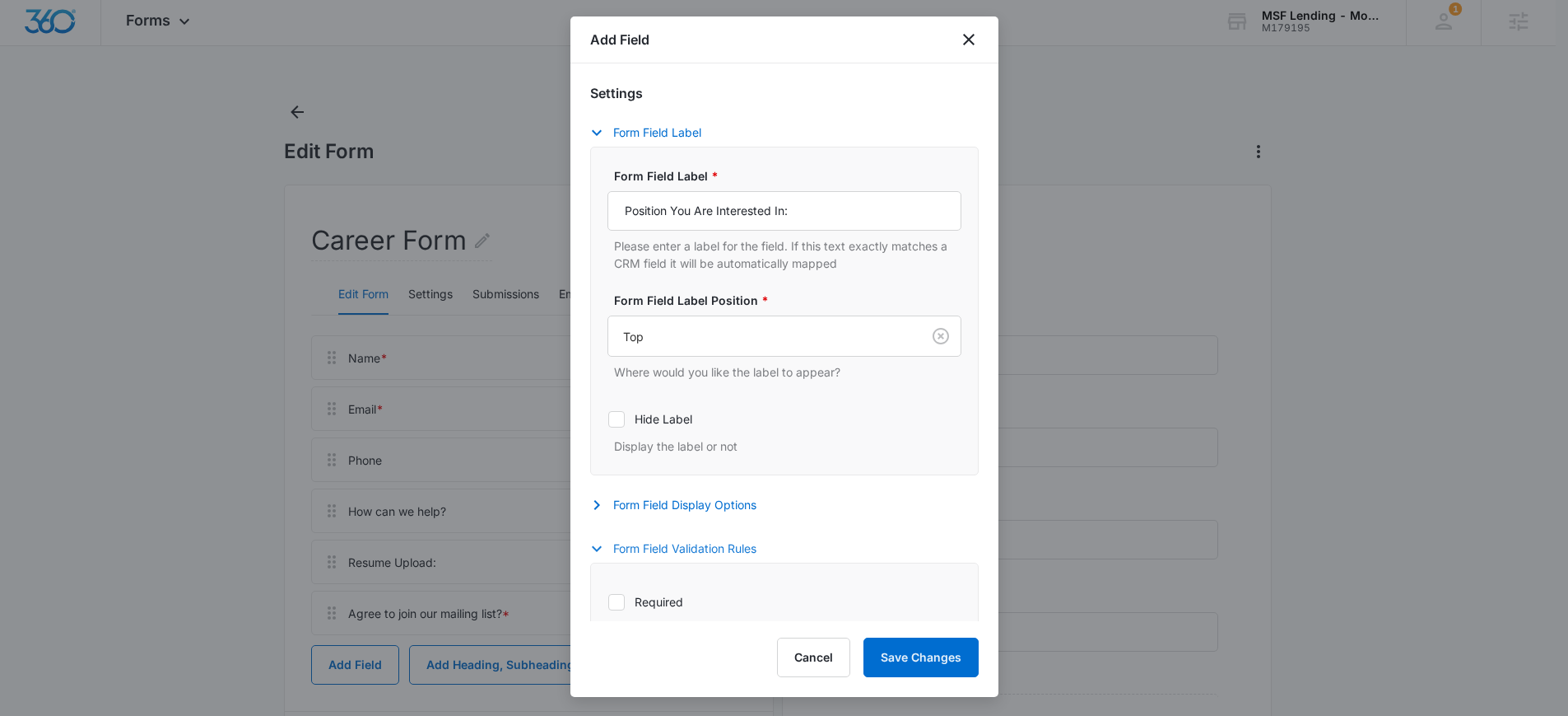
scroll to position [349, 0]
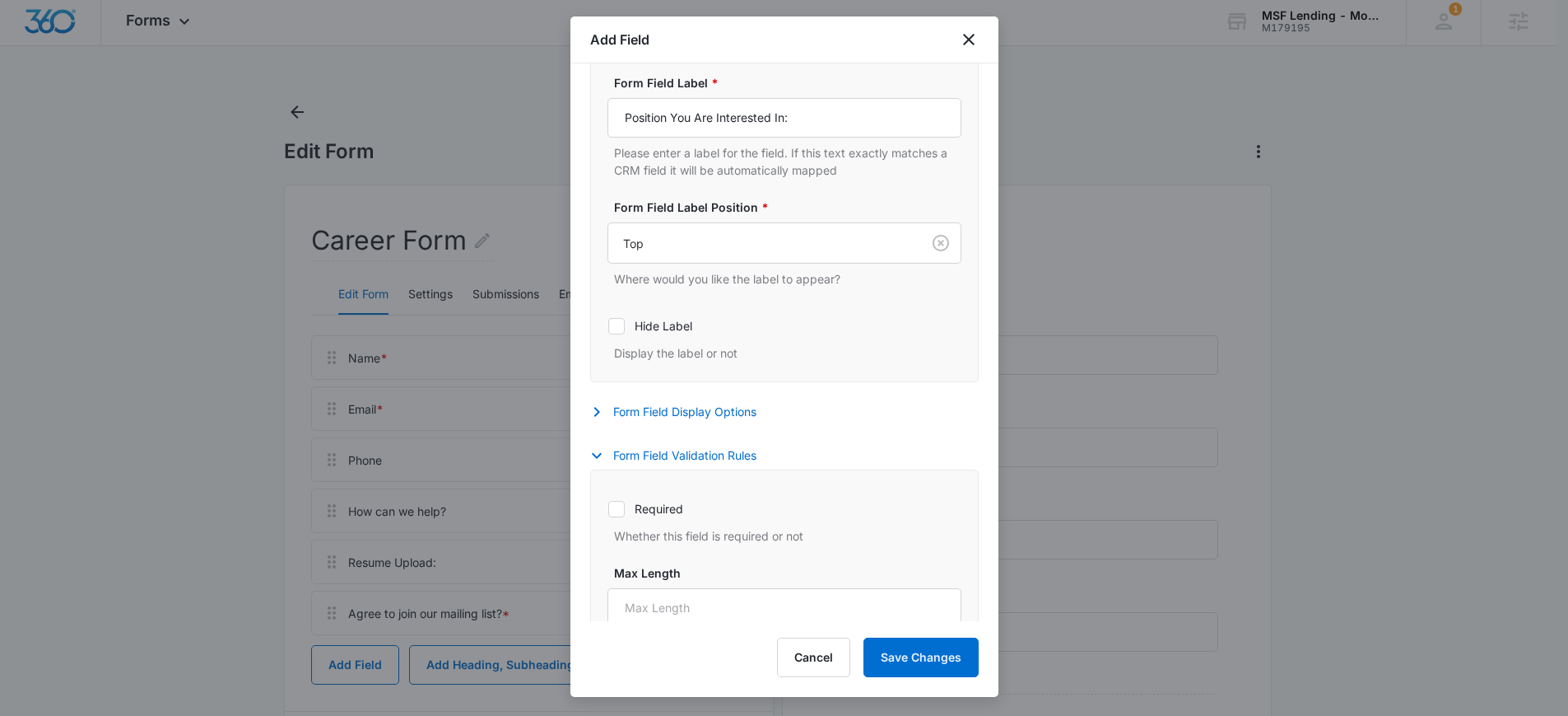
drag, startPoint x: 667, startPoint y: 513, endPoint x: 747, endPoint y: 556, distance: 90.8
click at [666, 513] on label "Required" at bounding box center [784, 509] width 354 height 17
click at [609, 510] on input "Required" at bounding box center [608, 509] width 1 height 1
checkbox input "true"
click at [908, 652] on button "Save Changes" at bounding box center [921, 657] width 116 height 39
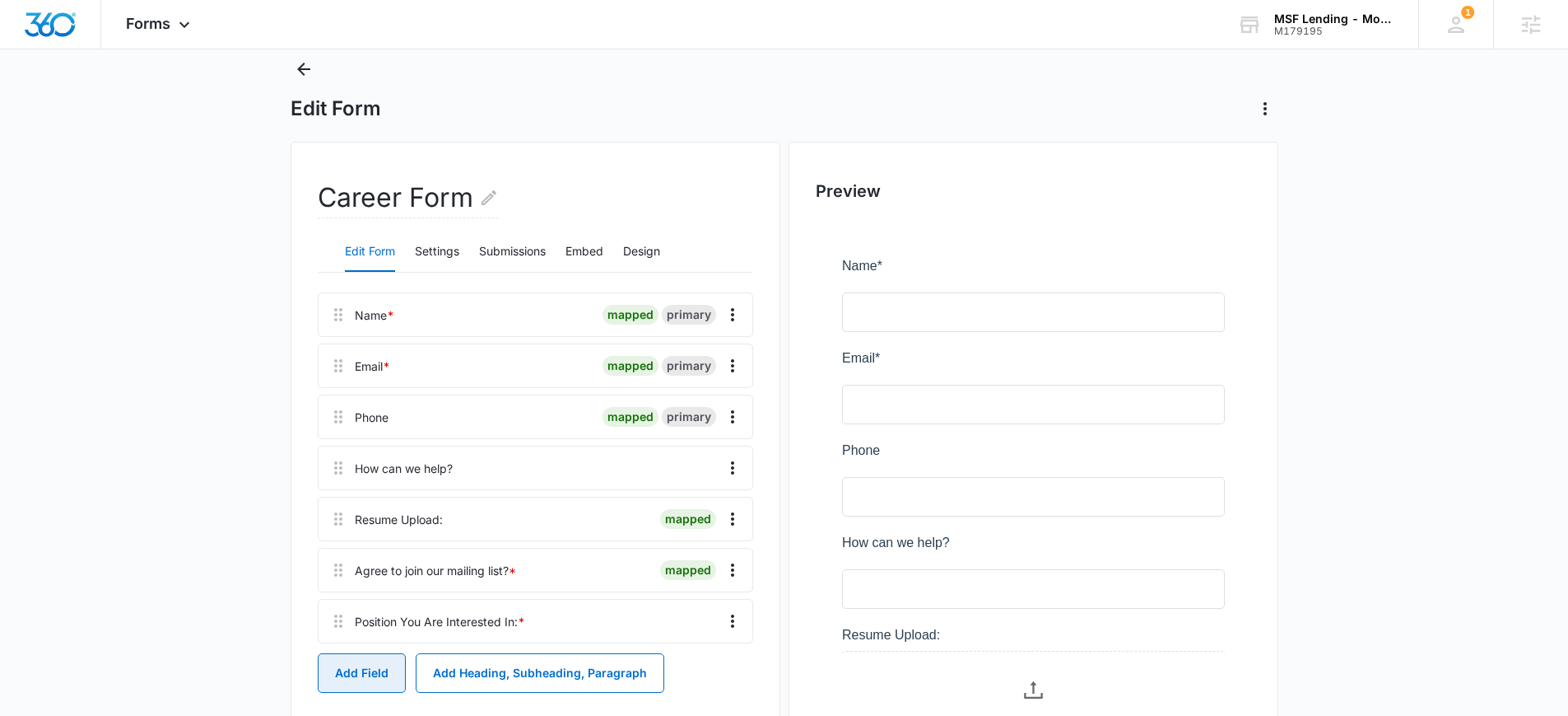
scroll to position [51, 0]
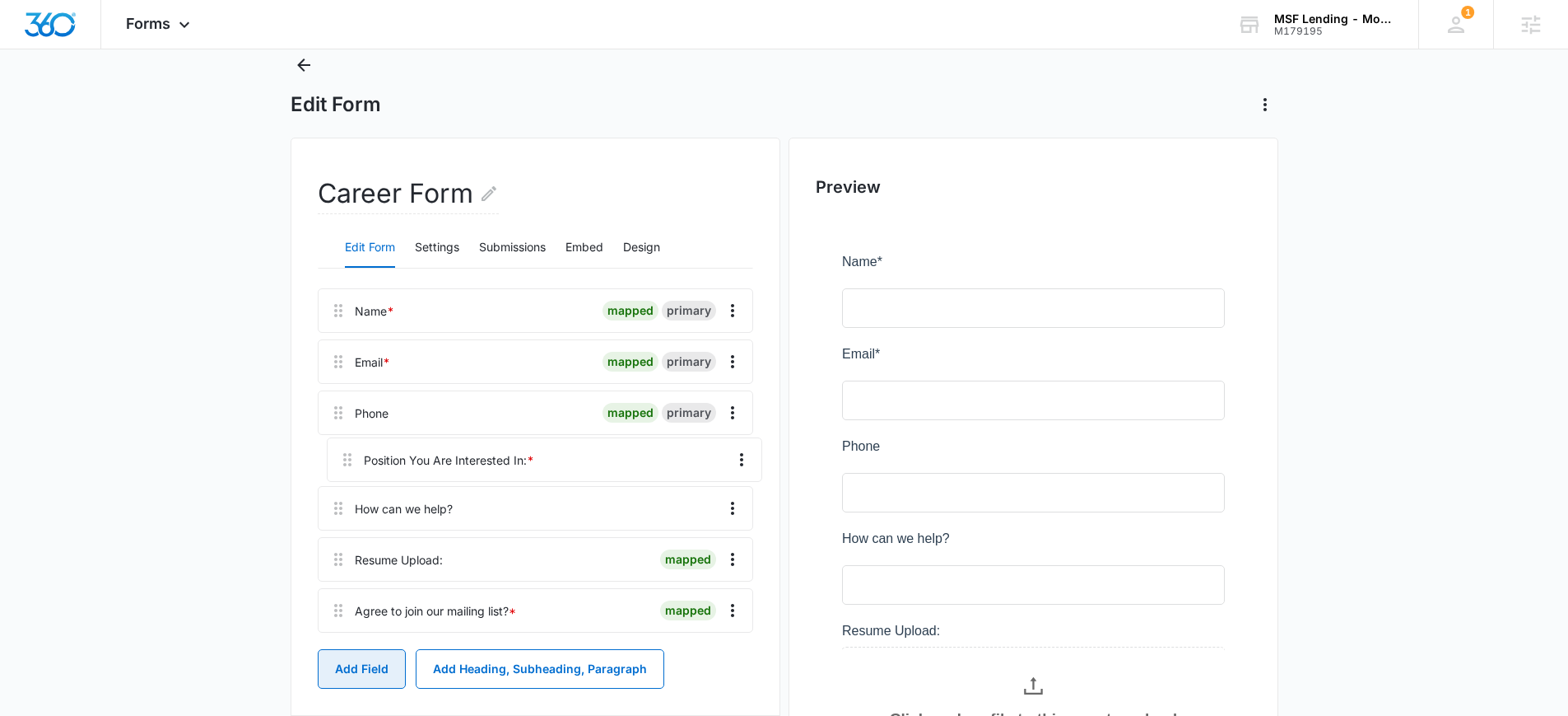
drag, startPoint x: 342, startPoint y: 582, endPoint x: 348, endPoint y: 445, distance: 137.1
click at [348, 445] on div "Name * mapped primary Email * mapped primary Phone mapped primary How can we he…" at bounding box center [536, 464] width 436 height 351
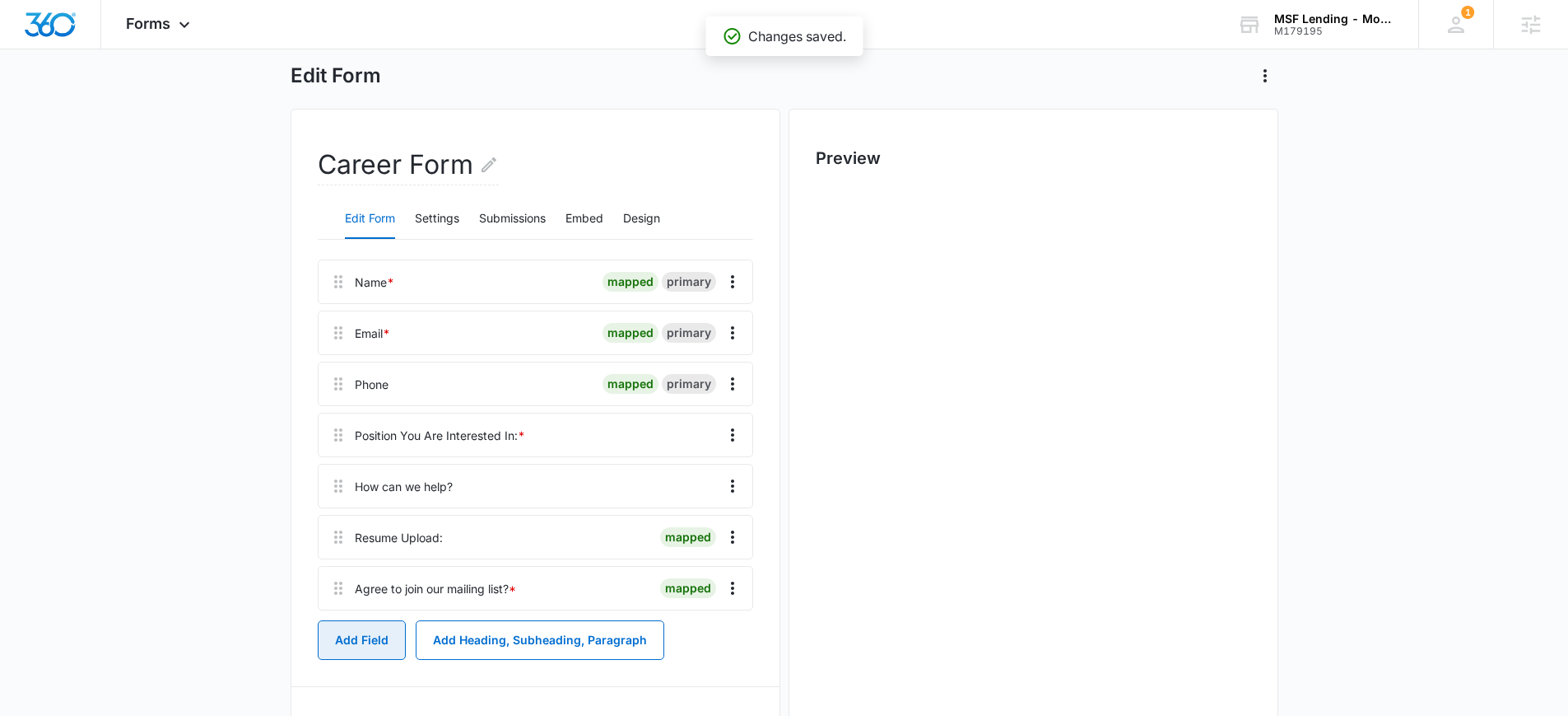
scroll to position [0, 0]
click at [731, 473] on button "Overflow Menu" at bounding box center [733, 487] width 27 height 27
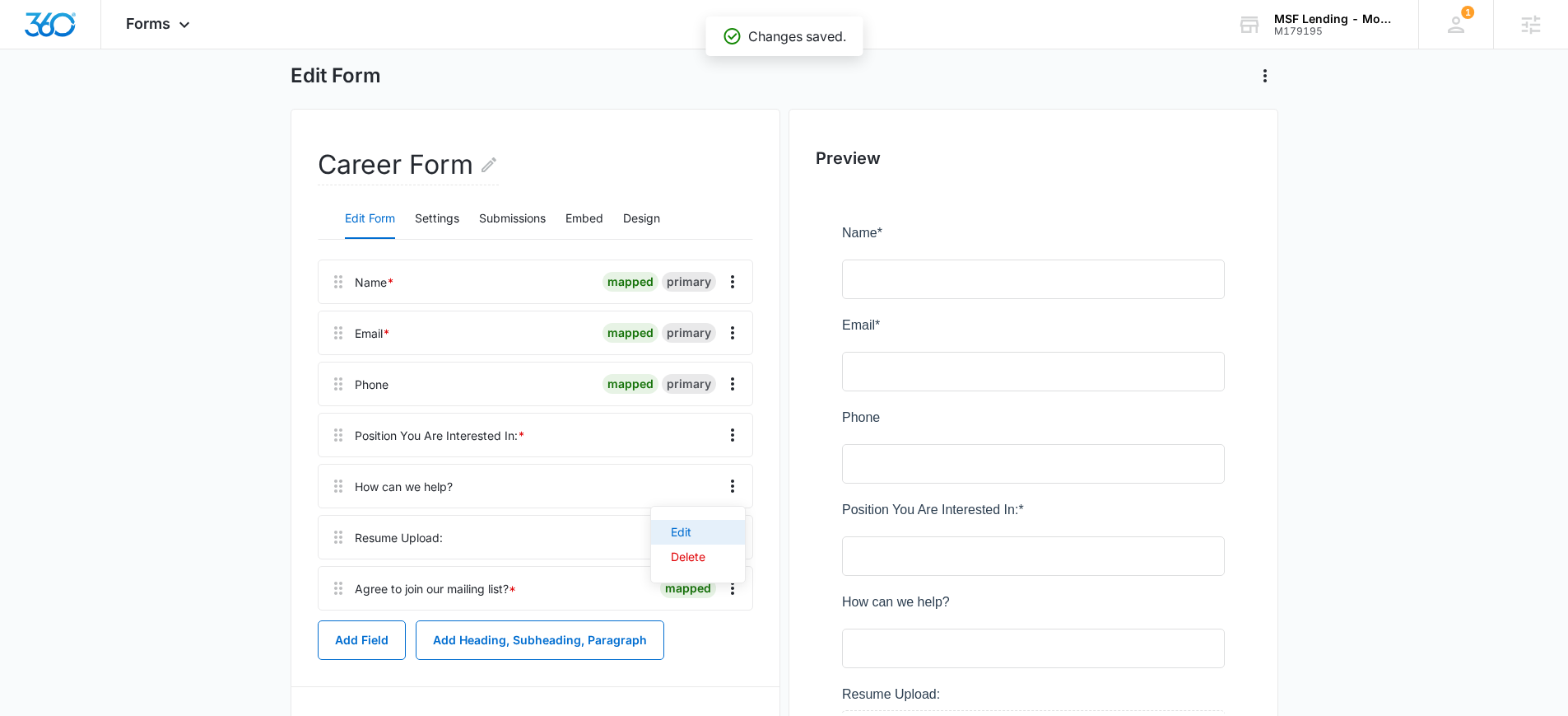
click at [729, 527] on button "Edit" at bounding box center [698, 532] width 94 height 25
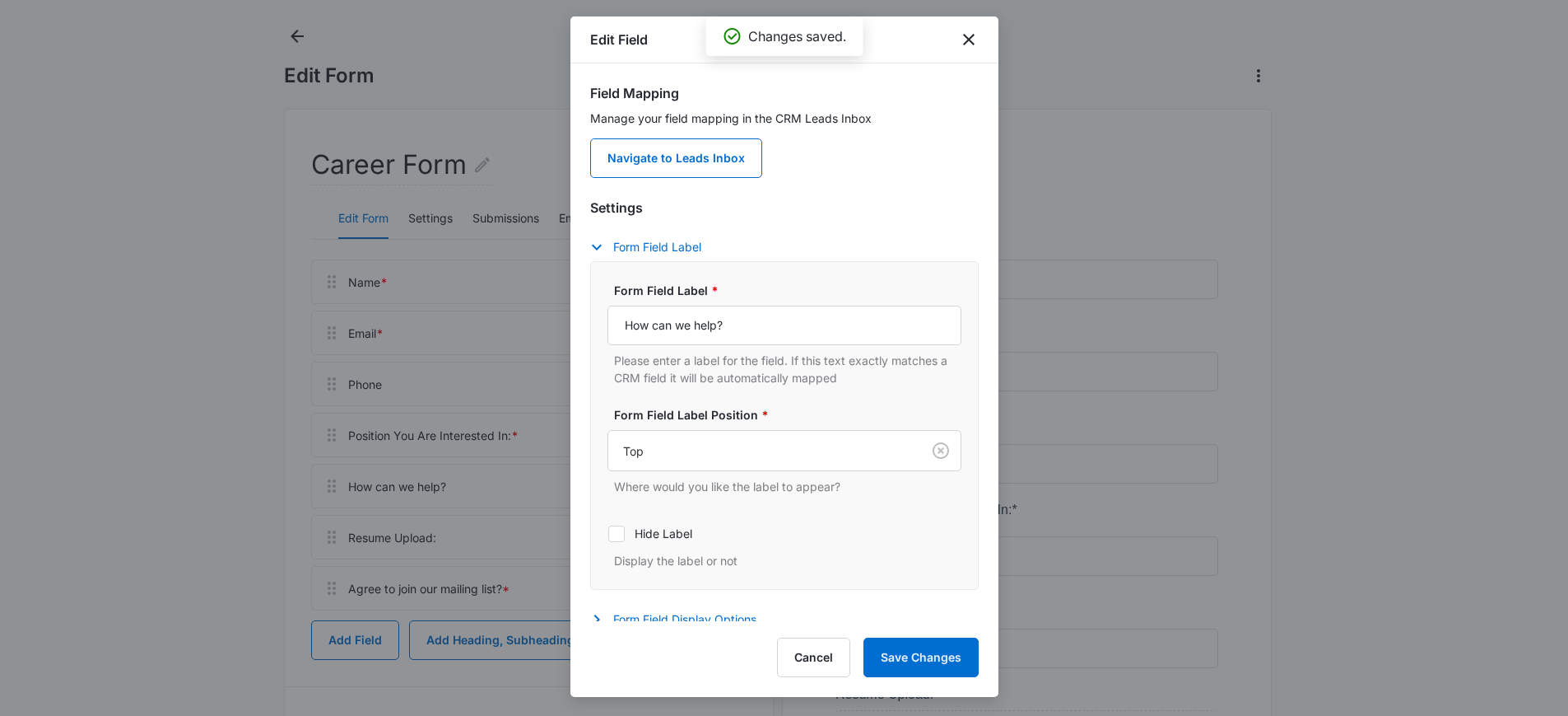
click at [732, 294] on label "Form Field Label *" at bounding box center [791, 291] width 354 height 17
click at [732, 306] on input "How can we help?" at bounding box center [784, 325] width 354 height 39
click at [741, 333] on input "How can we help?" at bounding box center [784, 325] width 354 height 39
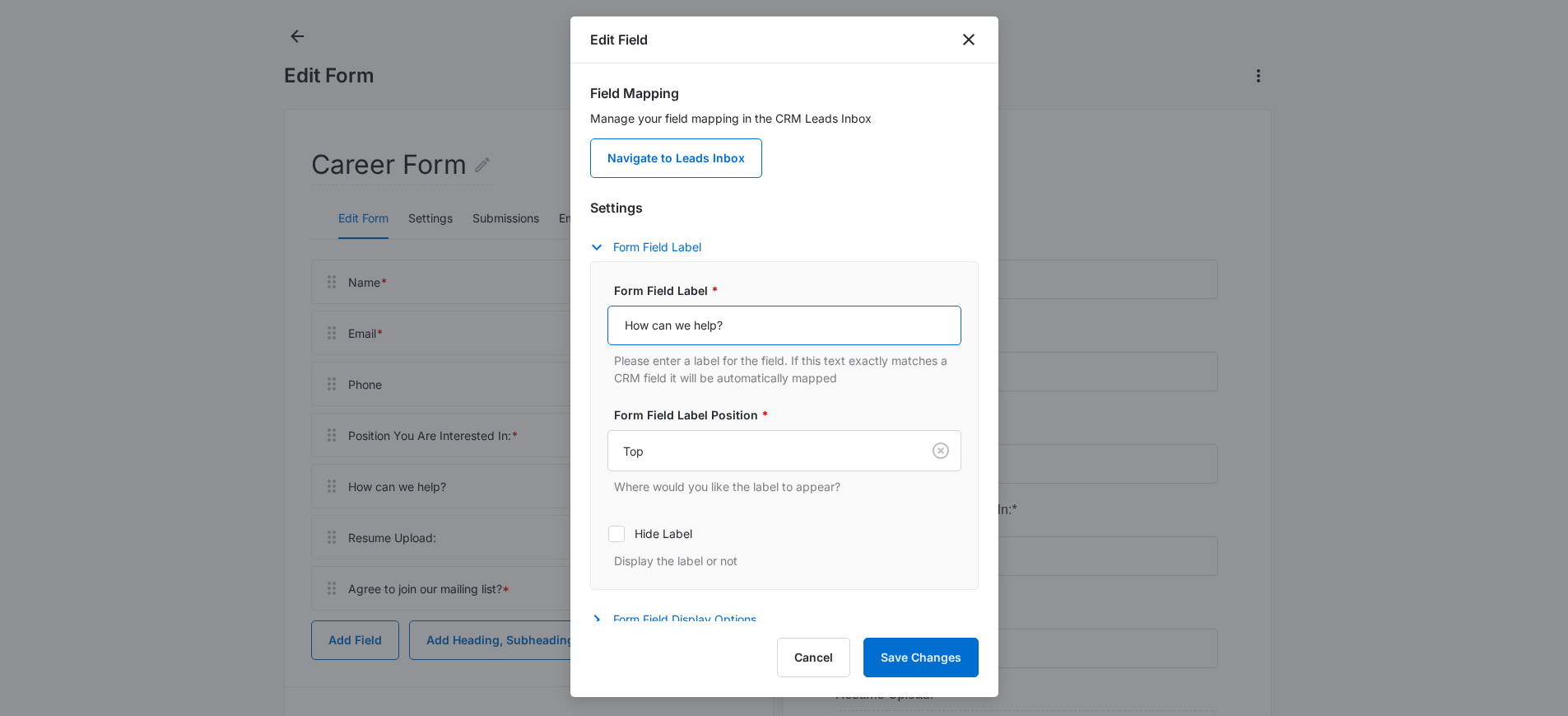
click at [741, 333] on input "How can we help?" at bounding box center [784, 325] width 354 height 39
type input "Comments/Questions:"
click at [940, 642] on button "Save Changes" at bounding box center [921, 657] width 116 height 39
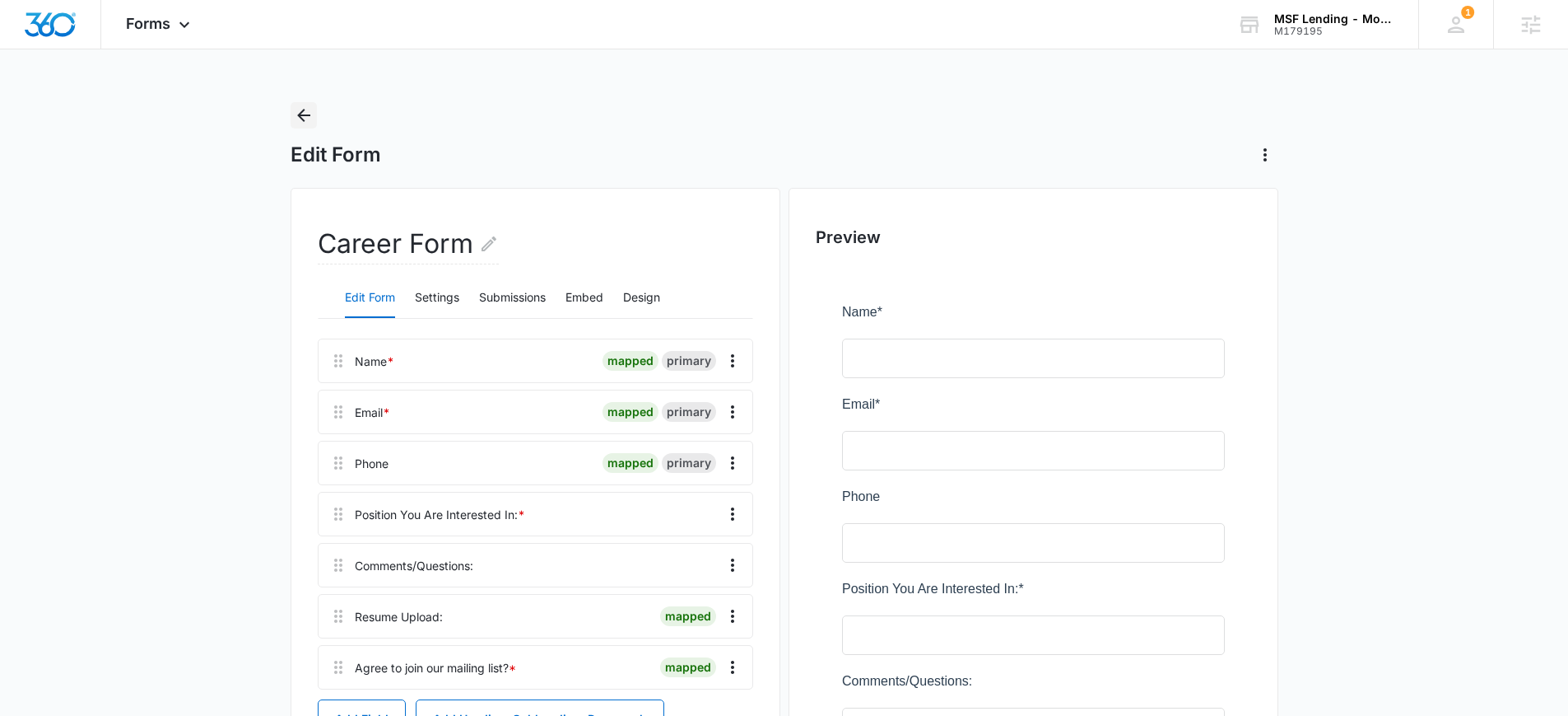
drag, startPoint x: 305, startPoint y: 110, endPoint x: 357, endPoint y: 70, distance: 65.6
click at [305, 110] on icon "Back" at bounding box center [304, 115] width 20 height 20
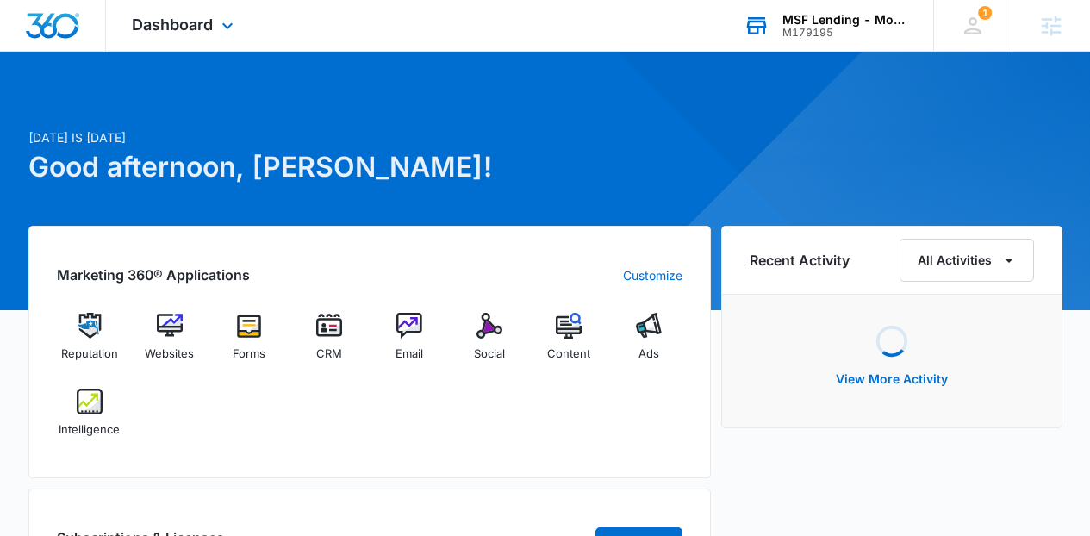
click at [806, 22] on div "MSF Lending - Mortgage Solution Finders, Inc." at bounding box center [845, 20] width 126 height 14
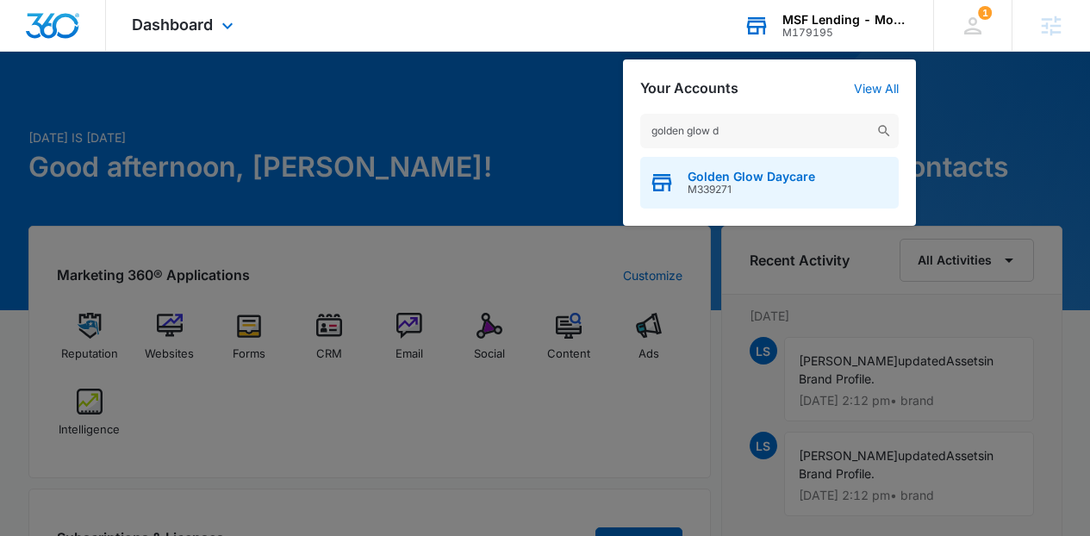
type input "golden glow d"
click at [694, 185] on span "M339271" at bounding box center [752, 190] width 128 height 12
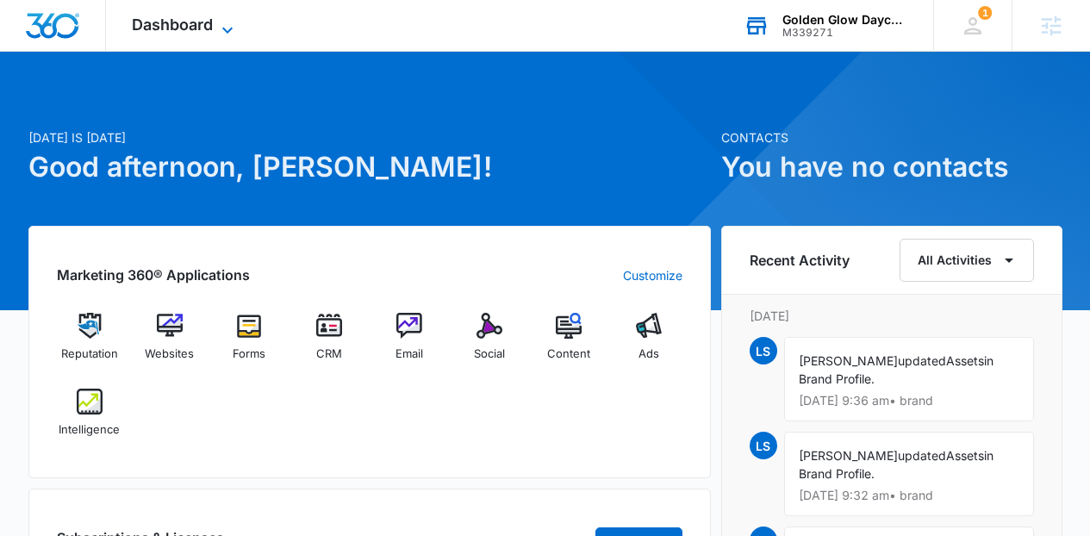
click at [204, 33] on span "Dashboard" at bounding box center [172, 25] width 81 height 18
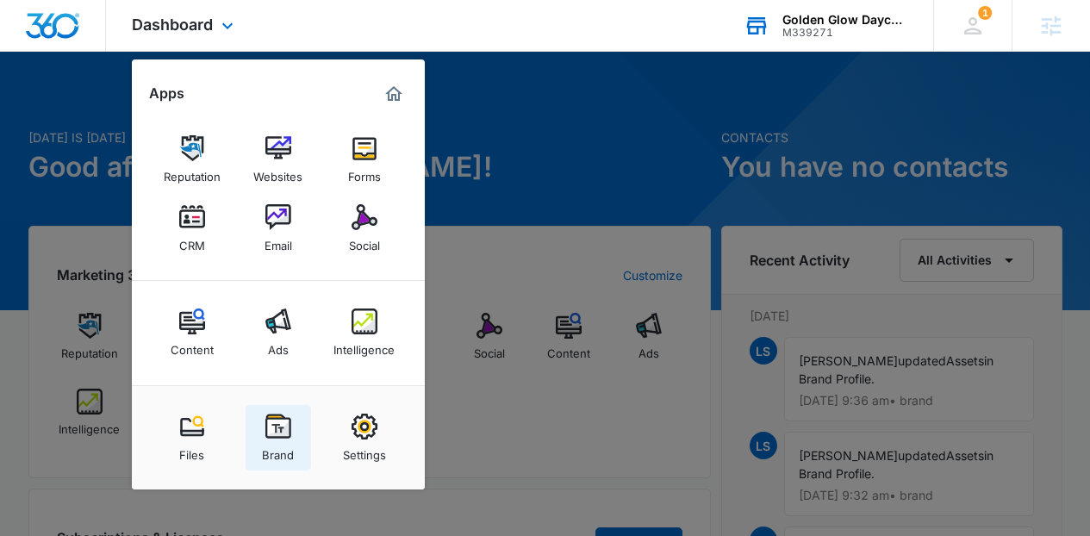
click at [288, 431] on img at bounding box center [278, 427] width 26 height 26
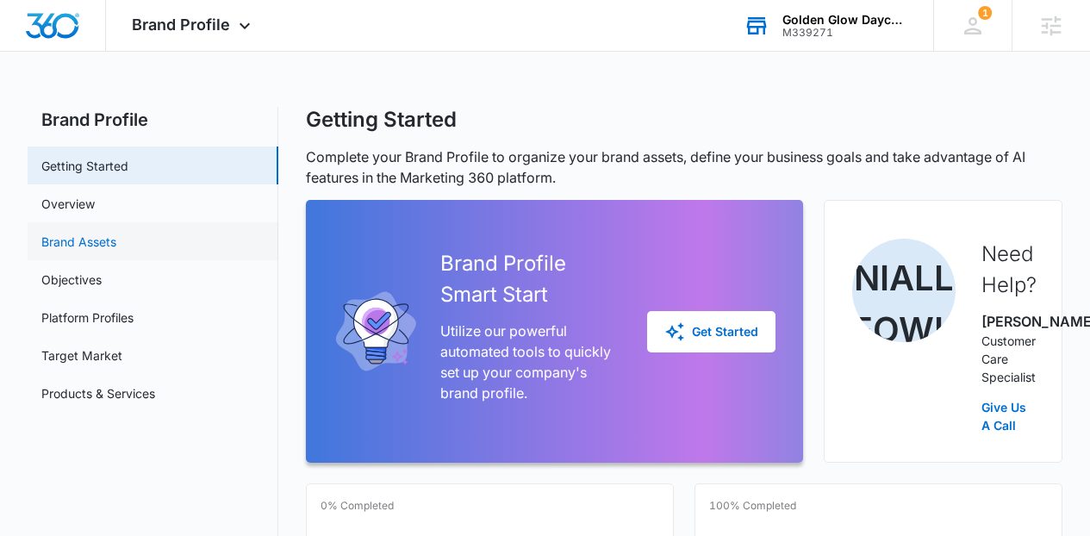
click at [116, 247] on link "Brand Assets" at bounding box center [78, 242] width 75 height 18
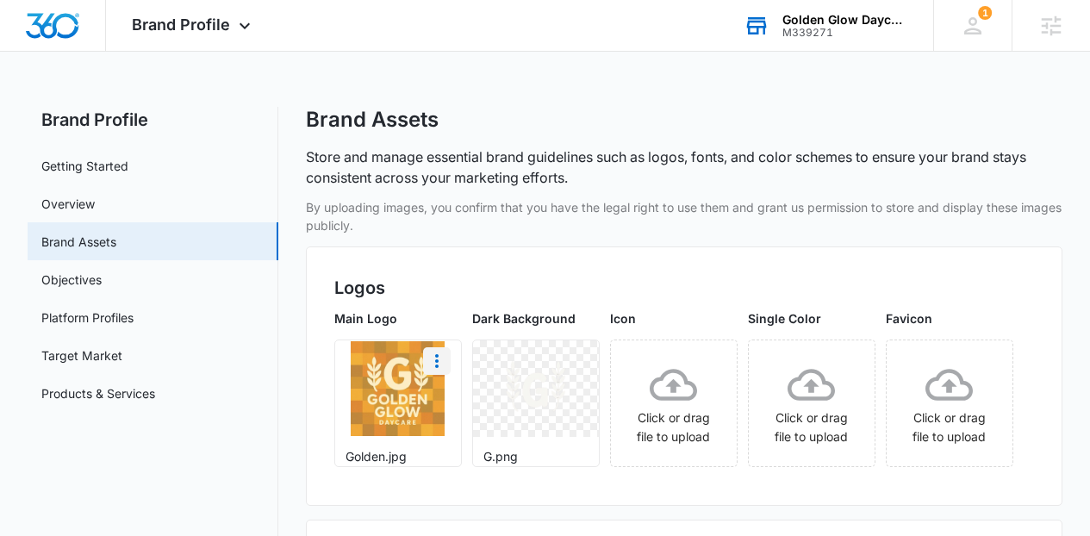
click at [447, 369] on icon "More" at bounding box center [437, 361] width 21 height 21
click at [485, 434] on div "Delete" at bounding box center [473, 435] width 56 height 12
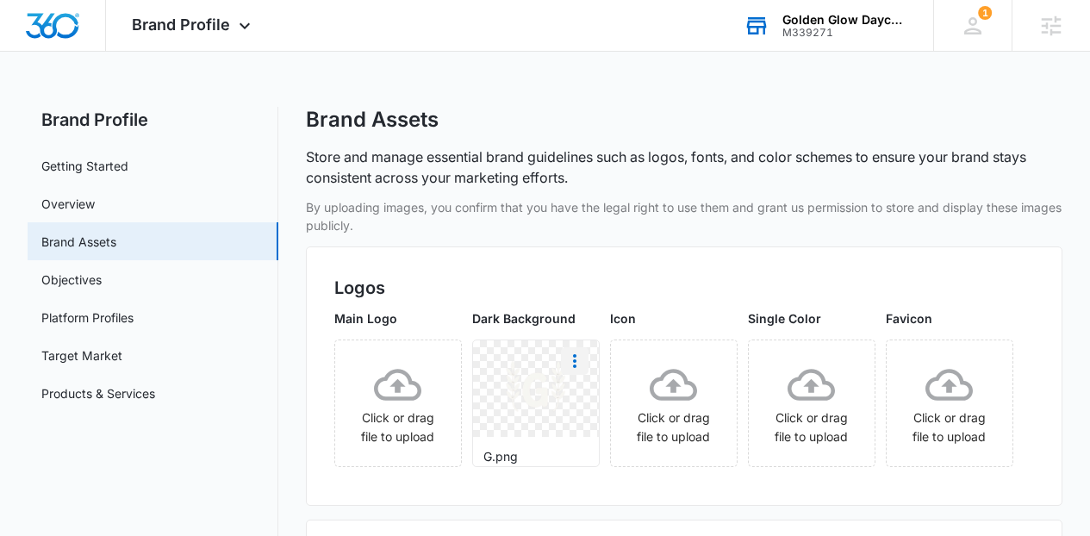
click at [585, 359] on icon "More" at bounding box center [574, 361] width 21 height 21
click at [638, 434] on div "Delete" at bounding box center [610, 435] width 56 height 12
click at [421, 406] on icon at bounding box center [397, 384] width 47 height 47
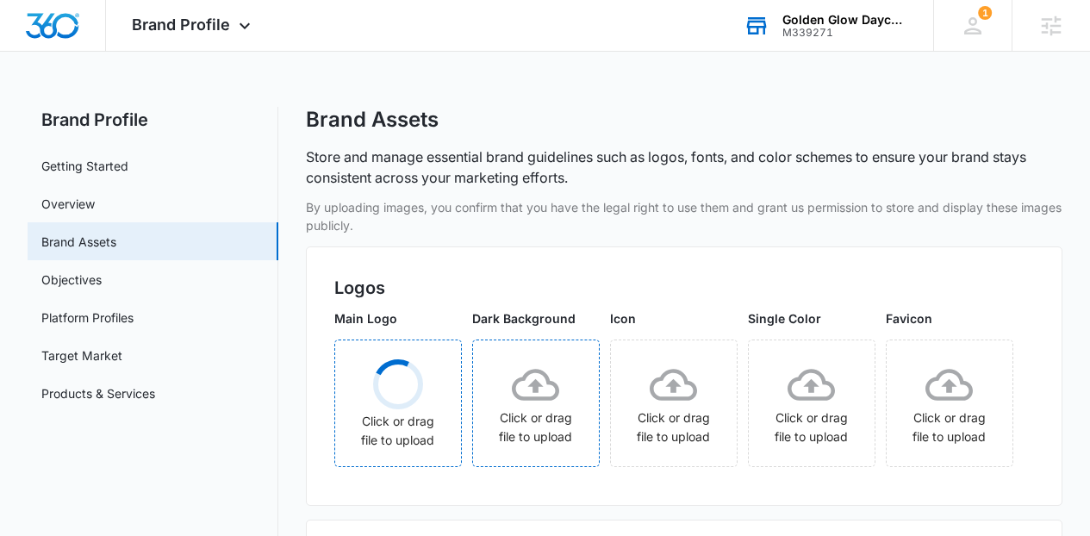
click at [584, 358] on div "Click or drag file to upload" at bounding box center [536, 403] width 126 height 98
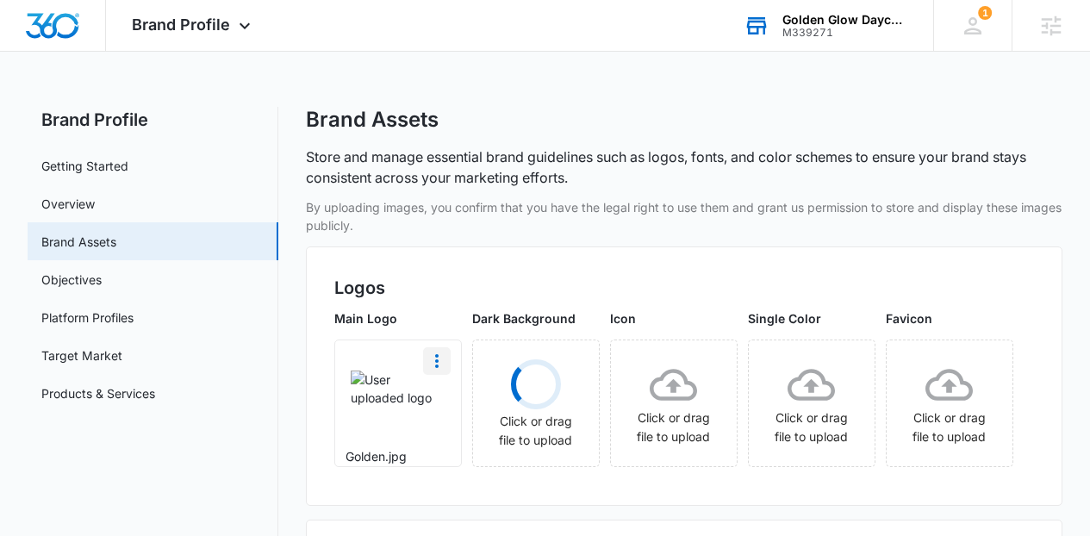
click at [447, 367] on icon "More" at bounding box center [437, 361] width 21 height 21
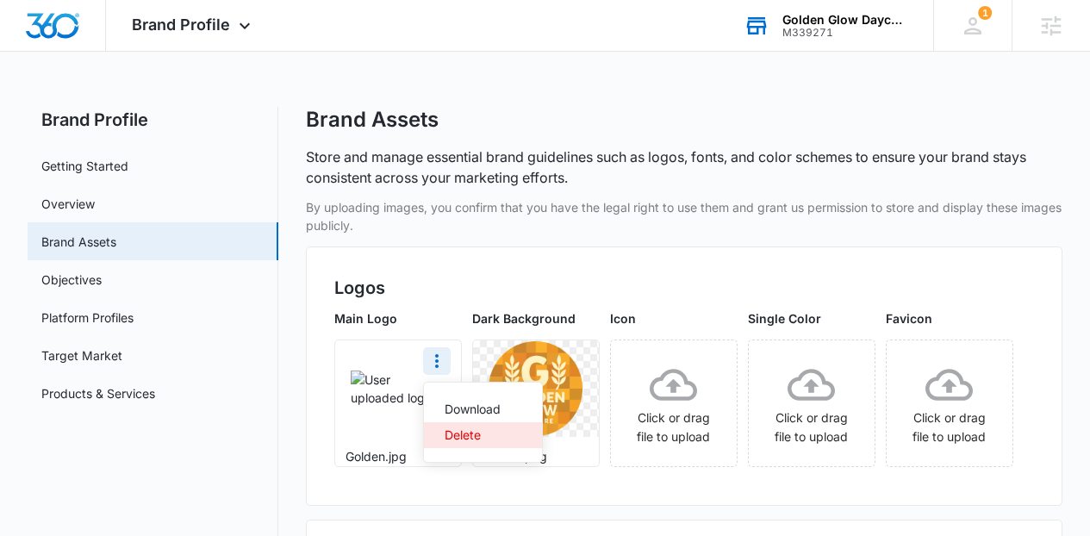
click at [491, 437] on div "Delete" at bounding box center [473, 435] width 56 height 12
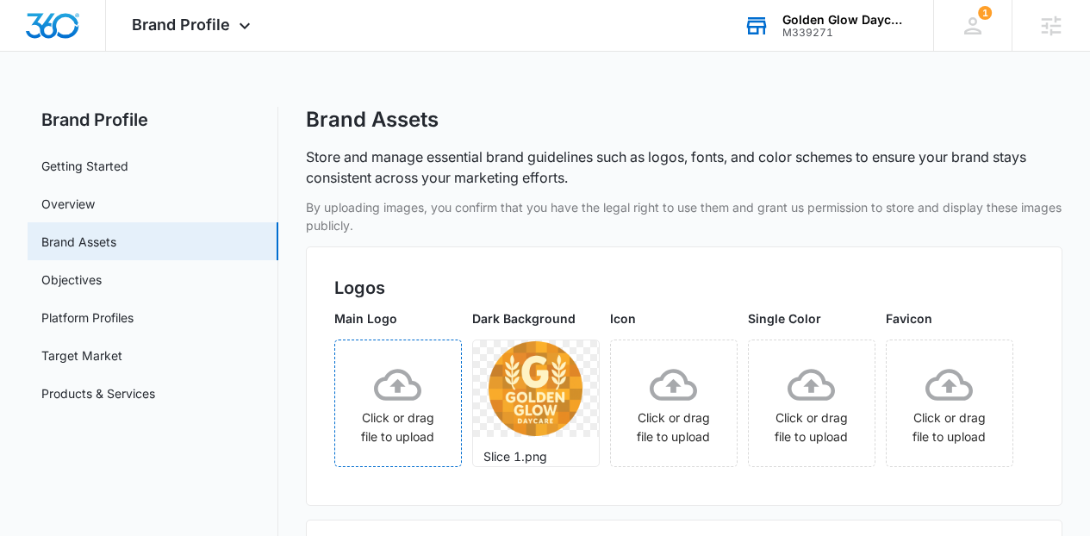
click at [461, 452] on div "Click or drag file to upload" at bounding box center [398, 403] width 126 height 98
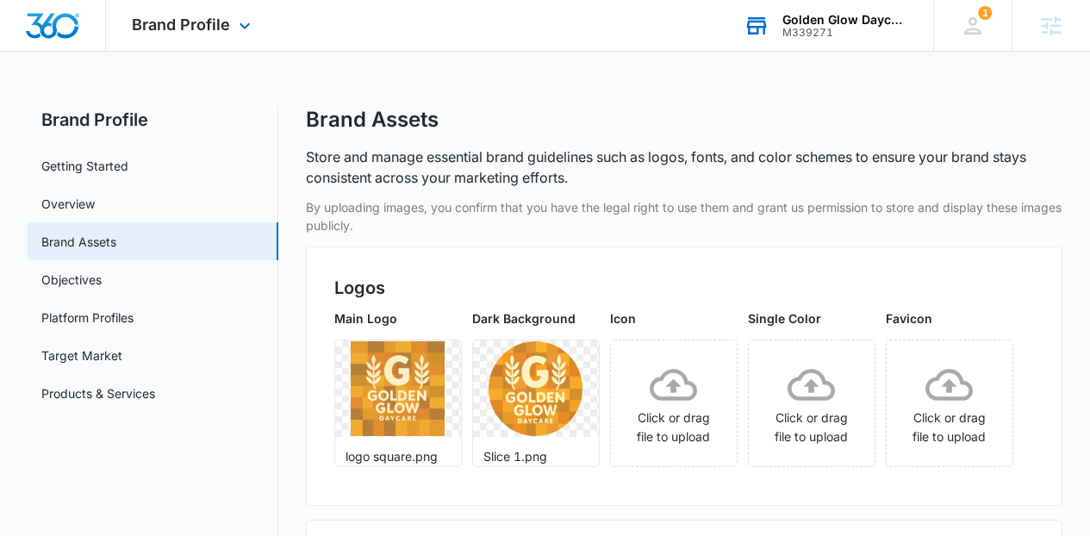
click at [65, 19] on img "Dashboard" at bounding box center [52, 26] width 55 height 26
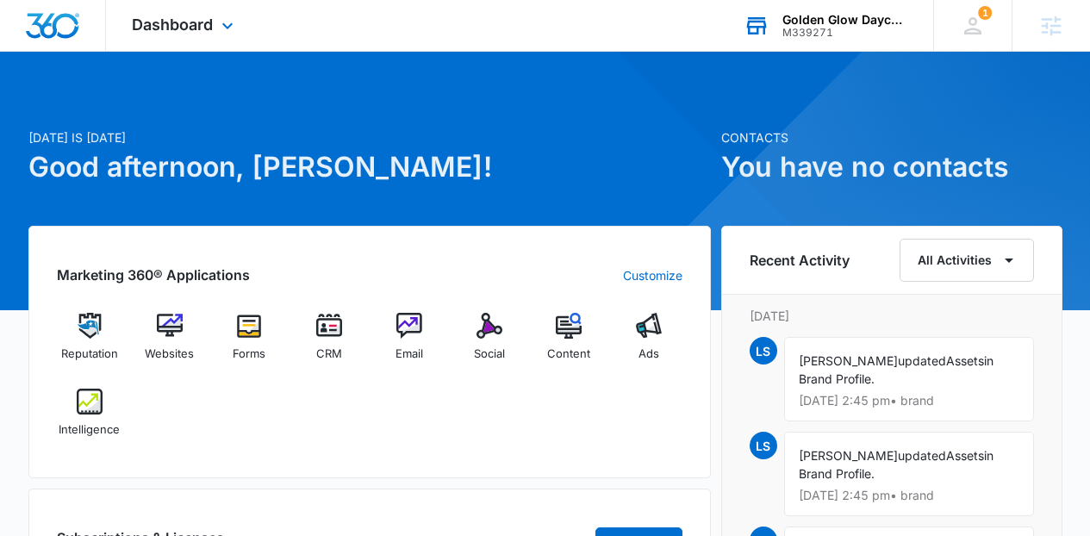
click at [785, 22] on div "Golden Glow Daycare" at bounding box center [845, 20] width 126 height 14
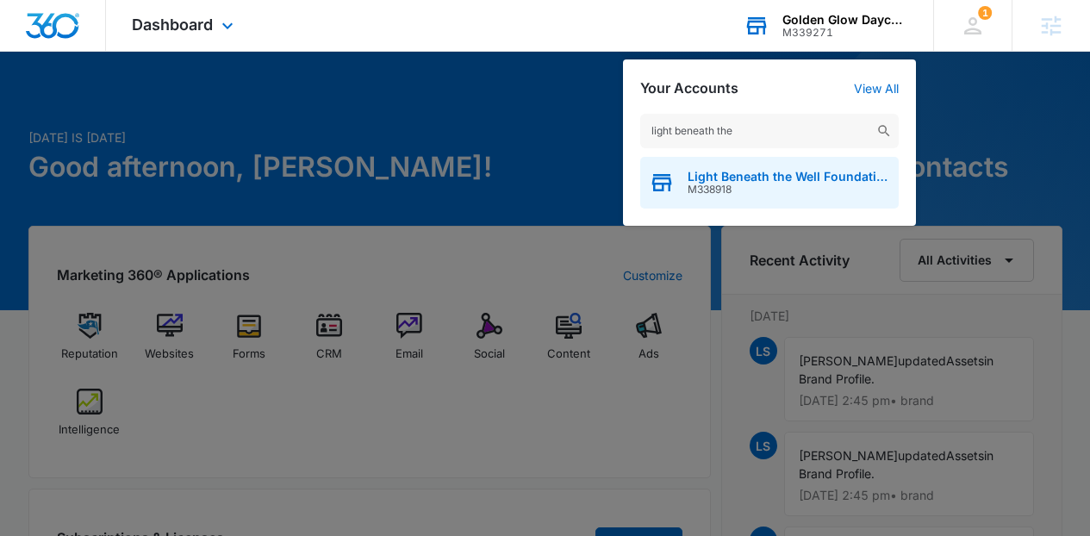
type input "light beneath the"
click at [720, 189] on span "M338918" at bounding box center [789, 190] width 202 height 12
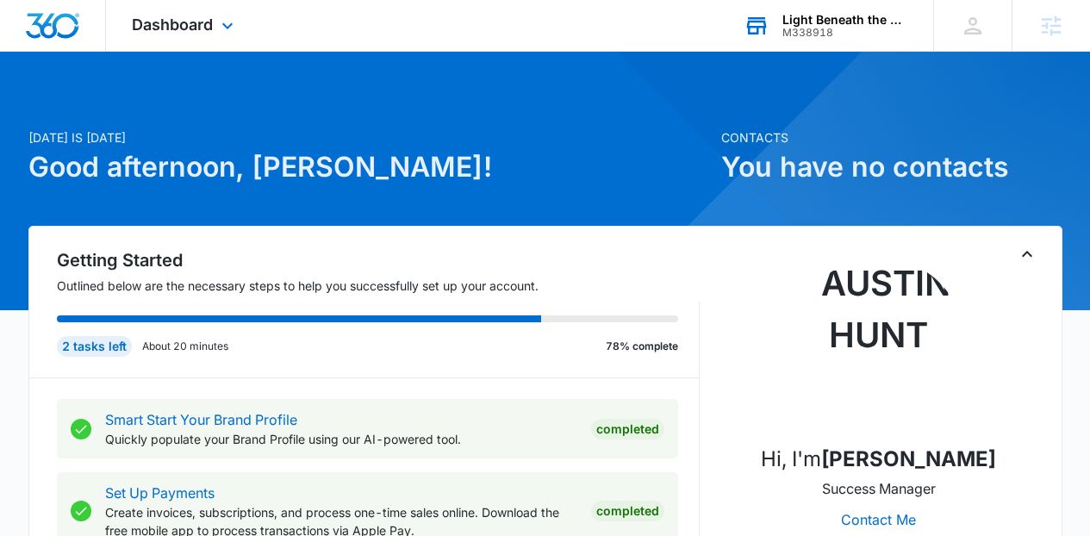
click at [158, 13] on div "Dashboard Apps Reputation Websites Forms CRM Email Social Shop Content Ads Inte…" at bounding box center [185, 25] width 158 height 51
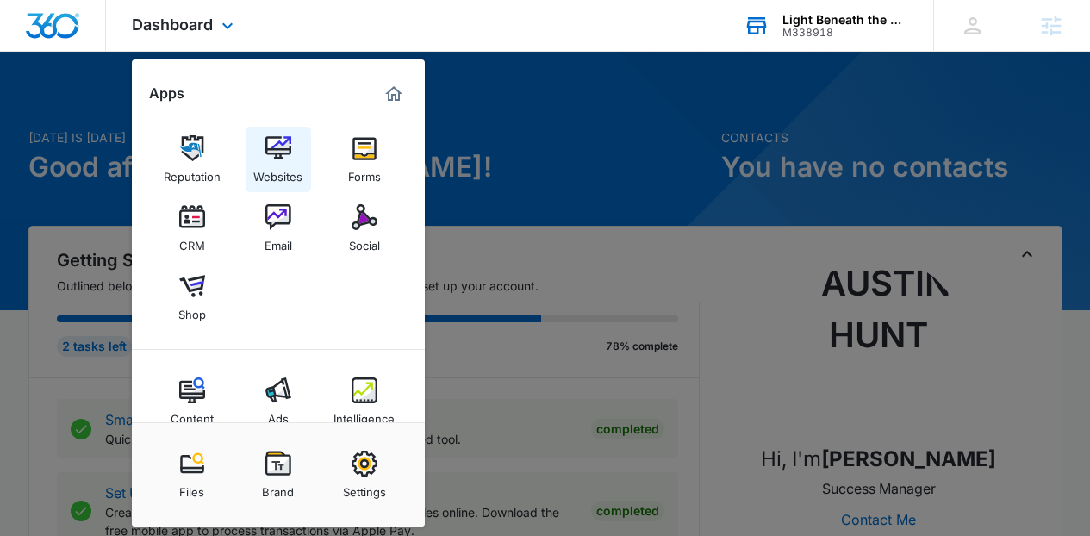
click at [281, 176] on div "Websites" at bounding box center [277, 172] width 49 height 22
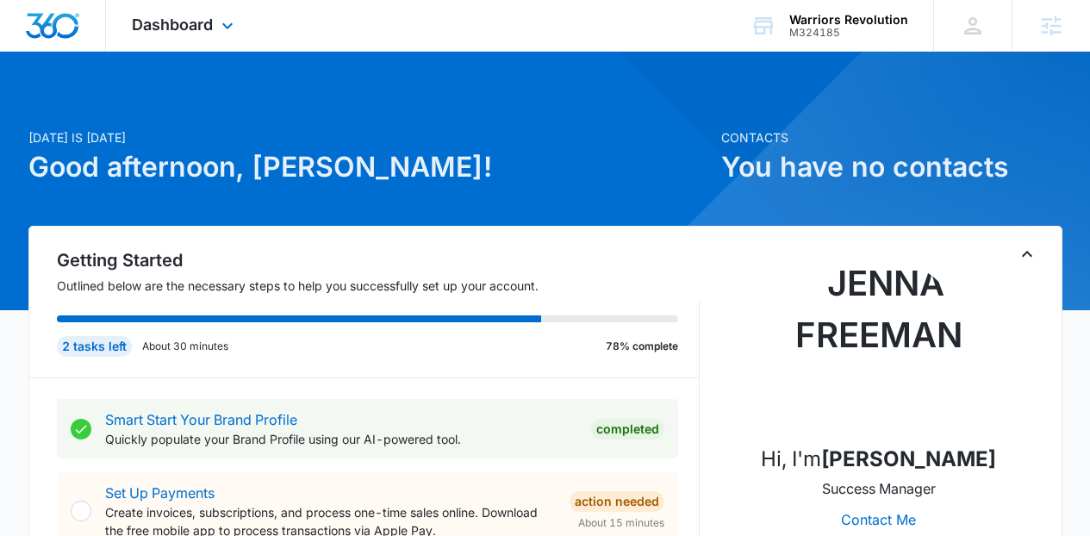
click at [202, 35] on div "Dashboard Apps Reputation Websites Forms CRM Email Social Content Ads Intellige…" at bounding box center [185, 25] width 158 height 51
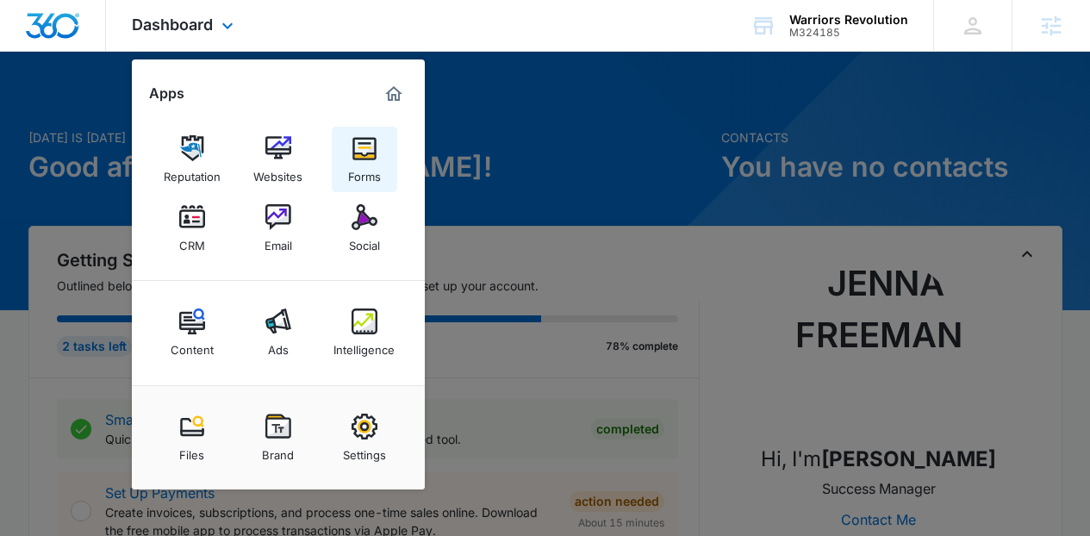
click at [373, 149] on img at bounding box center [365, 148] width 26 height 26
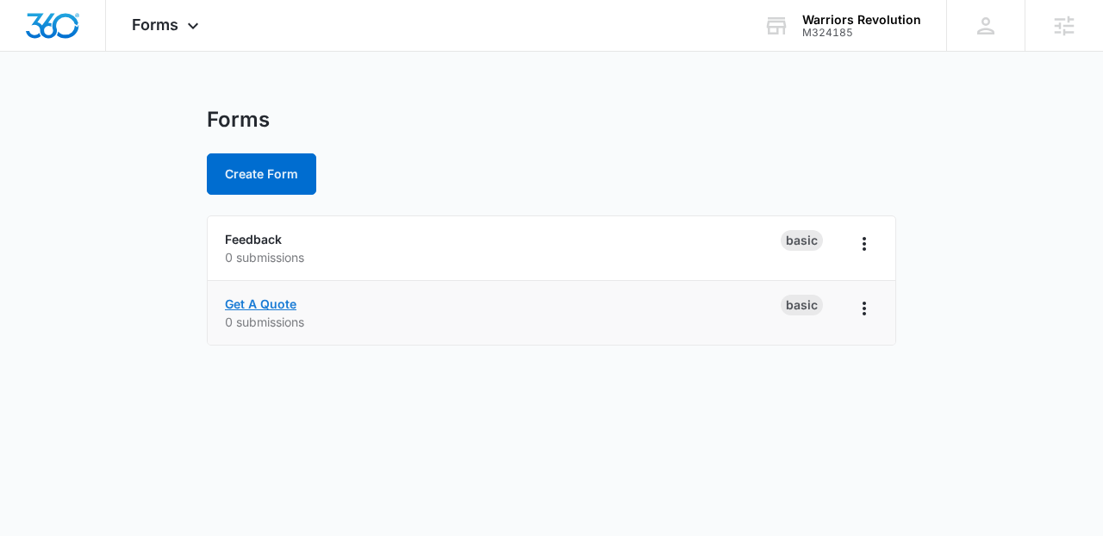
click at [290, 302] on link "Get A Quote" at bounding box center [261, 303] width 72 height 15
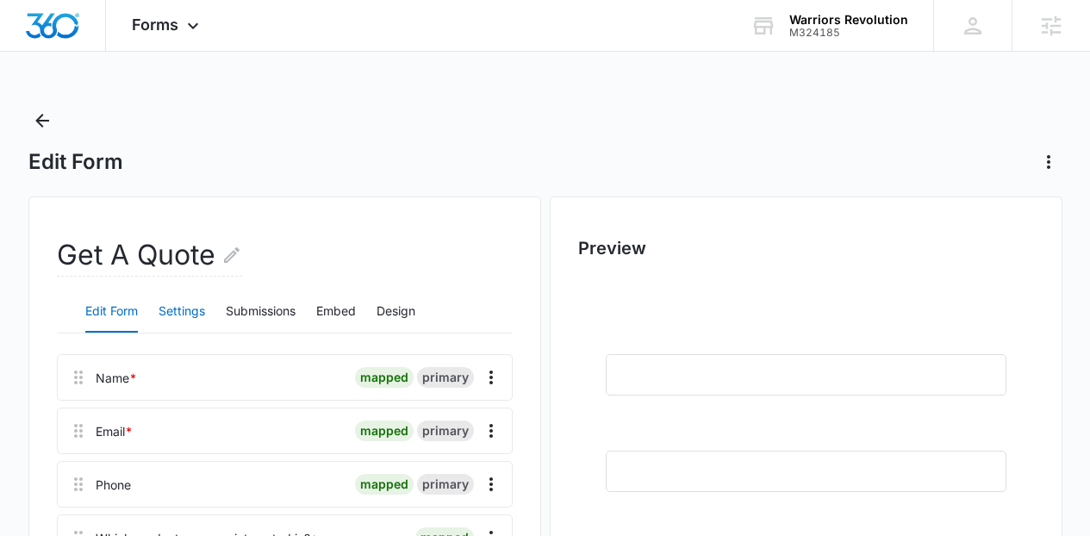
click at [196, 313] on button "Settings" at bounding box center [182, 311] width 47 height 41
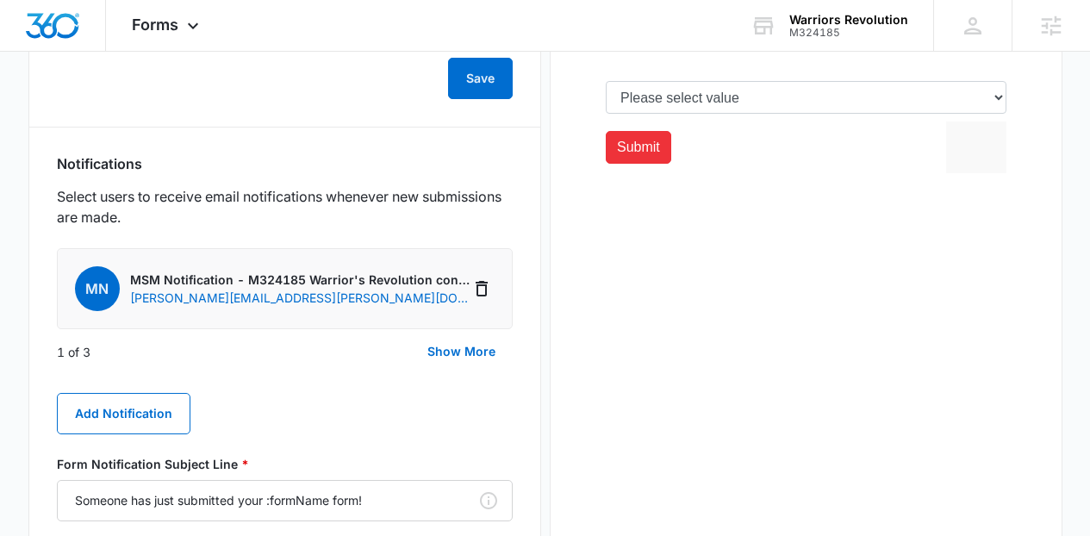
scroll to position [831, 0]
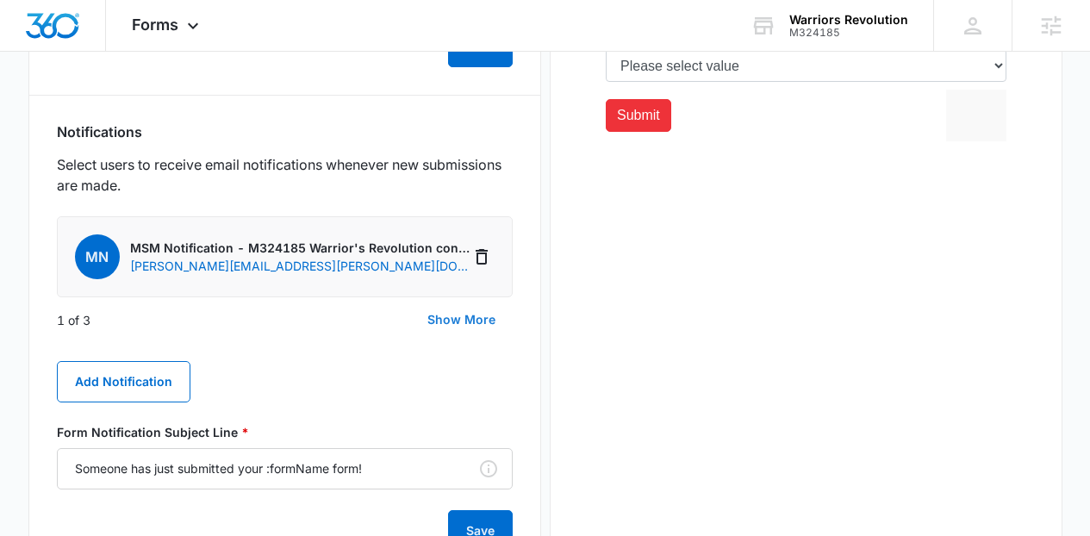
click at [447, 317] on button "Show More" at bounding box center [461, 319] width 103 height 41
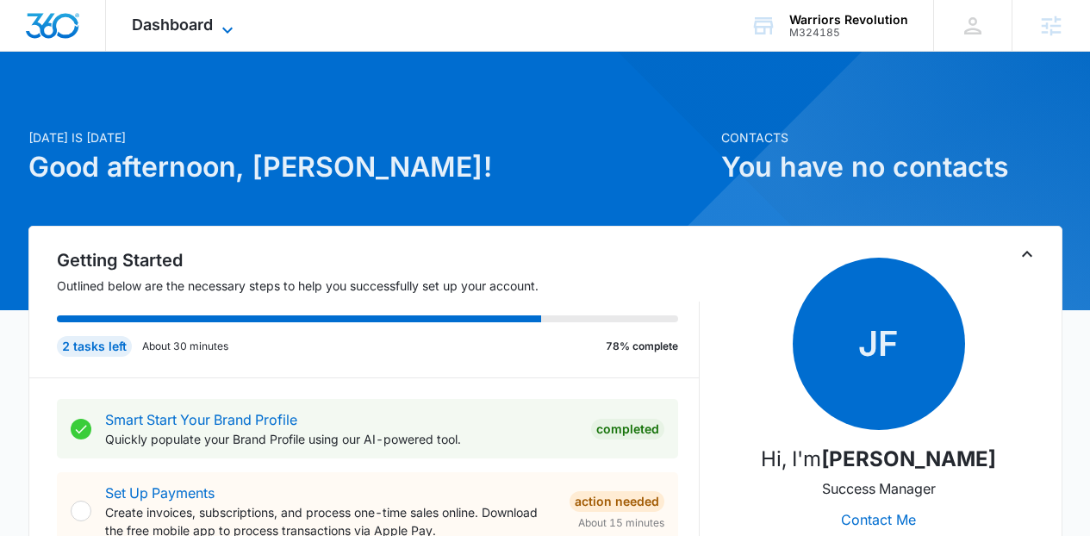
click at [220, 22] on icon at bounding box center [227, 30] width 21 height 21
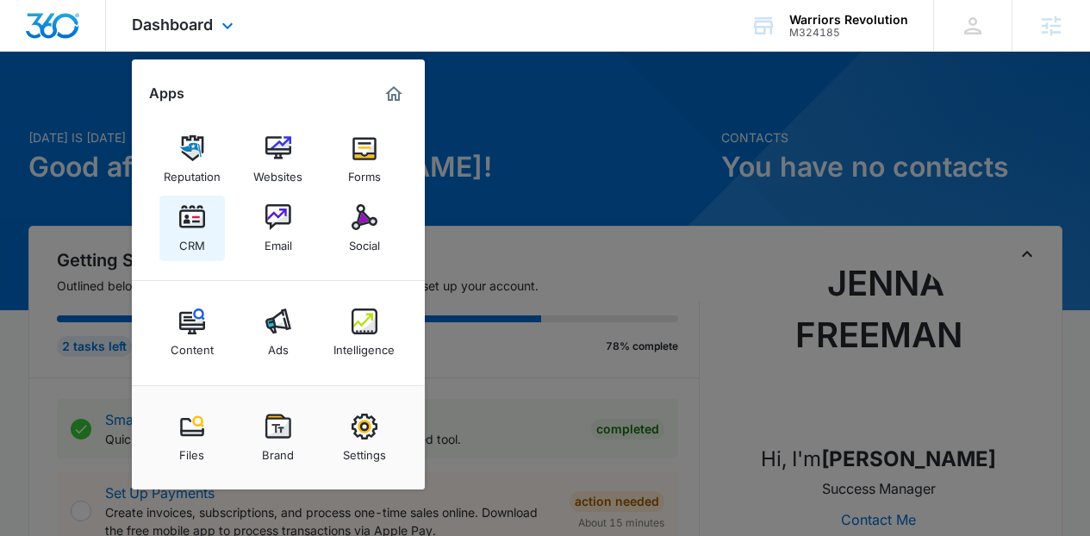
click at [190, 234] on div "CRM" at bounding box center [192, 241] width 26 height 22
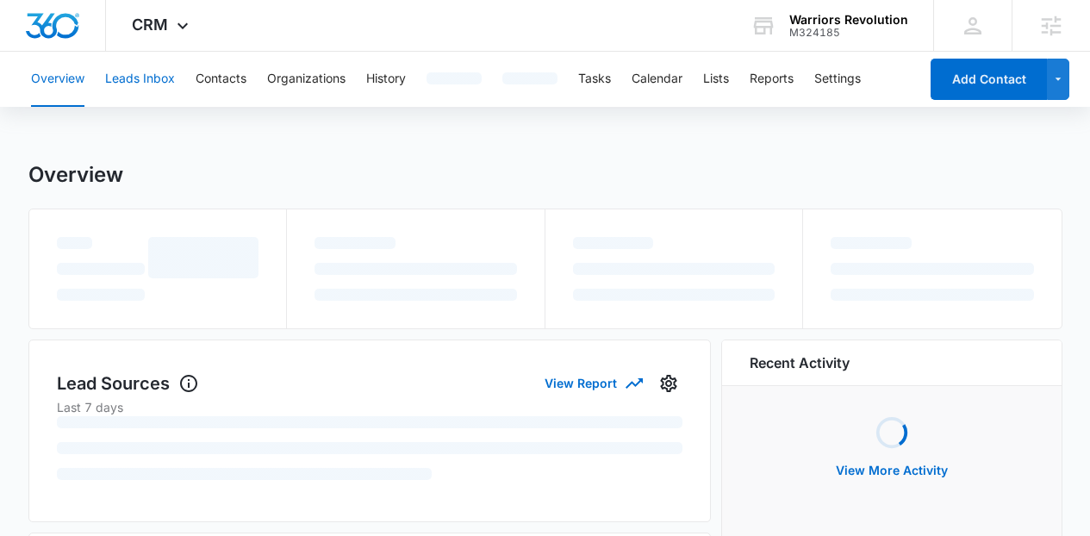
click at [153, 92] on button "Leads Inbox" at bounding box center [140, 79] width 70 height 55
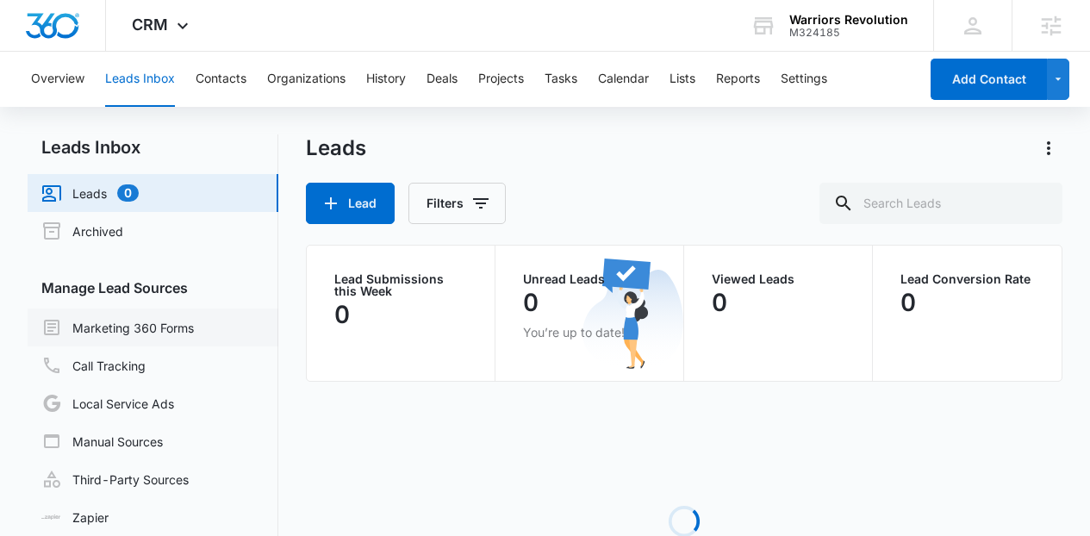
click at [128, 330] on link "Marketing 360 Forms" at bounding box center [117, 327] width 153 height 21
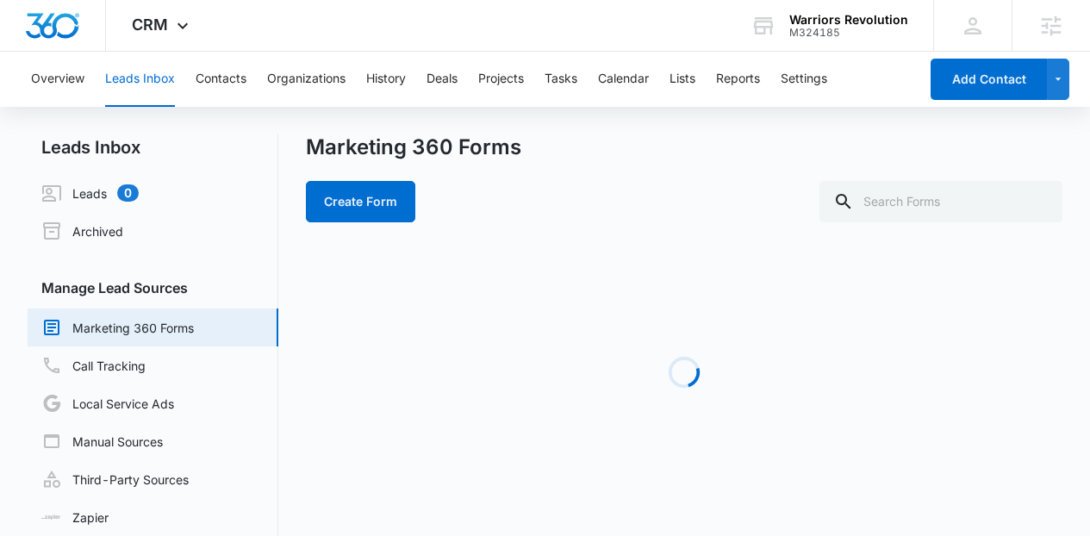
scroll to position [41, 0]
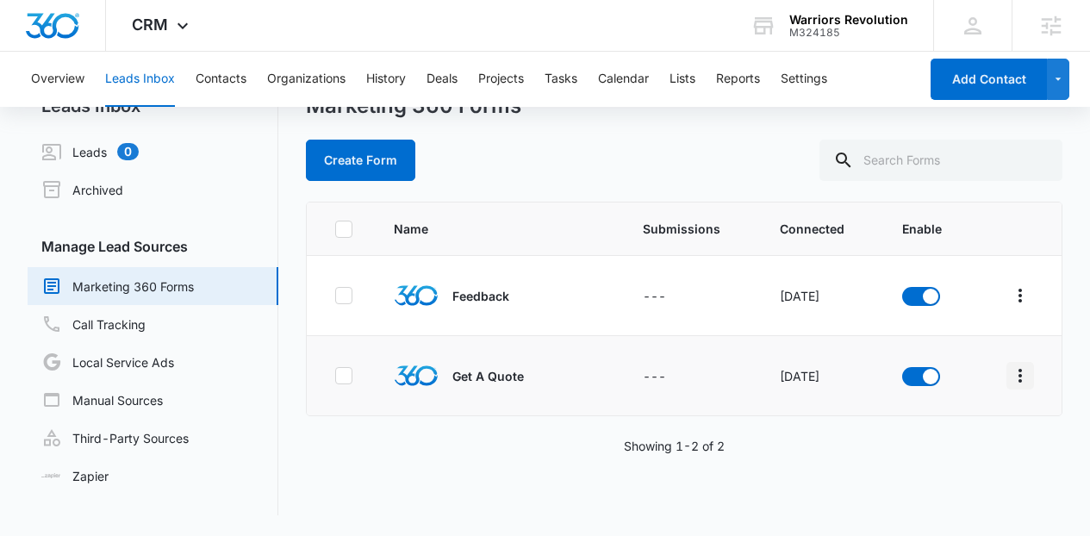
click at [1010, 378] on icon "Overflow Menu" at bounding box center [1020, 375] width 21 height 21
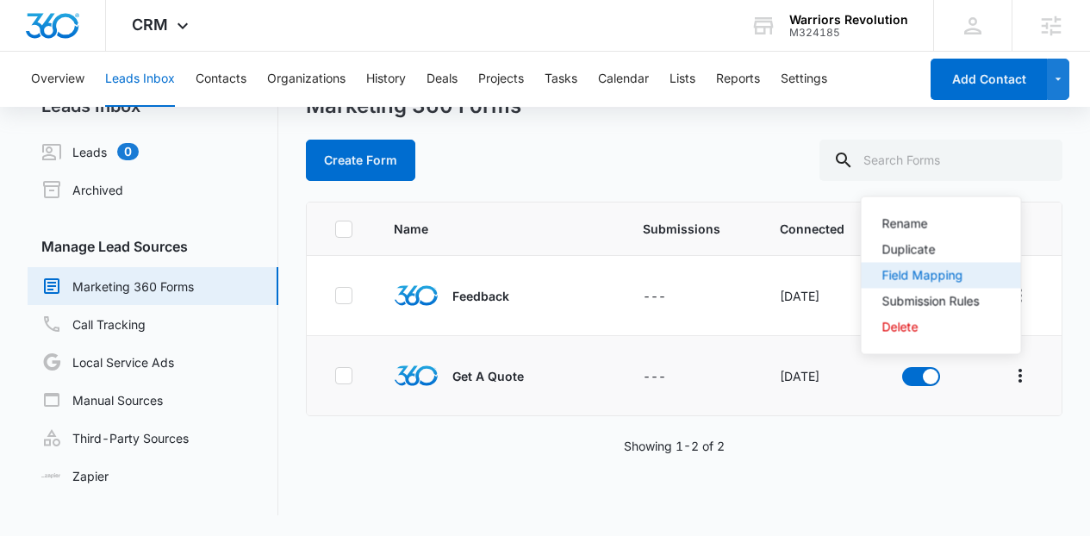
click at [904, 278] on div "Field Mapping" at bounding box center [930, 276] width 97 height 12
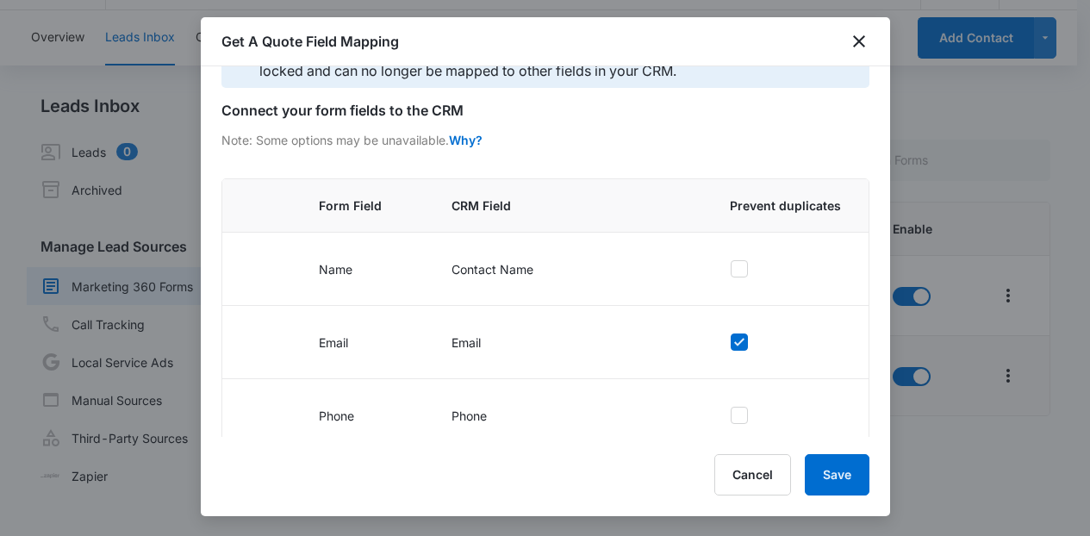
scroll to position [327, 0]
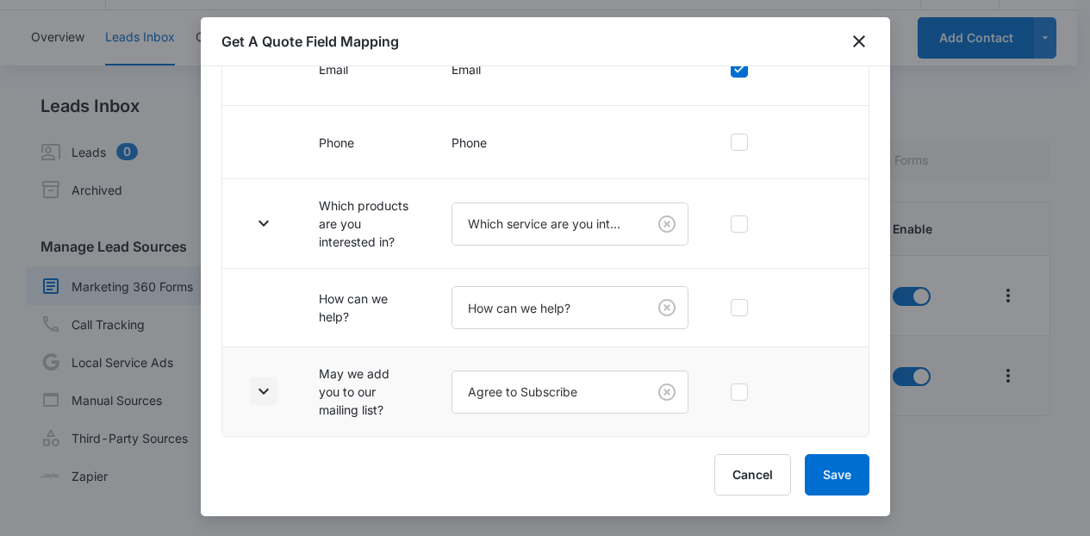
click at [256, 398] on icon "button" at bounding box center [263, 391] width 21 height 21
click at [258, 228] on icon "button" at bounding box center [263, 223] width 21 height 21
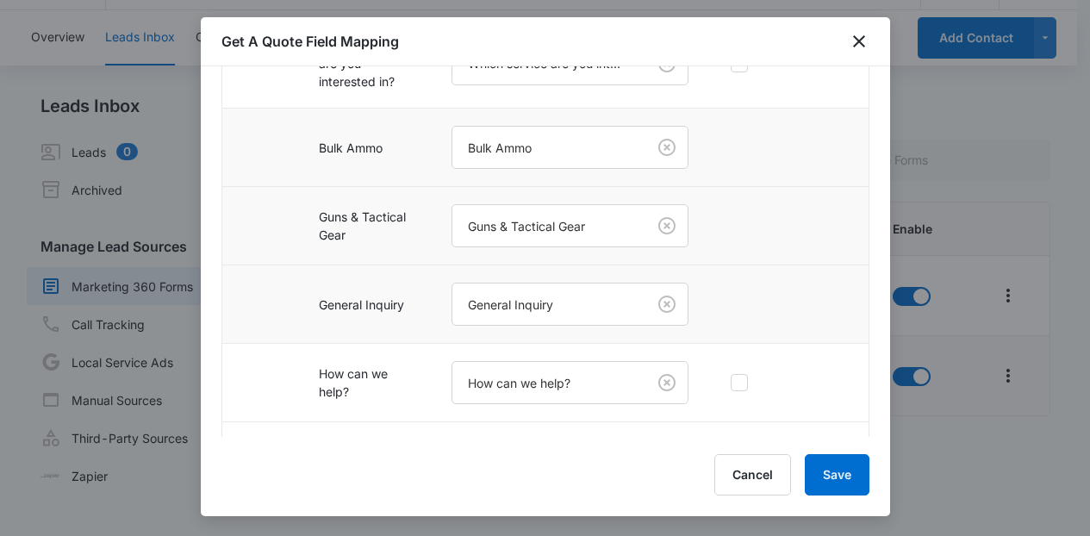
scroll to position [719, 0]
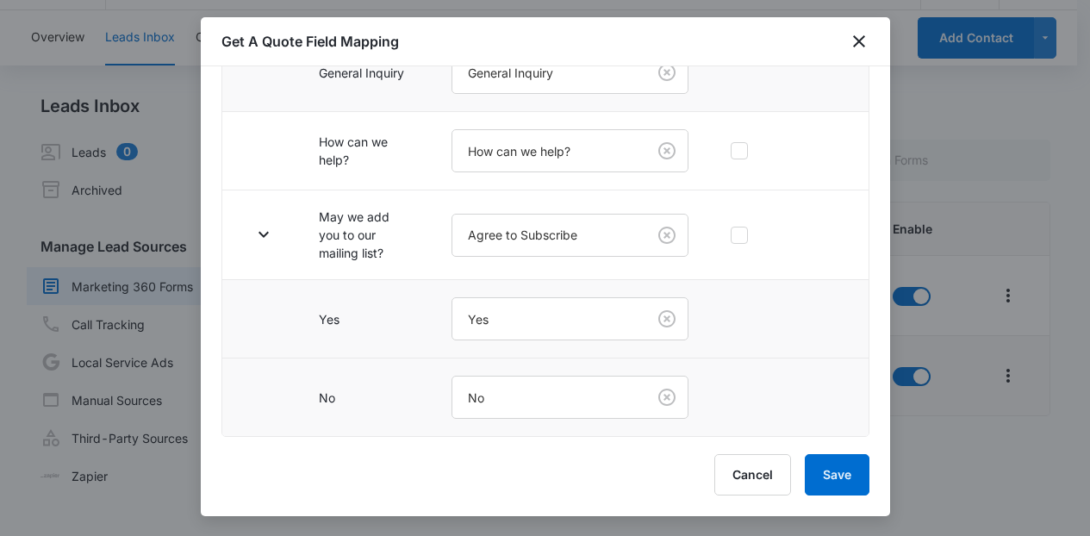
click at [844, 22] on div "Get A Quote Field Mapping" at bounding box center [545, 41] width 689 height 49
click at [852, 43] on icon "close" at bounding box center [859, 41] width 21 height 21
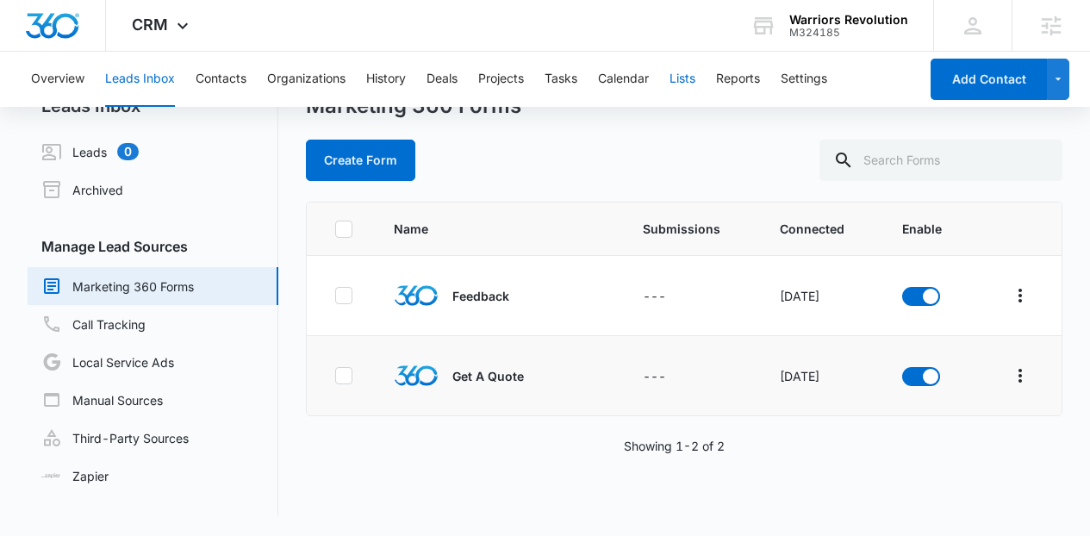
click at [684, 90] on button "Lists" at bounding box center [683, 79] width 26 height 55
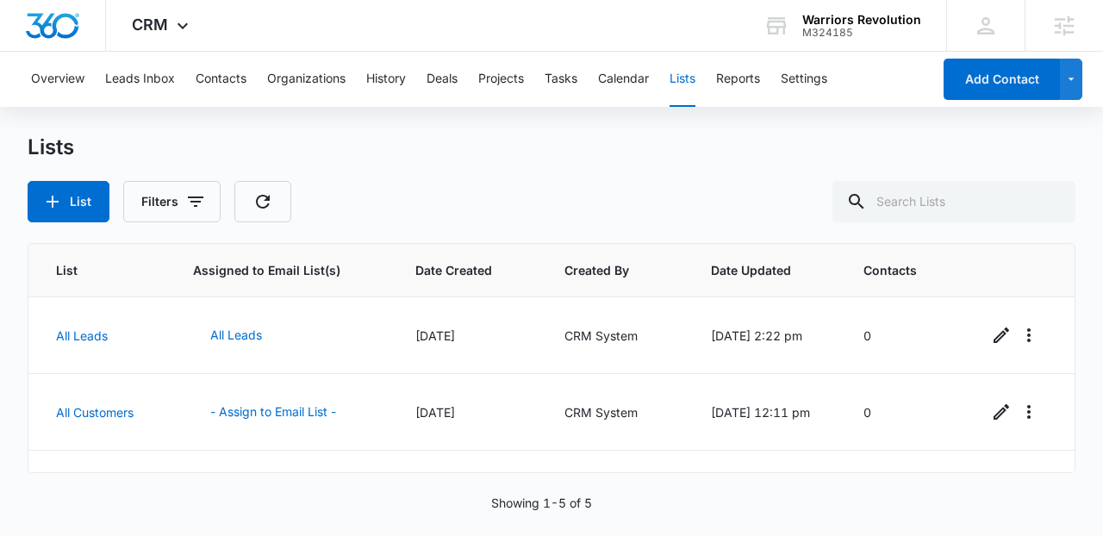
scroll to position [208, 0]
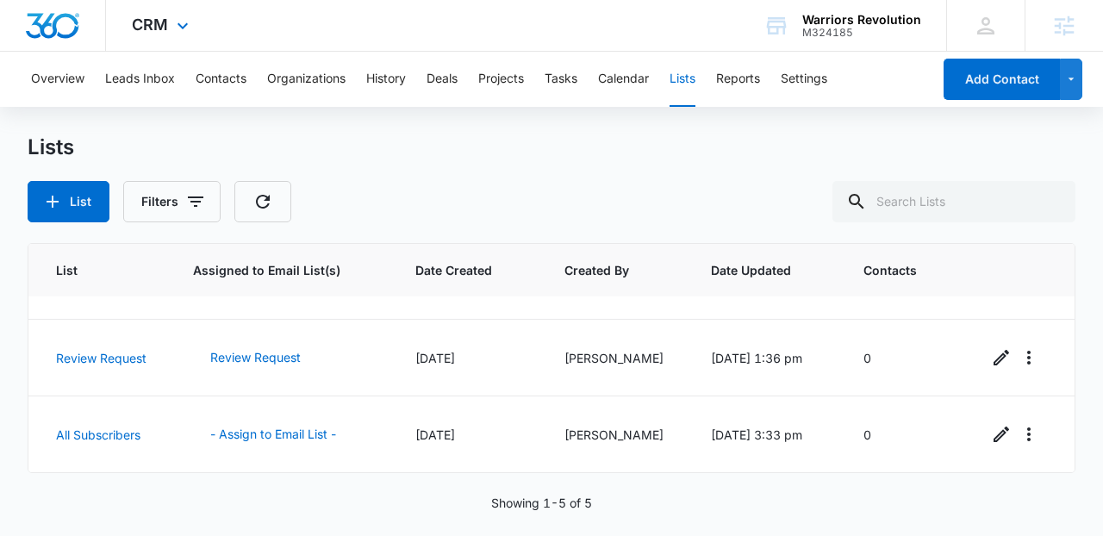
click at [193, 15] on div "CRM Apps Reputation Websites Forms CRM Email Social Content Ads Intelligence Fi…" at bounding box center [162, 25] width 113 height 51
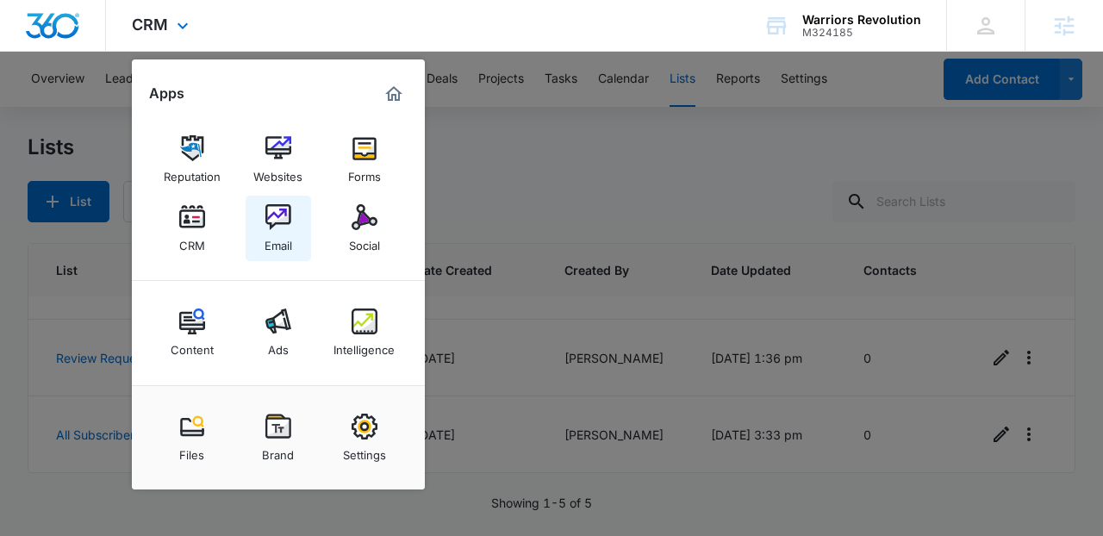
click at [284, 215] on img at bounding box center [278, 217] width 26 height 26
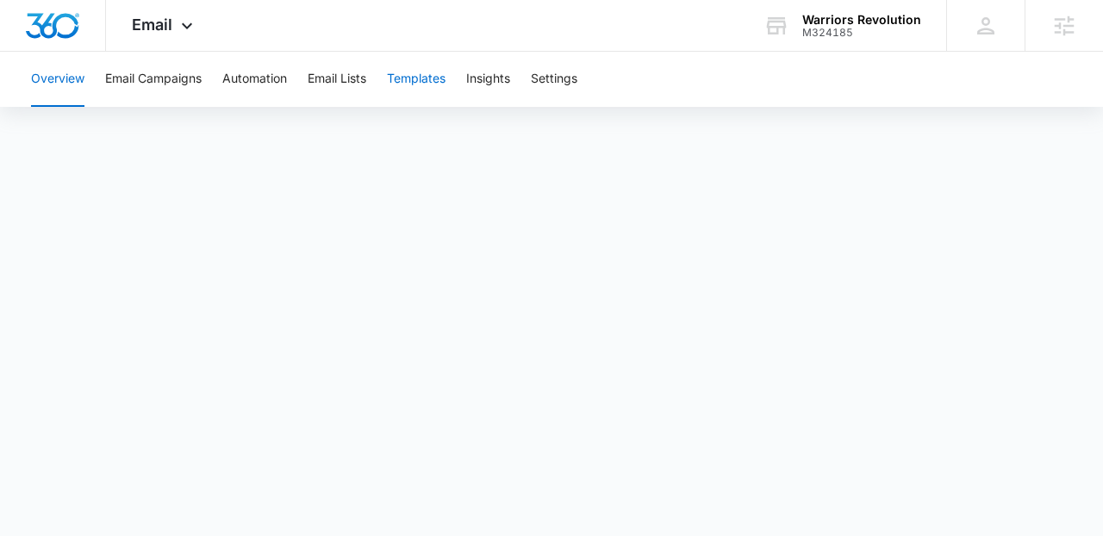
click at [428, 72] on button "Templates" at bounding box center [416, 79] width 59 height 55
click at [207, 21] on div "Email Apps Reputation Websites Forms CRM Email Social Content Ads Intelligence …" at bounding box center [164, 25] width 117 height 51
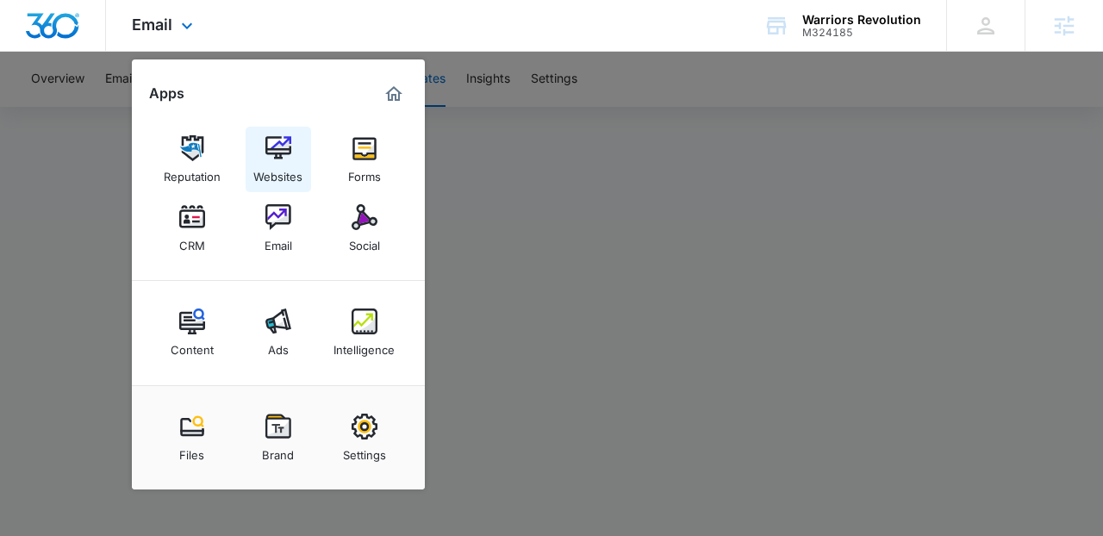
click at [271, 159] on img at bounding box center [278, 148] width 26 height 26
